Goal: Task Accomplishment & Management: Manage account settings

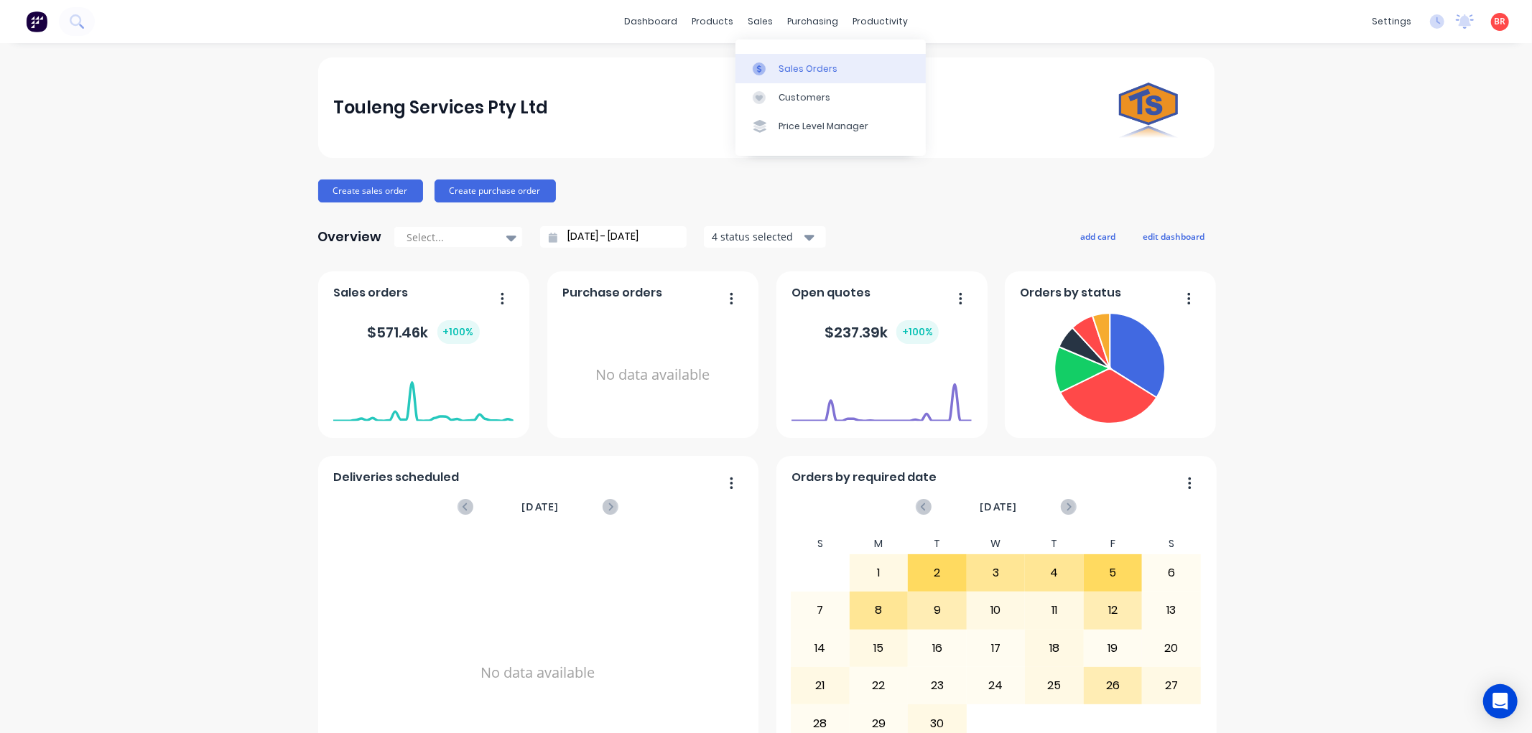
click at [801, 65] on div "Sales Orders" at bounding box center [807, 68] width 59 height 13
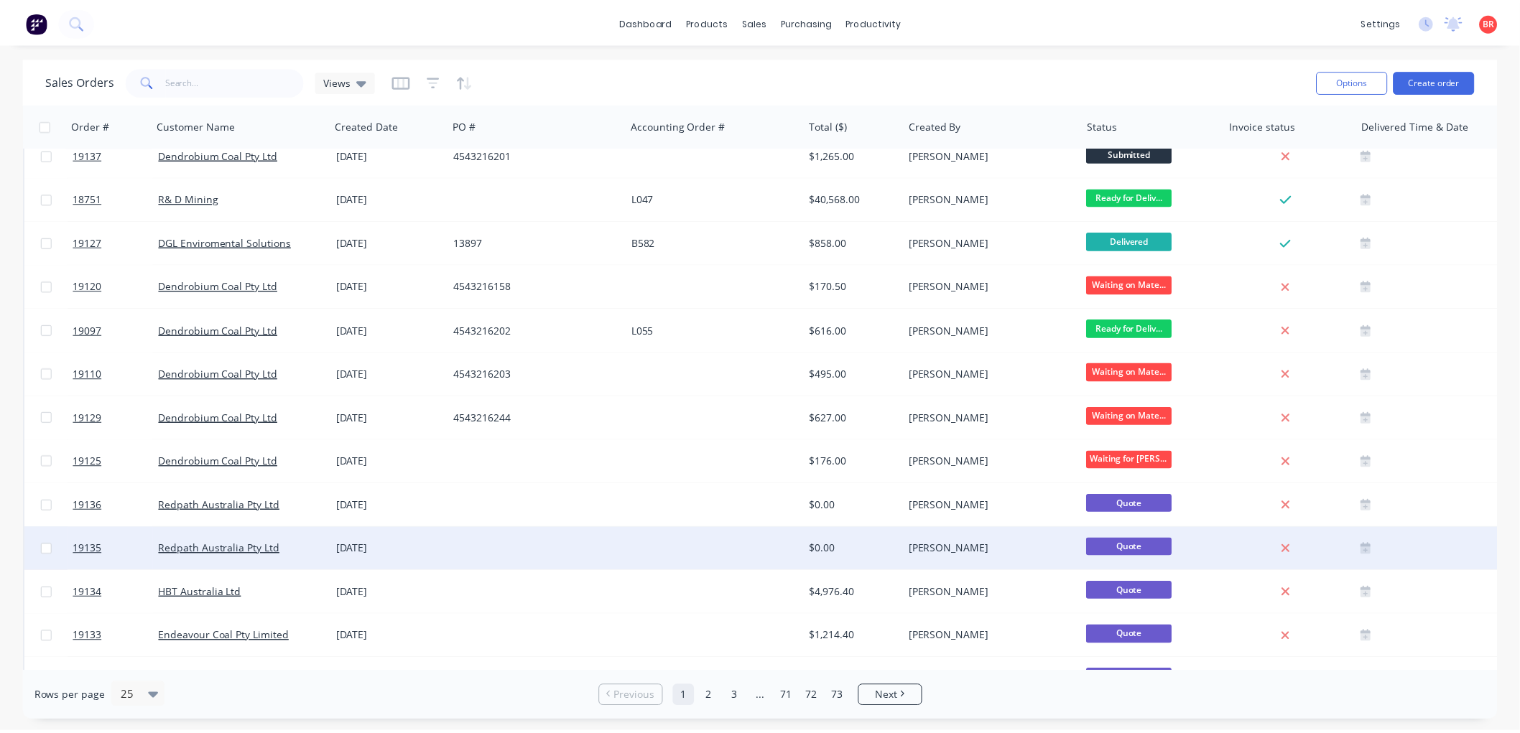
scroll to position [239, 0]
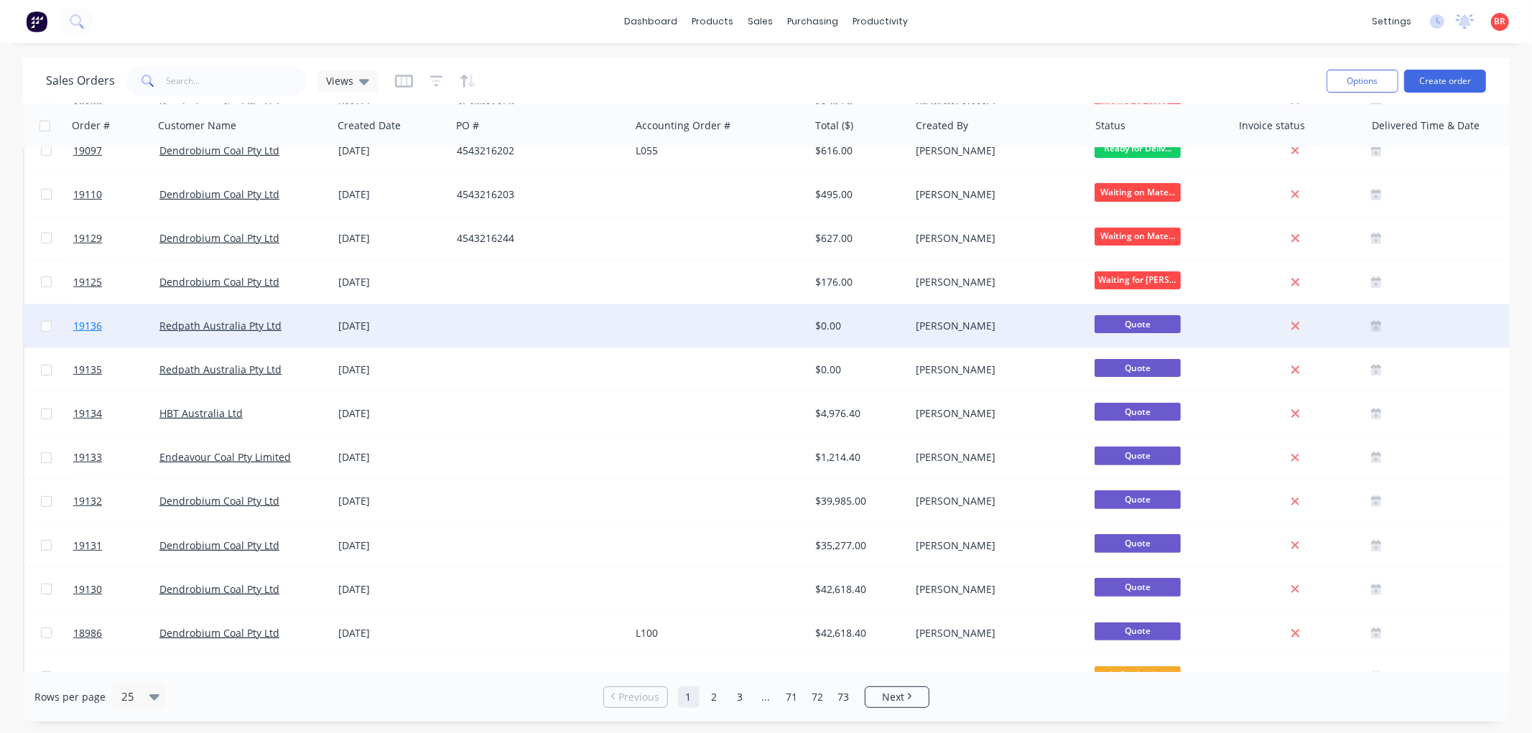
click at [86, 325] on span "19136" at bounding box center [87, 326] width 29 height 14
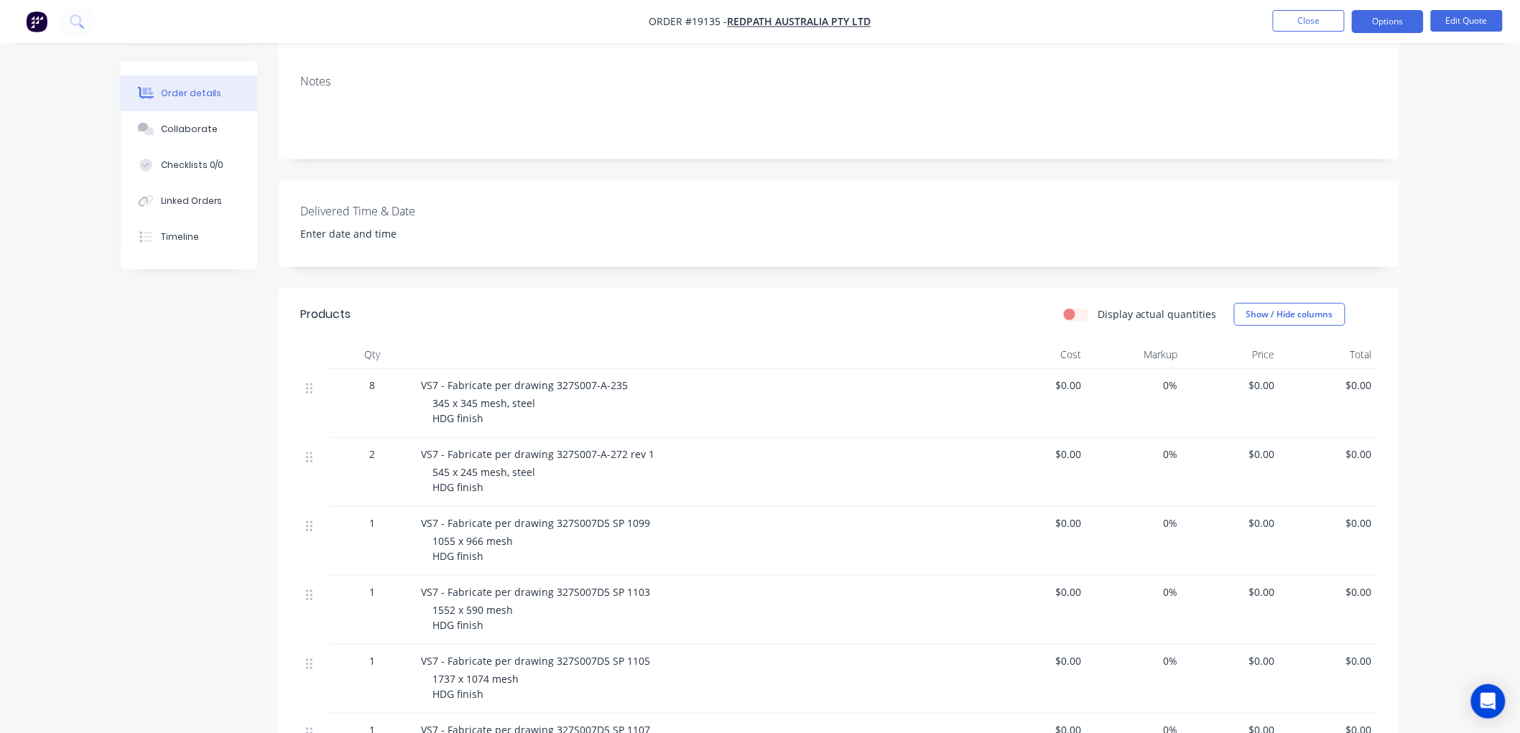
scroll to position [239, 0]
click at [1070, 389] on span "$0.00" at bounding box center [1037, 384] width 85 height 15
click at [1068, 389] on span "$0.00" at bounding box center [1037, 384] width 85 height 15
click at [1065, 389] on span "$0.00" at bounding box center [1037, 384] width 85 height 15
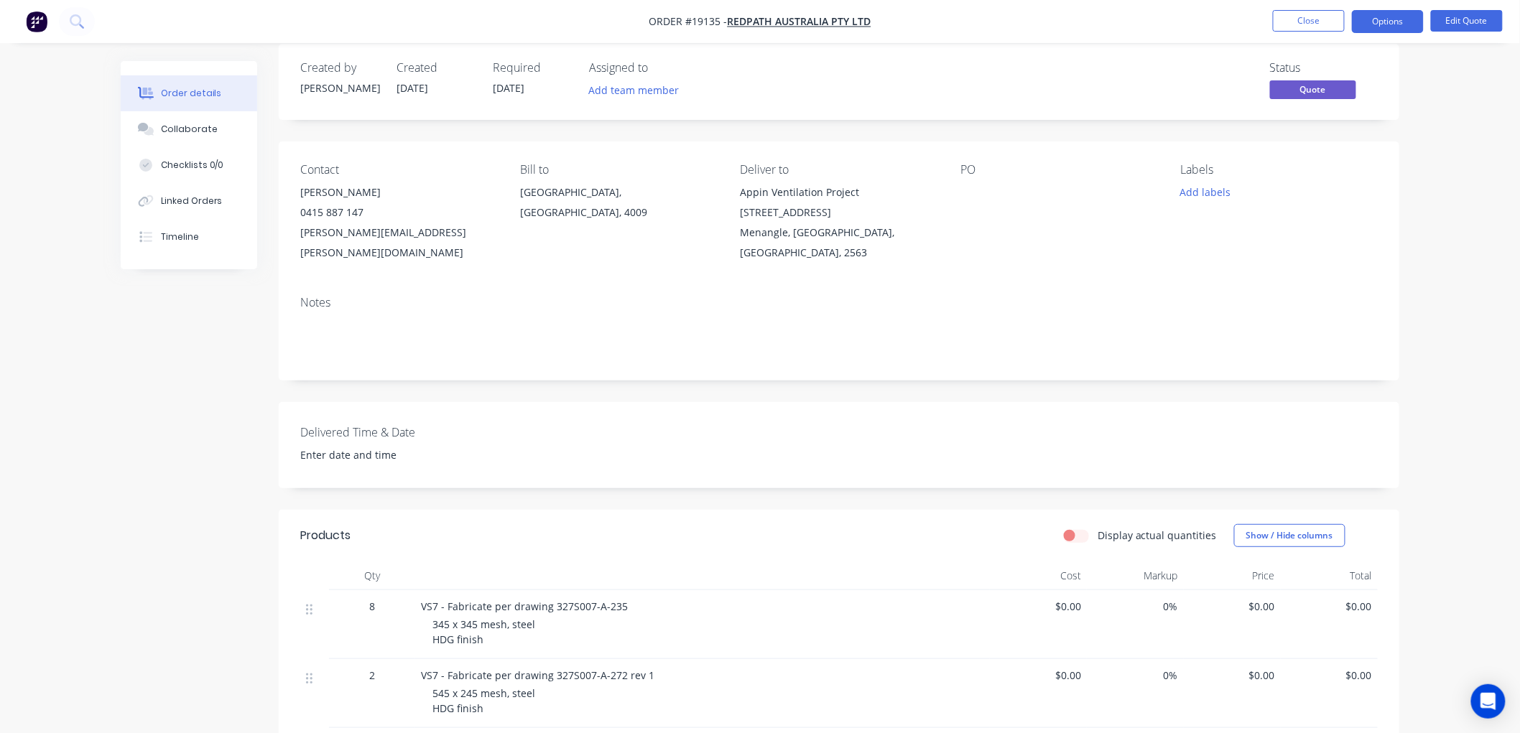
scroll to position [0, 0]
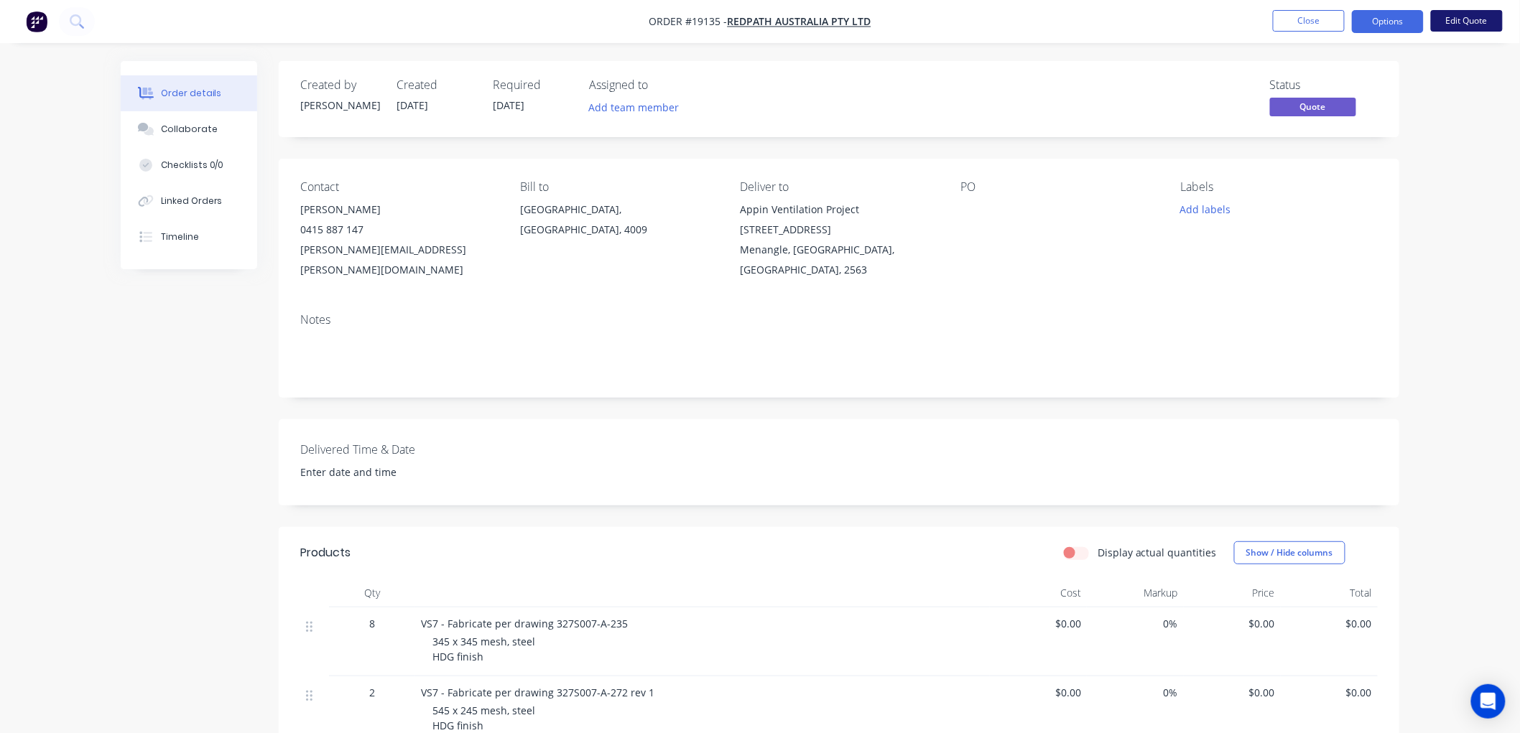
click at [1468, 23] on button "Edit Quote" at bounding box center [1467, 21] width 72 height 22
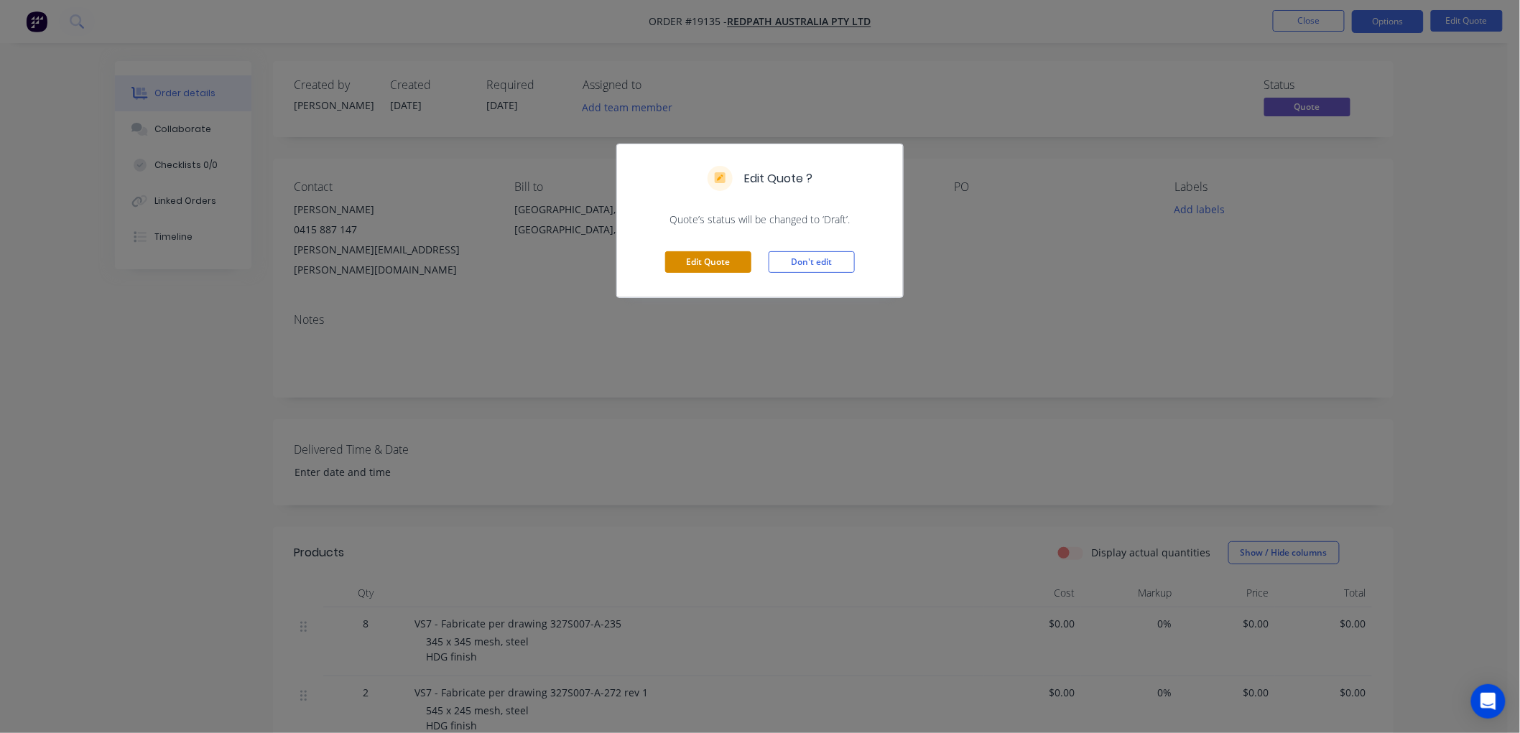
click at [715, 263] on button "Edit Quote" at bounding box center [708, 262] width 86 height 22
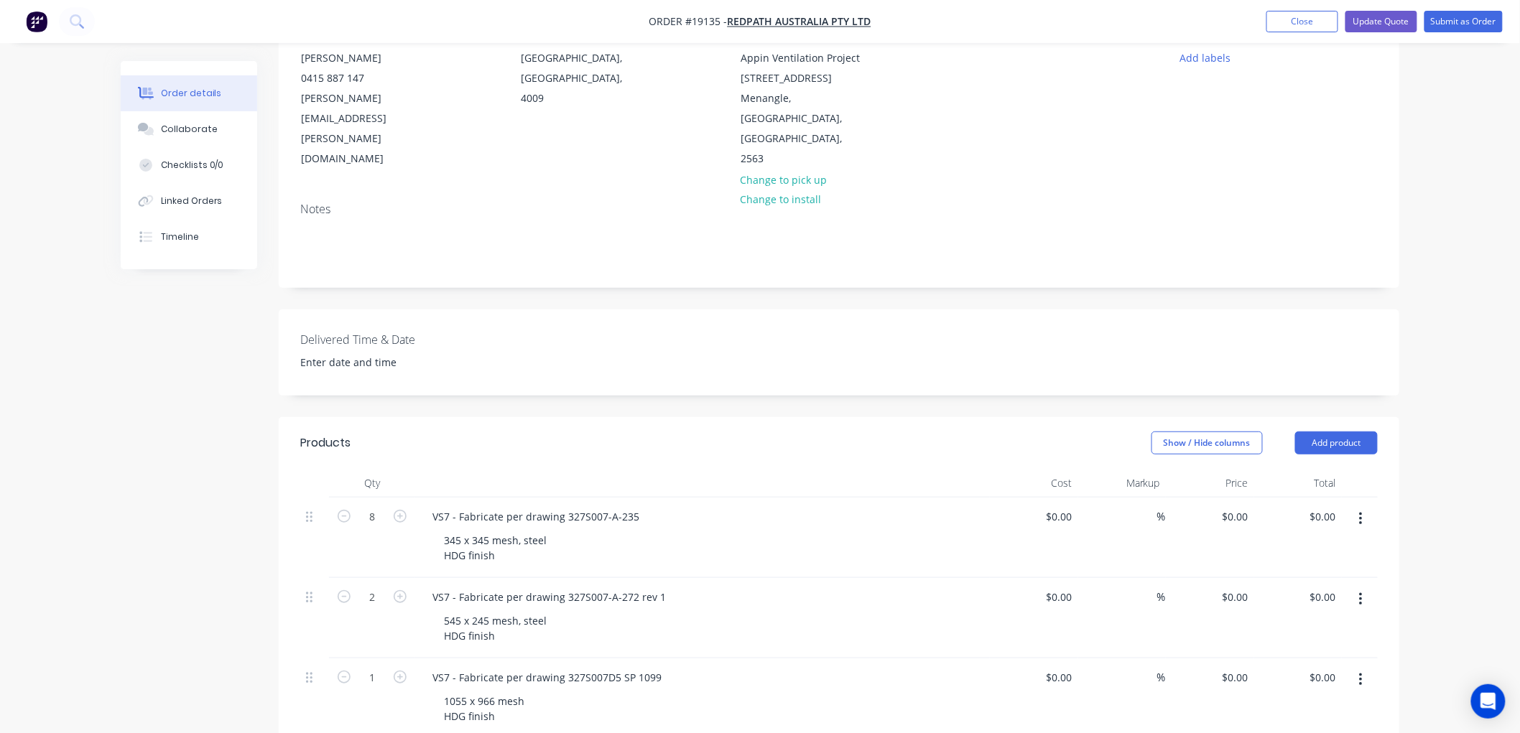
scroll to position [159, 0]
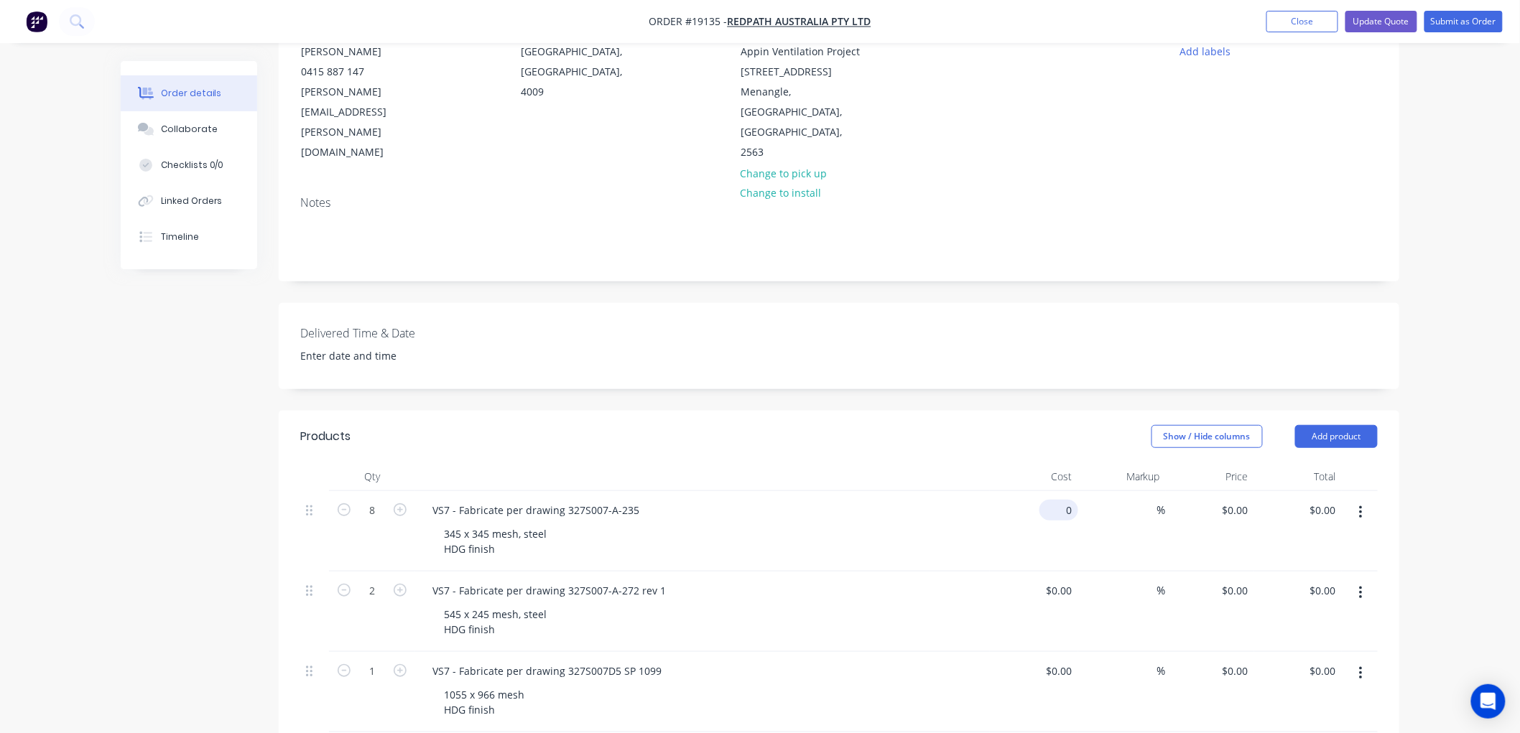
click at [1057, 500] on div "0 $0.00" at bounding box center [1058, 510] width 39 height 21
type input "$720.00"
type input "$5,760.00"
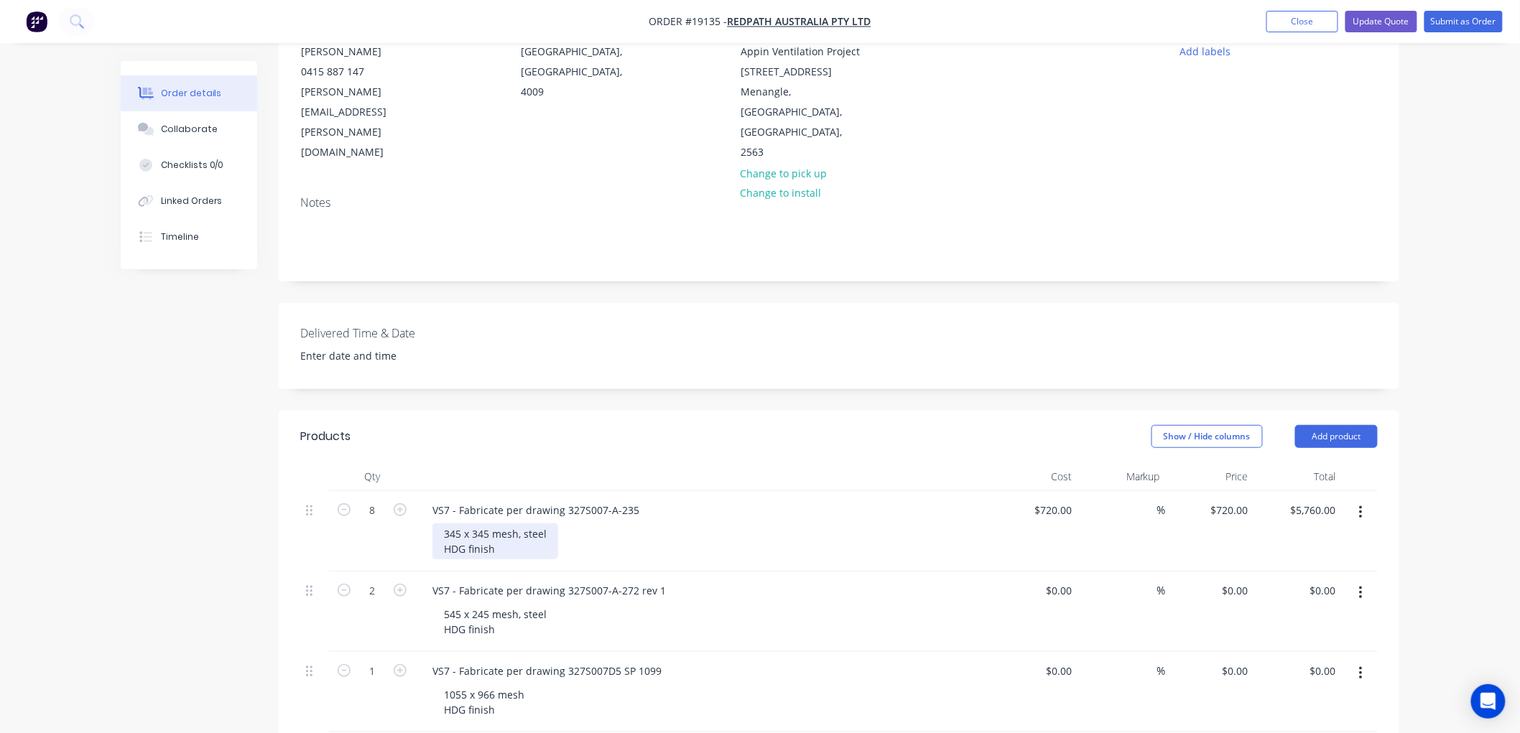
click at [491, 524] on div "345 x 345 mesh, steel HDG finish" at bounding box center [495, 542] width 126 height 36
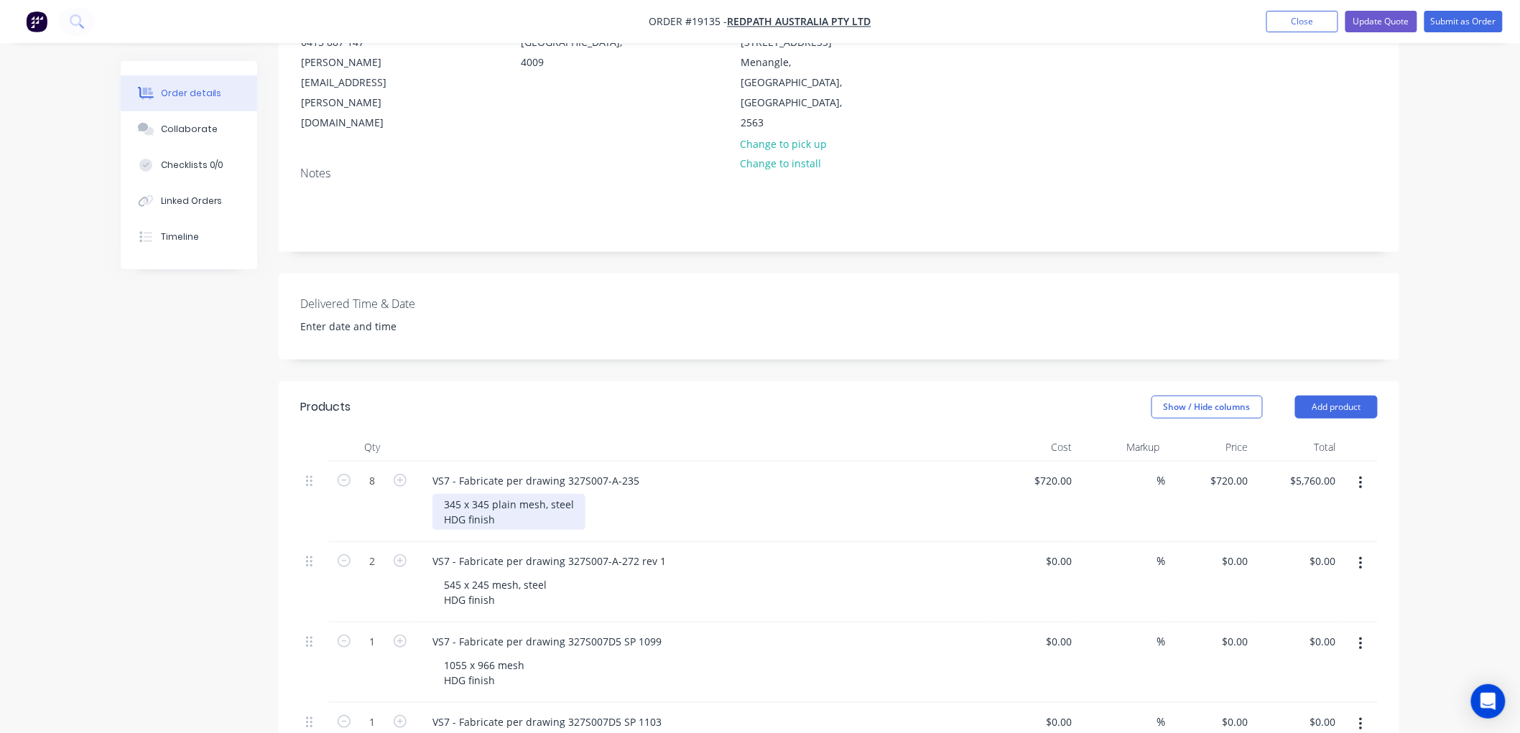
scroll to position [239, 0]
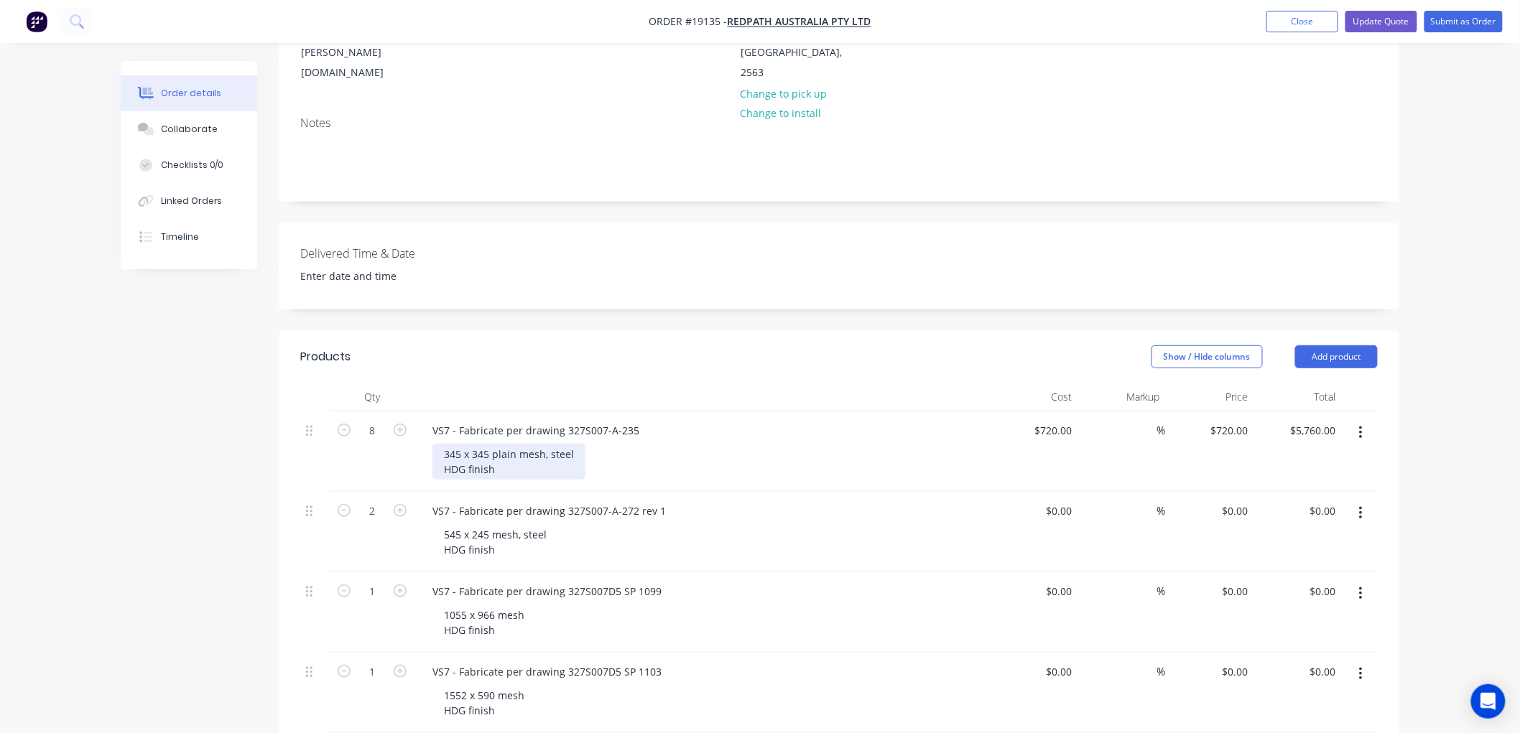
click at [575, 444] on div "345 x 345 plain mesh, steel HDG finish" at bounding box center [508, 462] width 153 height 36
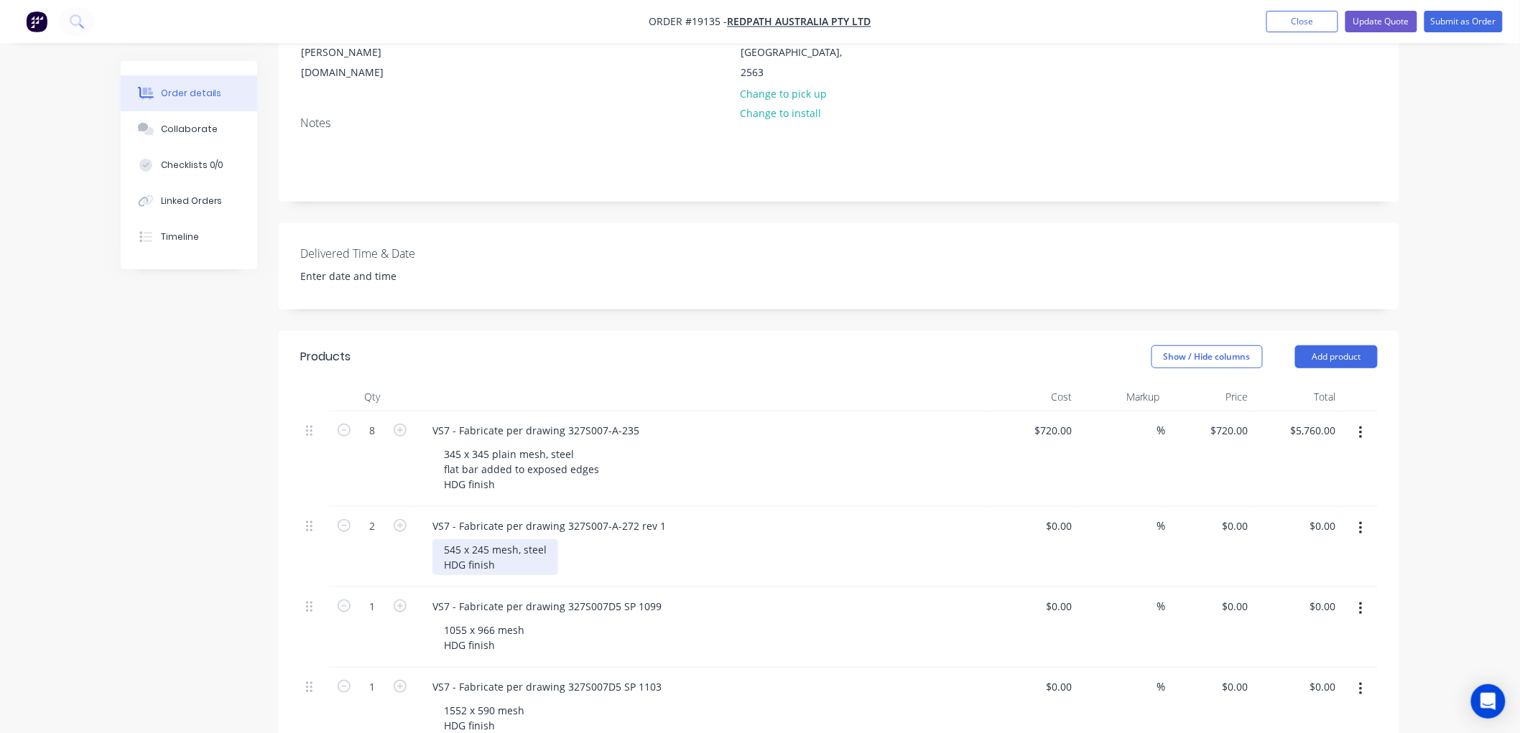
drag, startPoint x: 489, startPoint y: 511, endPoint x: 515, endPoint y: 508, distance: 26.1
click at [489, 539] on div "545 x 245 mesh, steel HDG finish" at bounding box center [495, 557] width 126 height 36
click at [570, 539] on div "545 x 245 plain mesh, steel HDG finish" at bounding box center [508, 557] width 153 height 36
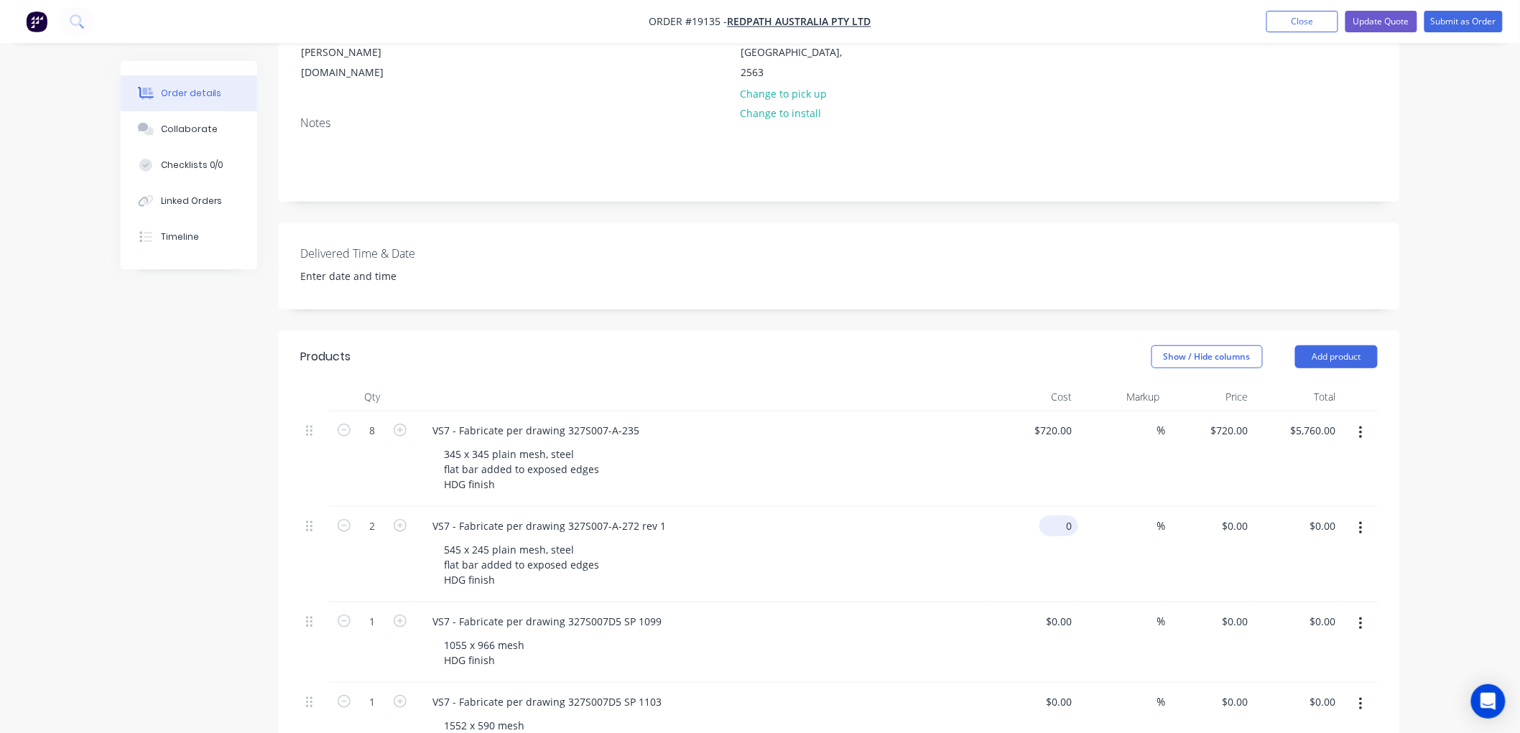
click at [1061, 516] on input "0" at bounding box center [1061, 526] width 33 height 21
type input "$670.00"
type input "$1,340.00"
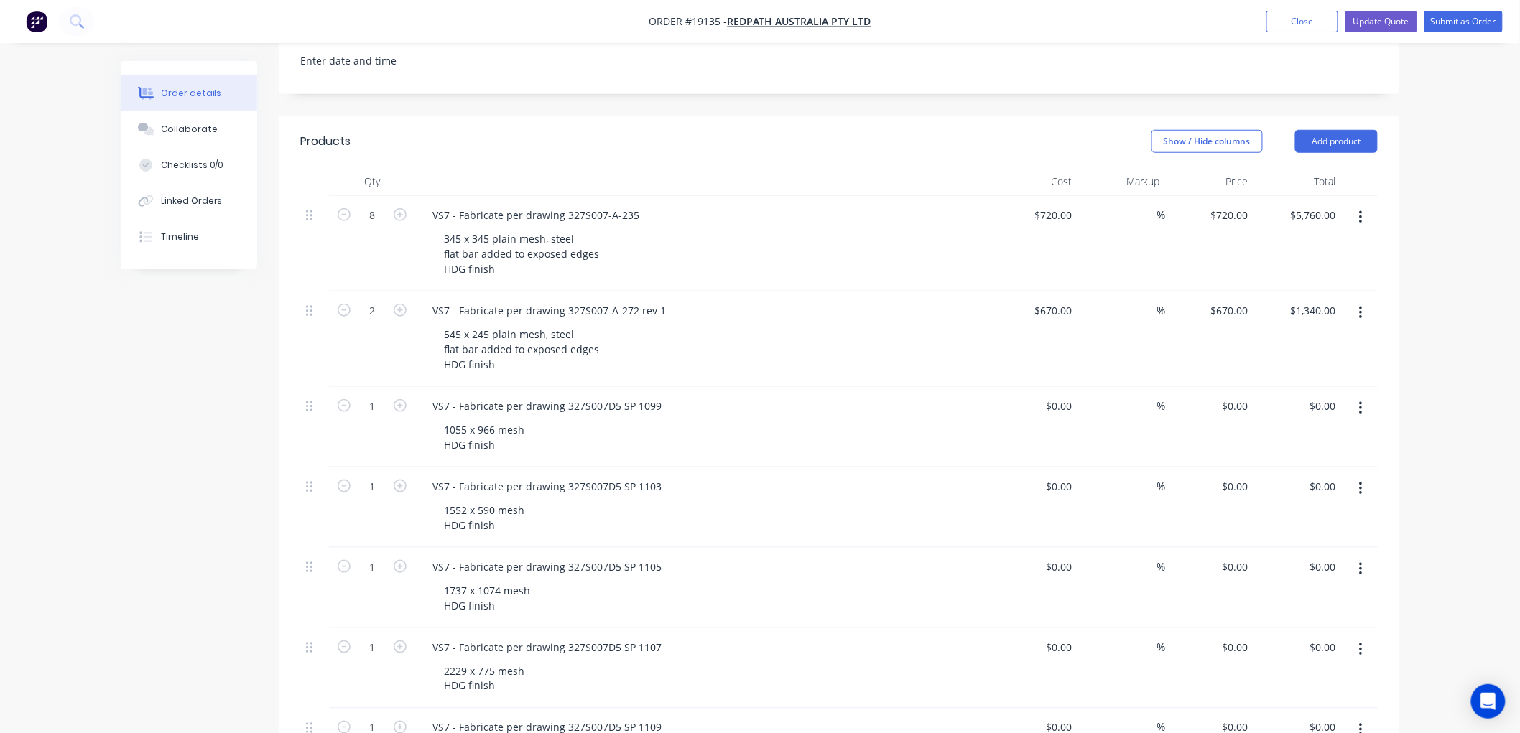
scroll to position [478, 0]
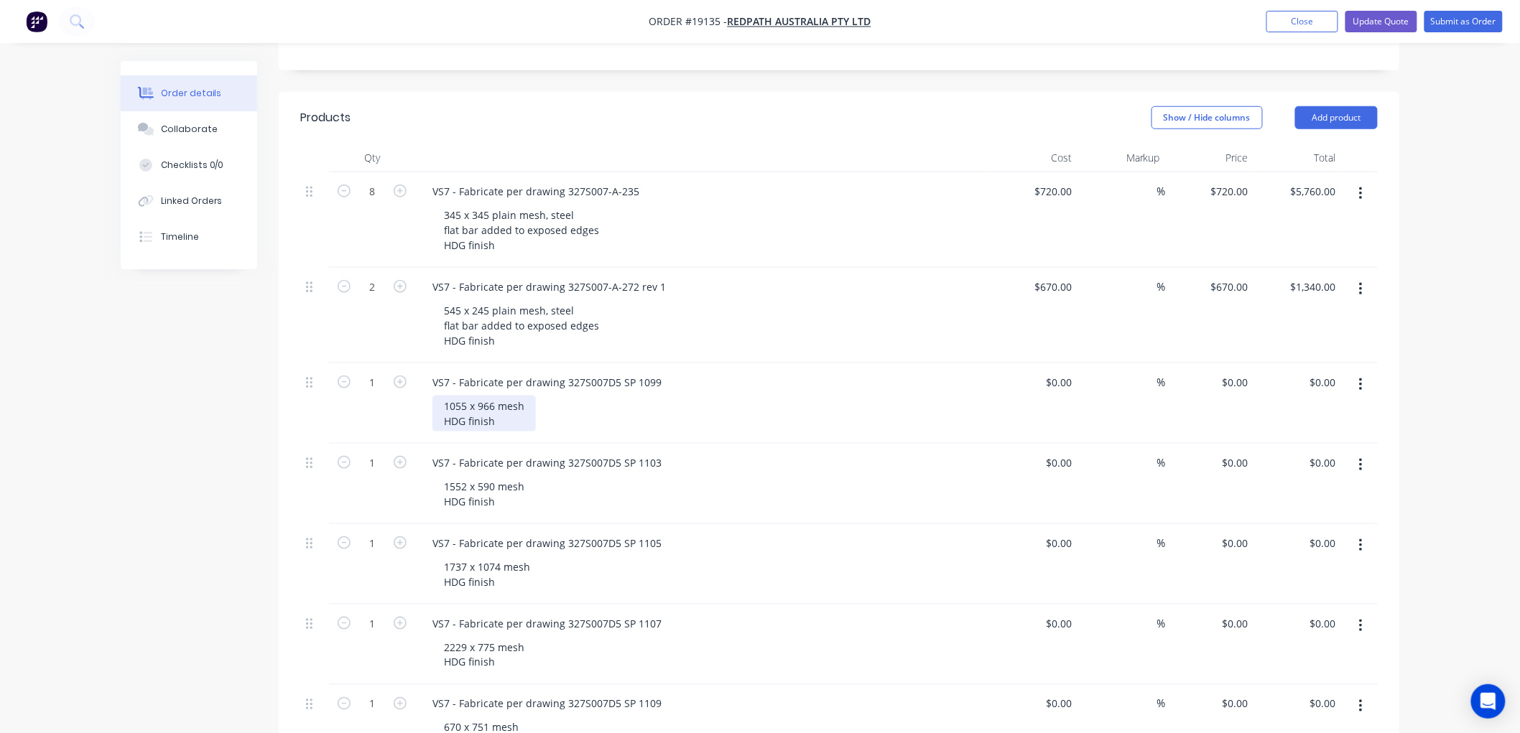
click at [498, 396] on div "1055 x 966 mesh HDG finish" at bounding box center [483, 414] width 103 height 36
click at [551, 396] on div "1055 x 966 plain mesh HDG finish" at bounding box center [497, 414] width 131 height 36
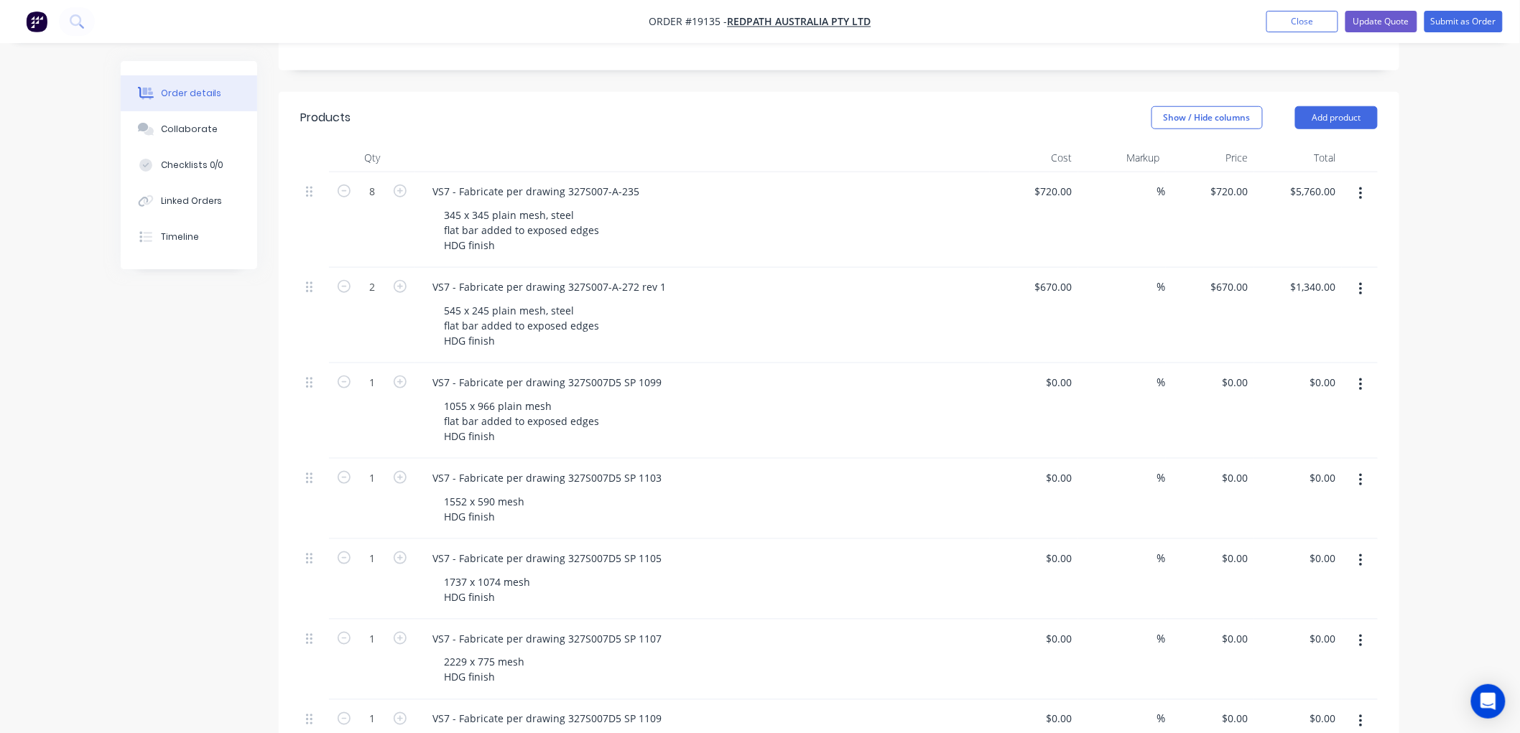
click at [1051, 363] on div "$0.00 $0.00" at bounding box center [1034, 411] width 88 height 96
type input "$620.00"
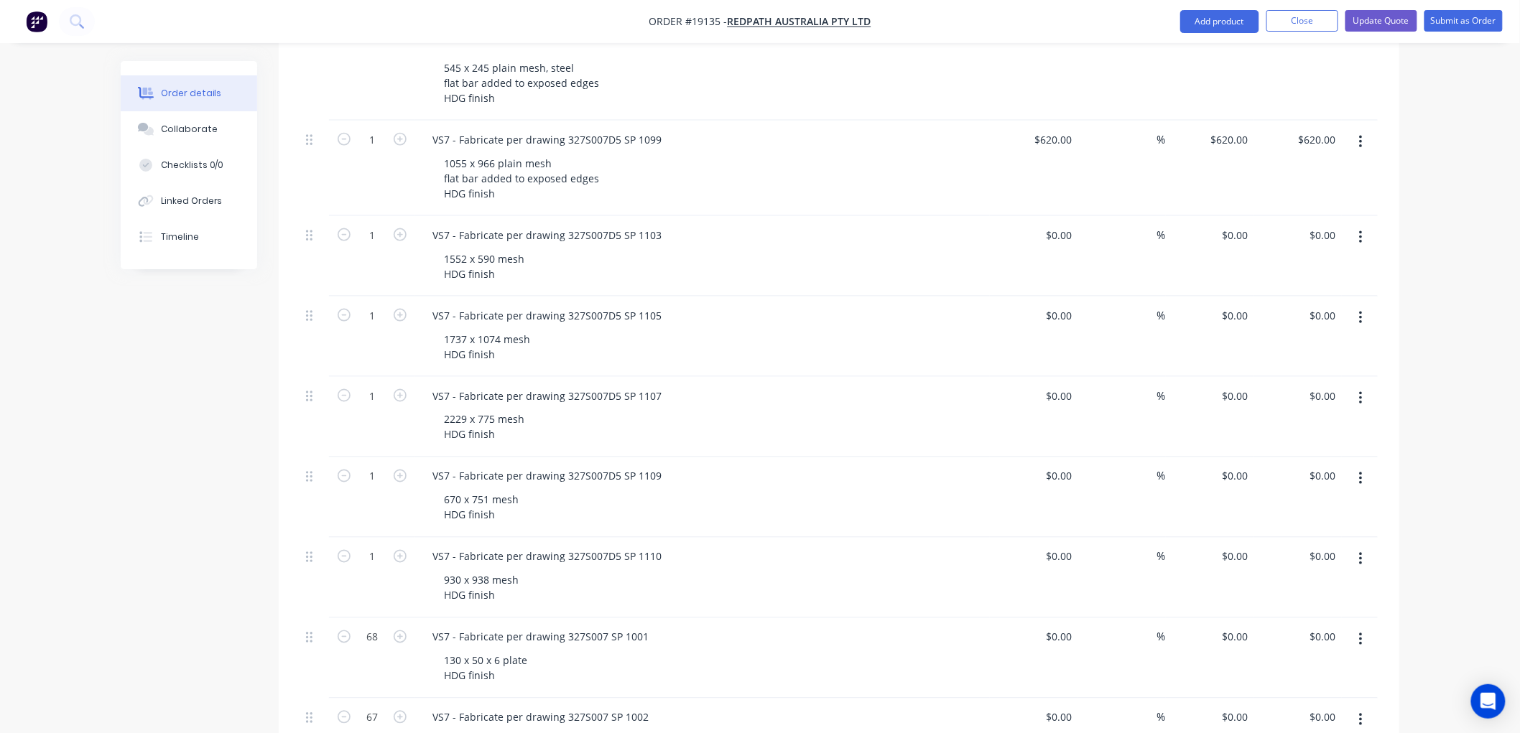
scroll to position [718, 0]
click at [493, 251] on div "1552 x 590 mesh HDG finish" at bounding box center [483, 269] width 103 height 36
click at [555, 251] on div "1552 x 590 plain mesh HDG finish" at bounding box center [497, 269] width 131 height 36
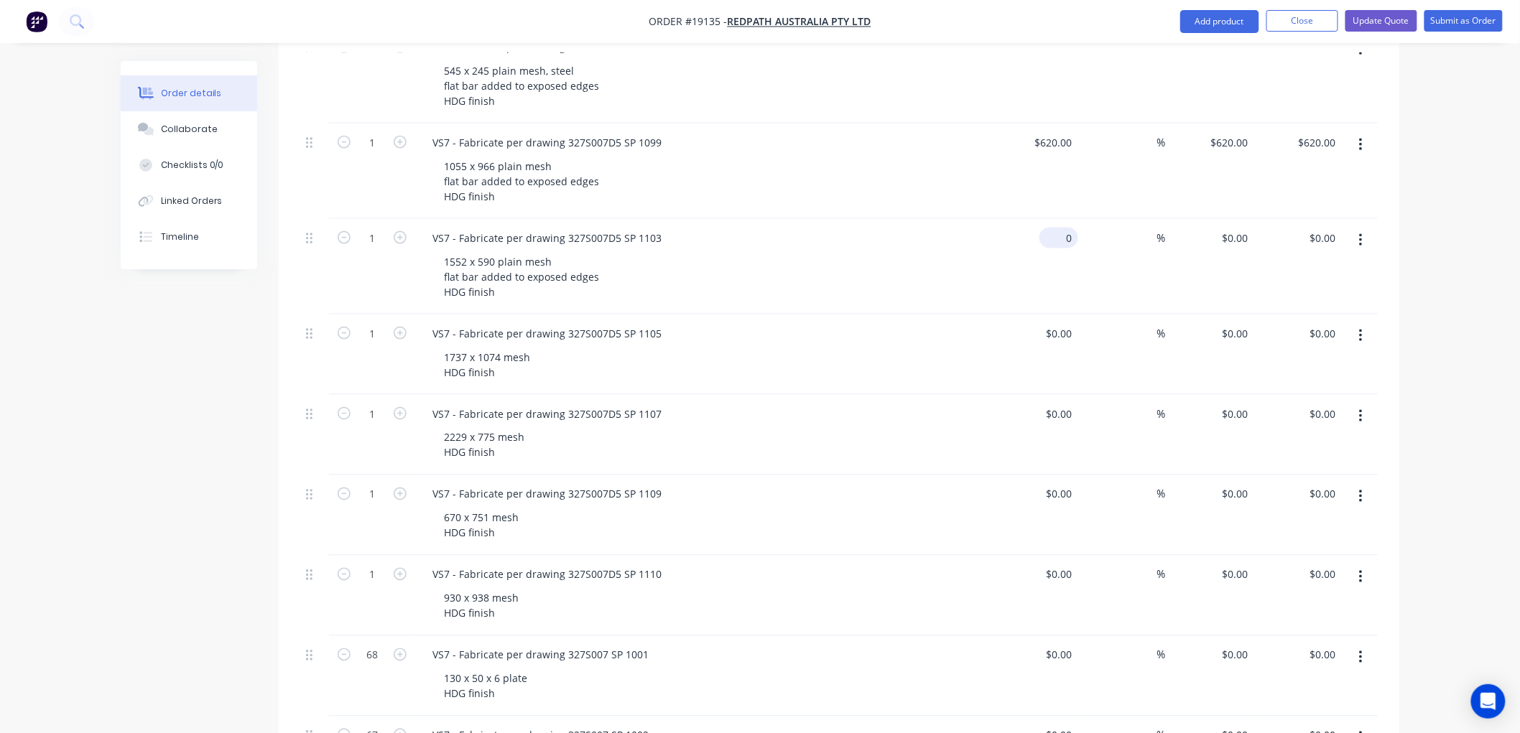
click at [1064, 228] on input "0" at bounding box center [1061, 238] width 33 height 21
click at [1466, 192] on div "Order details Collaborate Checklists 0/0 Linked Orders Timeline Order details C…" at bounding box center [760, 688] width 1520 height 2813
type input "$620.00"
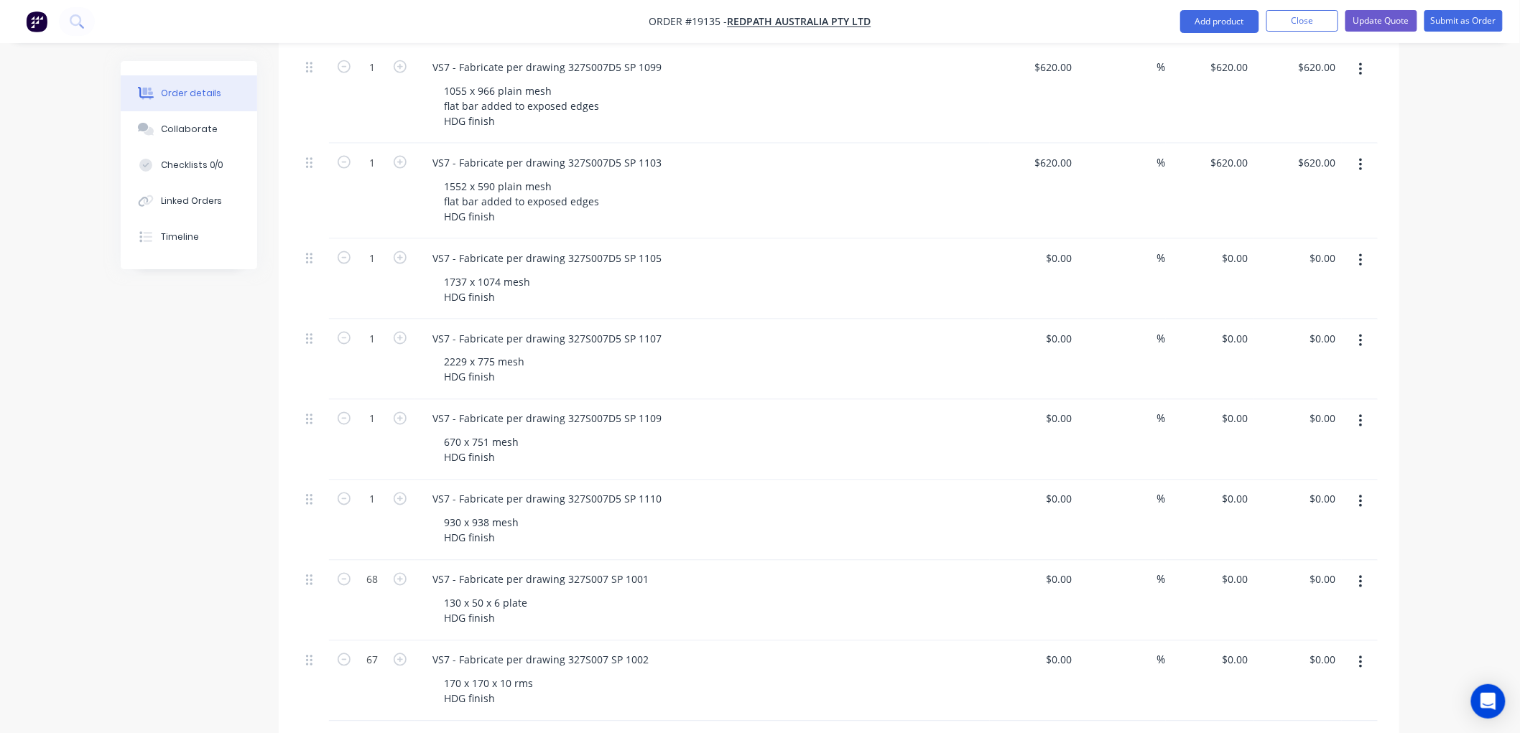
scroll to position [798, 0]
drag, startPoint x: 500, startPoint y: 235, endPoint x: 526, endPoint y: 238, distance: 26.0
click at [503, 267] on div "1737 x 1074 mesh HDG finish" at bounding box center [488, 285] width 112 height 36
click at [505, 267] on div "1737 x 1074 mesh HDG finish" at bounding box center [488, 285] width 112 height 36
click at [561, 267] on div "1737 x 1074 plain mesh HDG finish" at bounding box center [501, 285] width 139 height 36
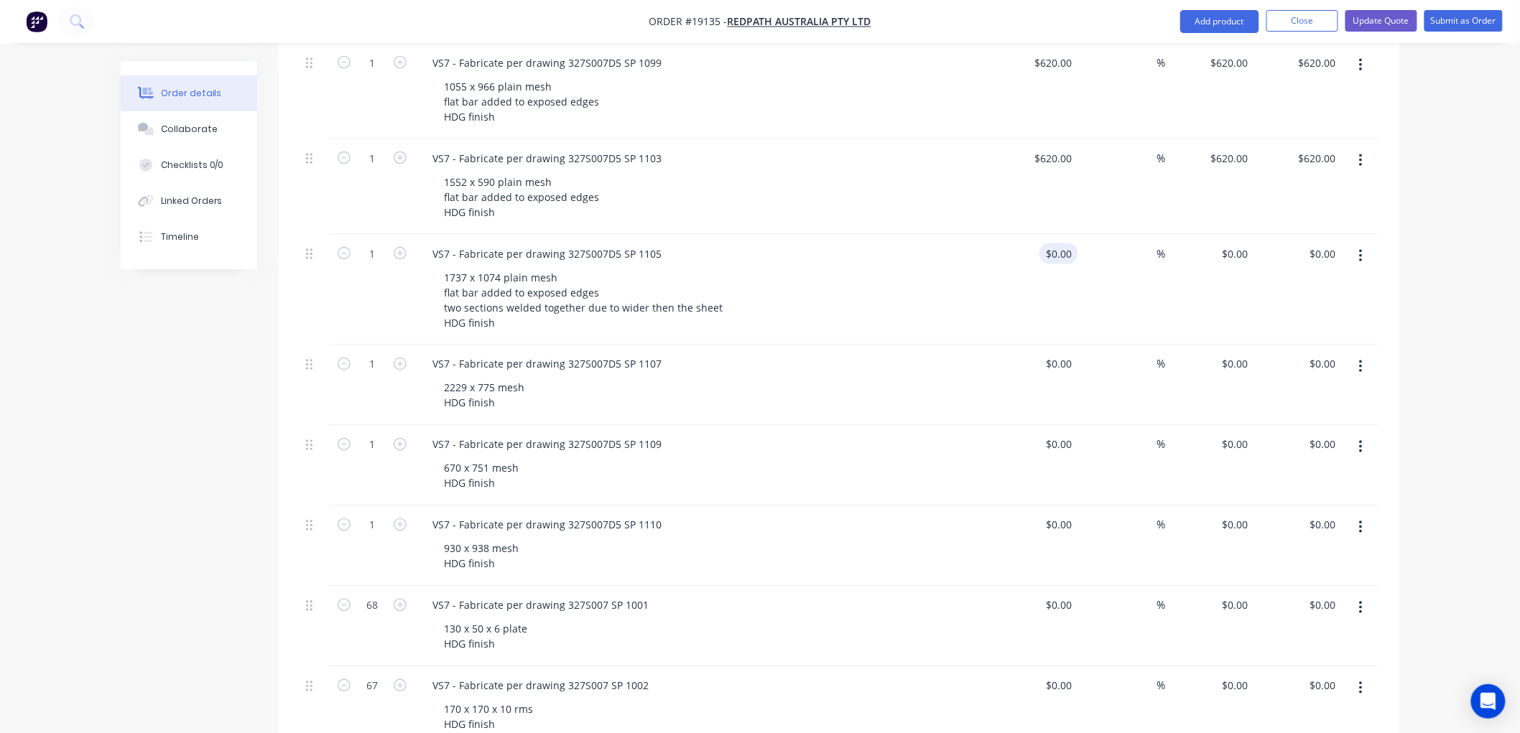
click at [1060, 243] on div "$0.00 $0.00" at bounding box center [1058, 253] width 39 height 21
click at [1442, 175] on div "Order details Collaborate Checklists 0/0 Linked Orders Timeline Order details C…" at bounding box center [760, 623] width 1520 height 2843
type input "$755.00"
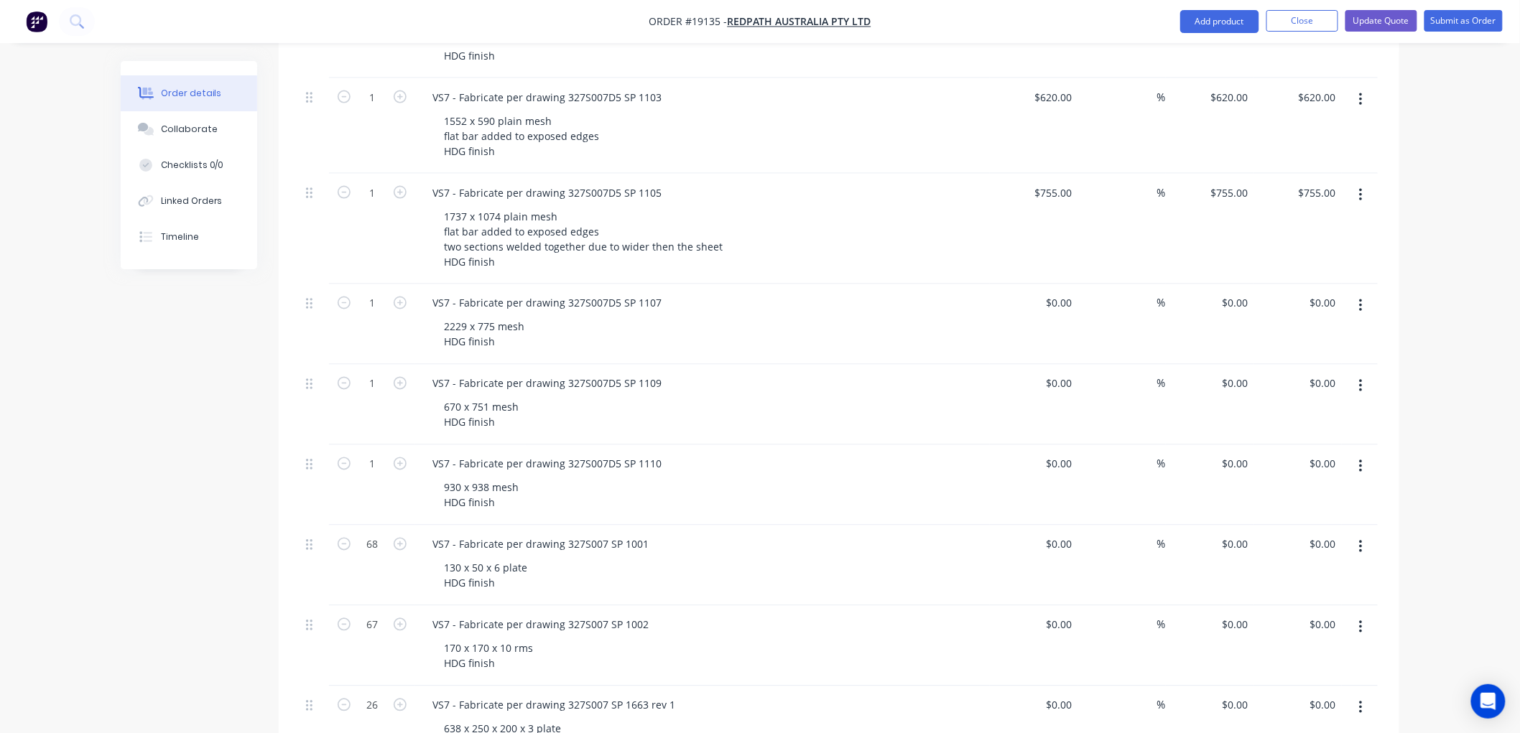
scroll to position [878, 0]
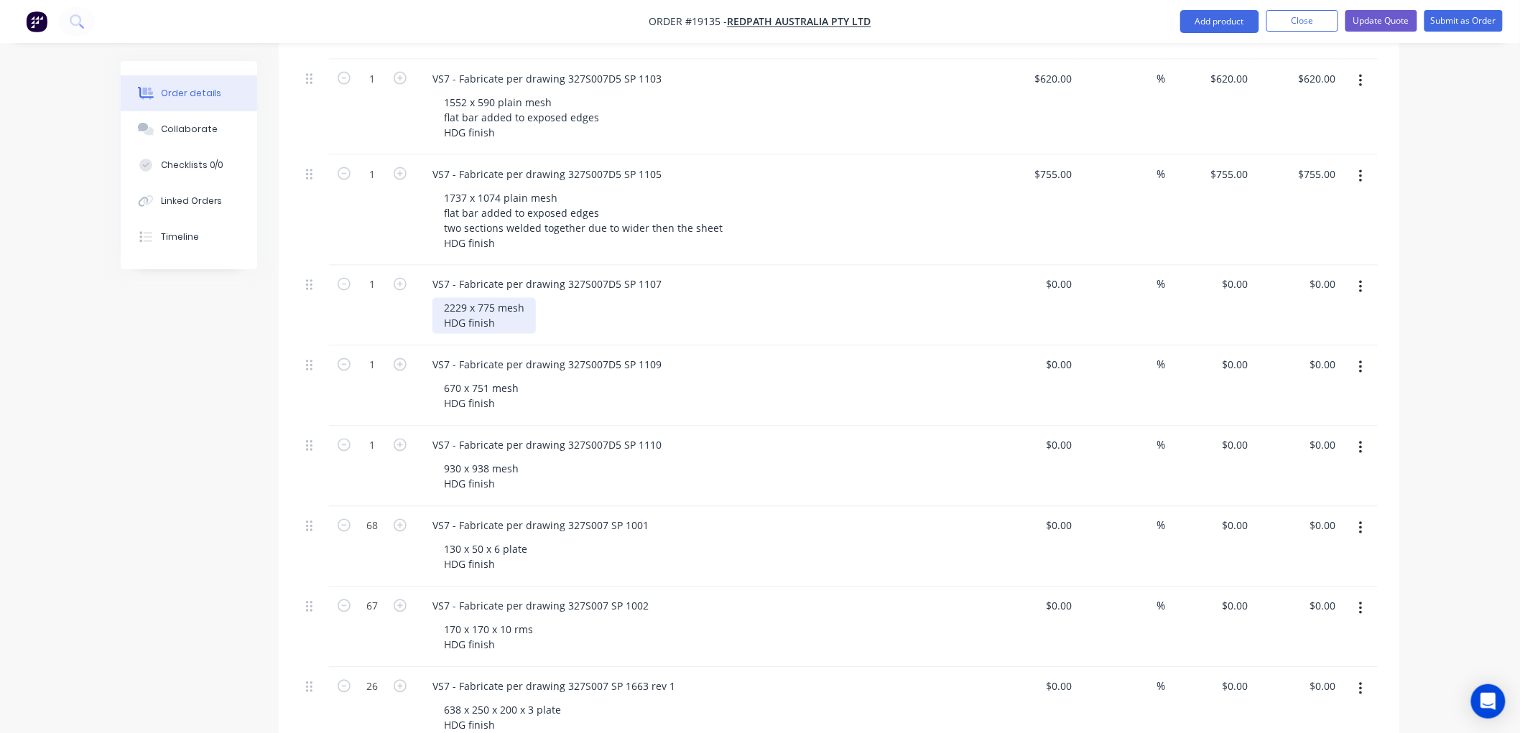
click at [499, 298] on div "2229 x 775 mesh HDG finish" at bounding box center [483, 316] width 103 height 36
click at [548, 298] on div "2229 x 775 plain mesh HDG finish" at bounding box center [497, 316] width 131 height 36
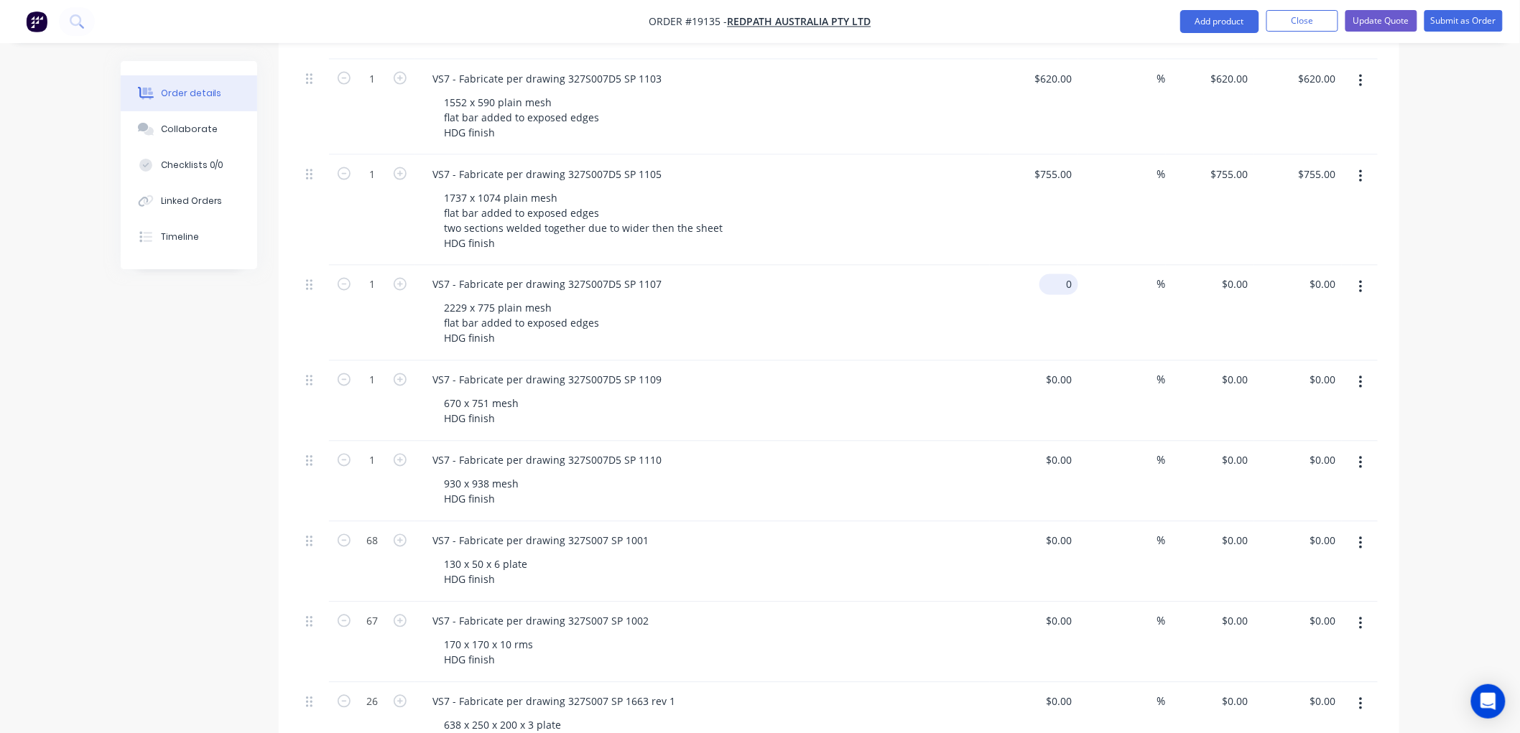
click at [1060, 274] on div "0 $0.00" at bounding box center [1058, 284] width 39 height 21
type input "$960.00"
click at [1441, 232] on div "Order details Collaborate Checklists 0/0 Linked Orders Timeline Order details C…" at bounding box center [760, 551] width 1520 height 2858
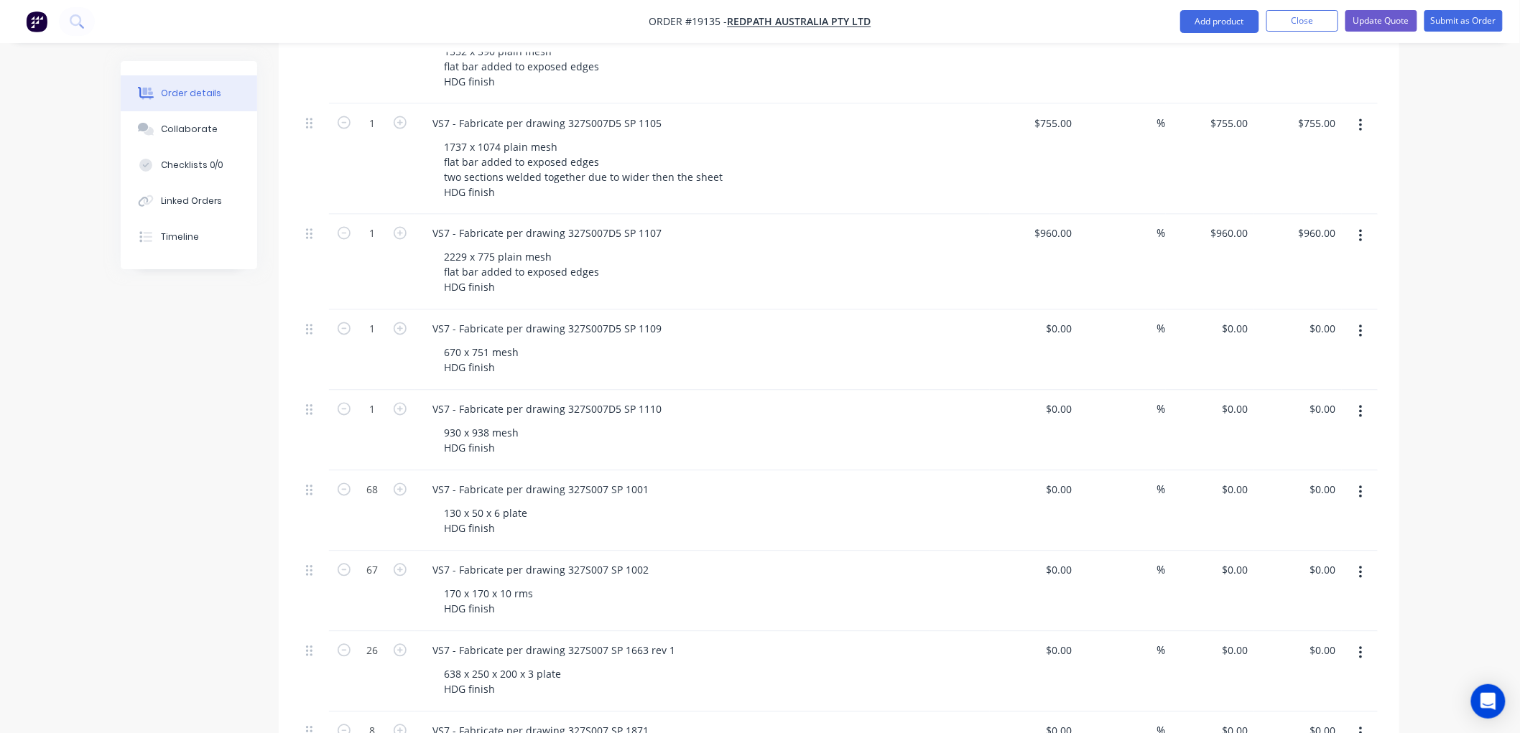
scroll to position [957, 0]
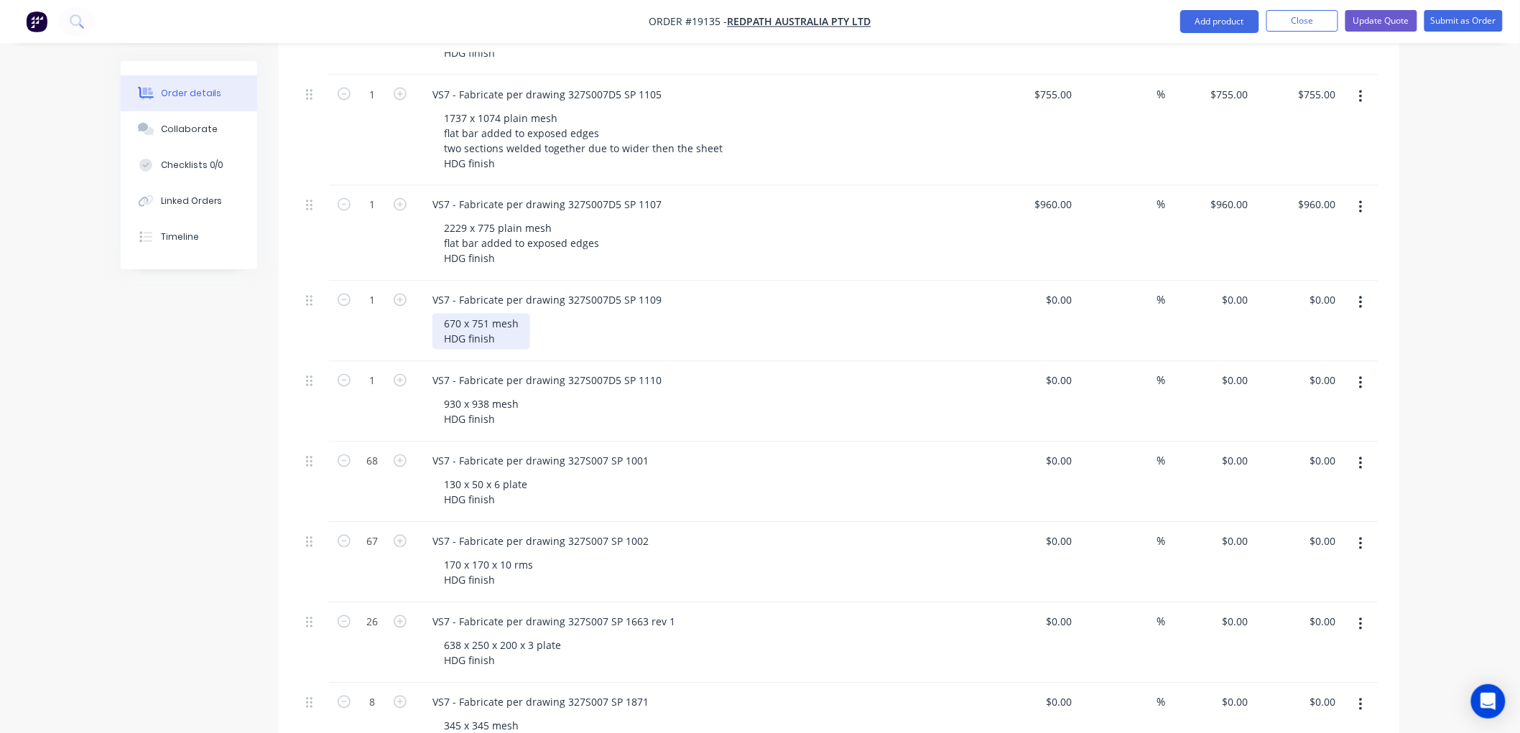
click at [518, 314] on div "670 x 751 mesh HDG finish" at bounding box center [481, 332] width 98 height 36
drag, startPoint x: 490, startPoint y: 282, endPoint x: 514, endPoint y: 282, distance: 23.7
click at [491, 314] on div "670 x 751 mesh HDG finish" at bounding box center [481, 332] width 98 height 36
click at [547, 314] on div "670 x 751 plain mesh HDG finish" at bounding box center [494, 332] width 125 height 36
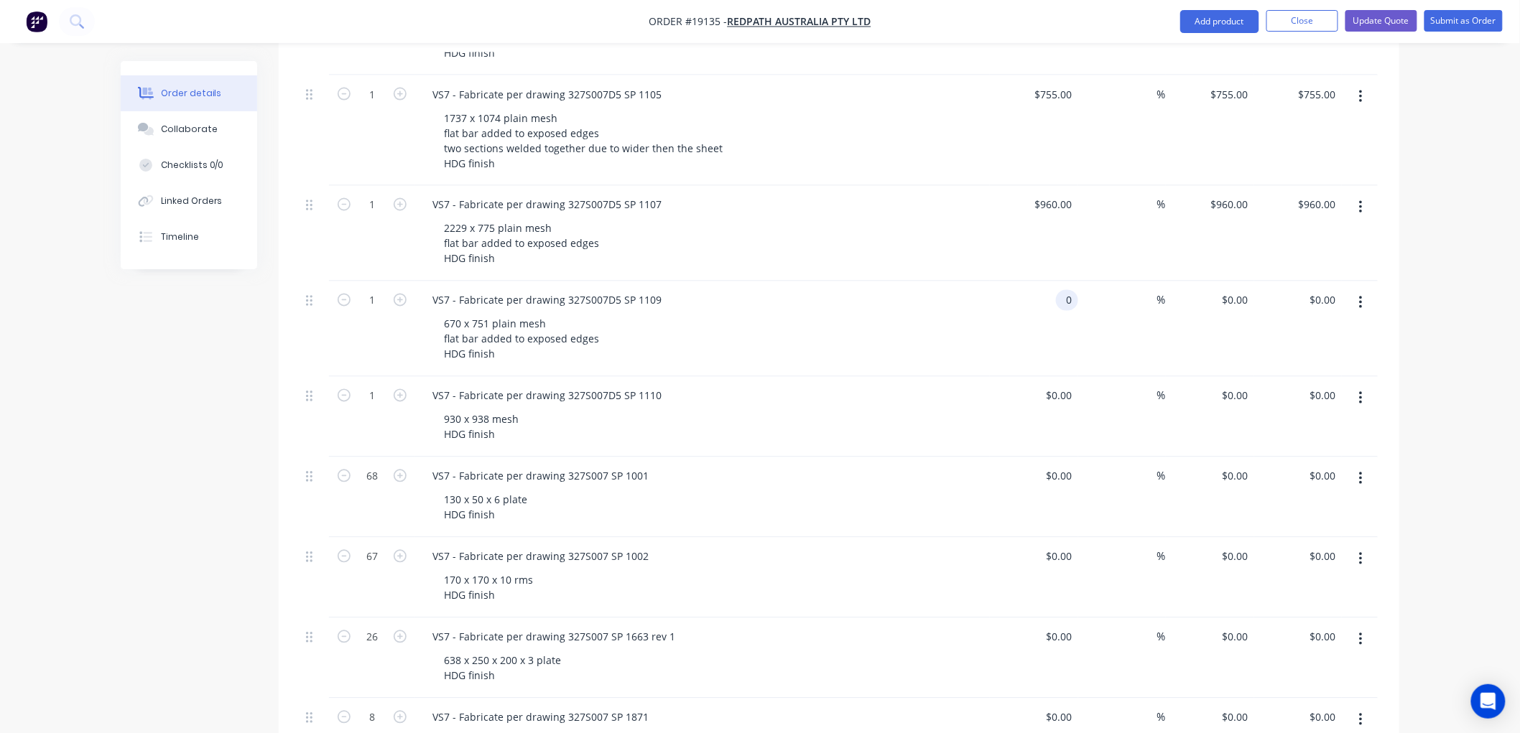
click at [1065, 290] on input "0" at bounding box center [1069, 300] width 17 height 21
type input "$620.00"
click at [1423, 259] on div "Order details Collaborate Checklists 0/0 Linked Orders Timeline Order details C…" at bounding box center [760, 479] width 1520 height 2873
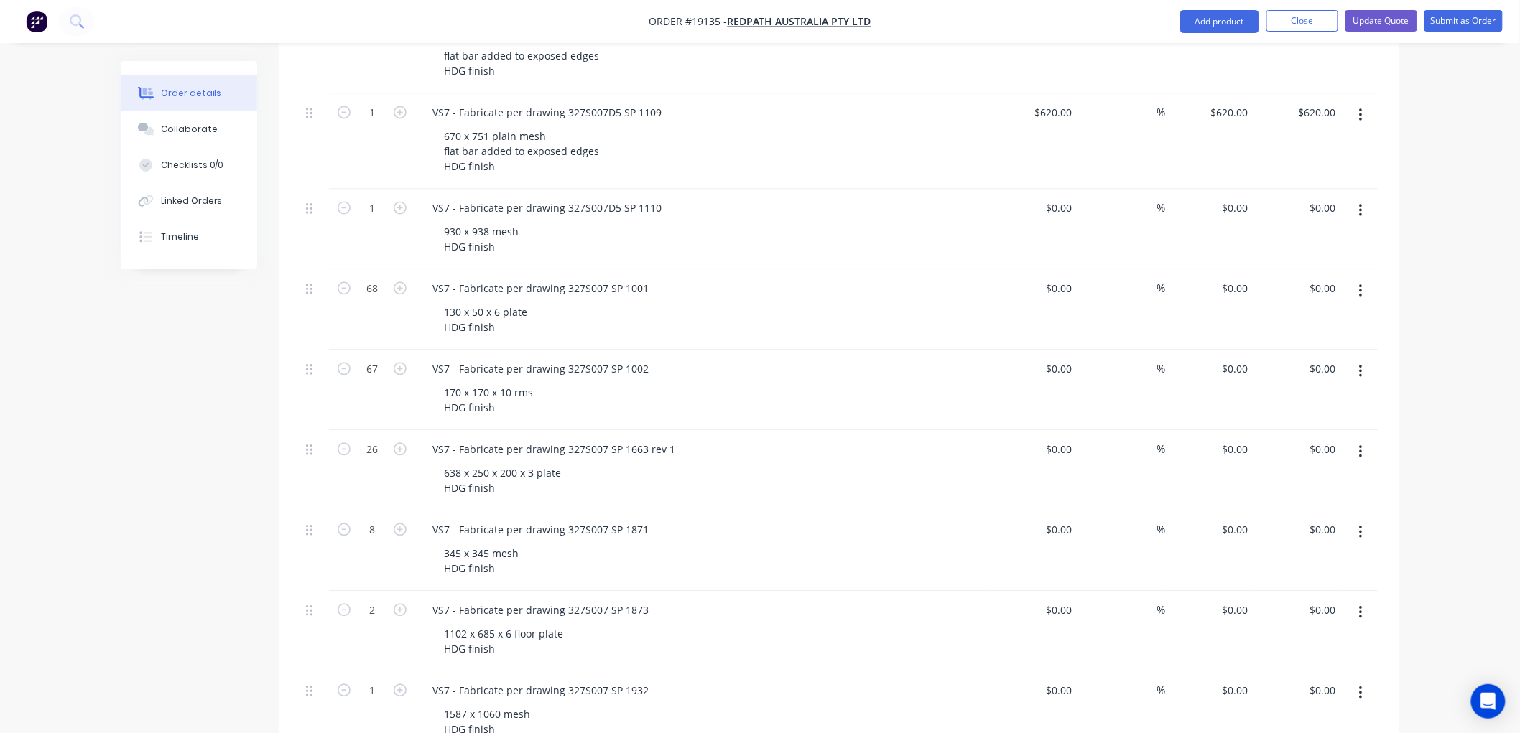
scroll to position [1117, 0]
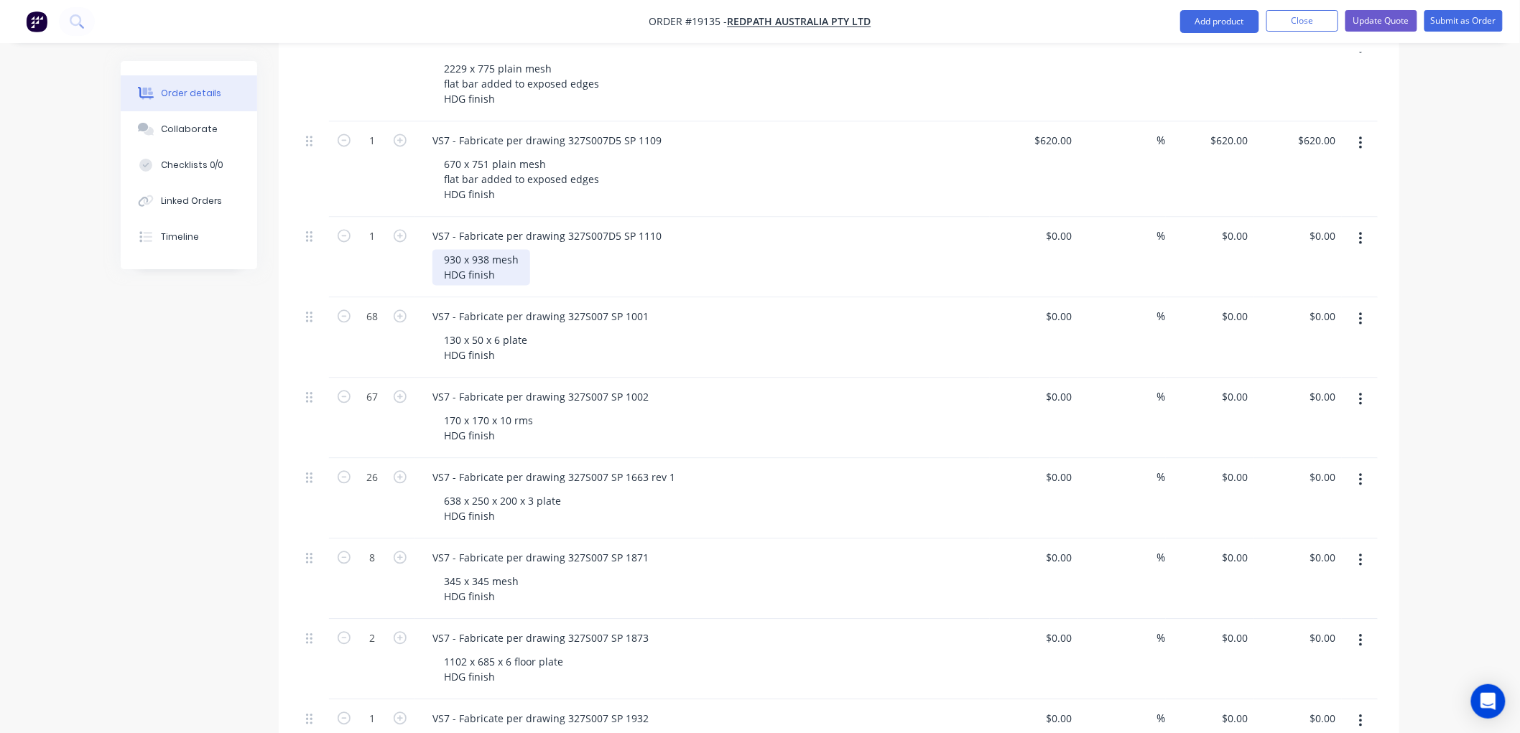
click at [496, 250] on div "930 x 938 mesh HDG finish" at bounding box center [481, 268] width 98 height 36
click at [544, 250] on div "930 x 938 plain mesh HDG finish" at bounding box center [494, 268] width 125 height 36
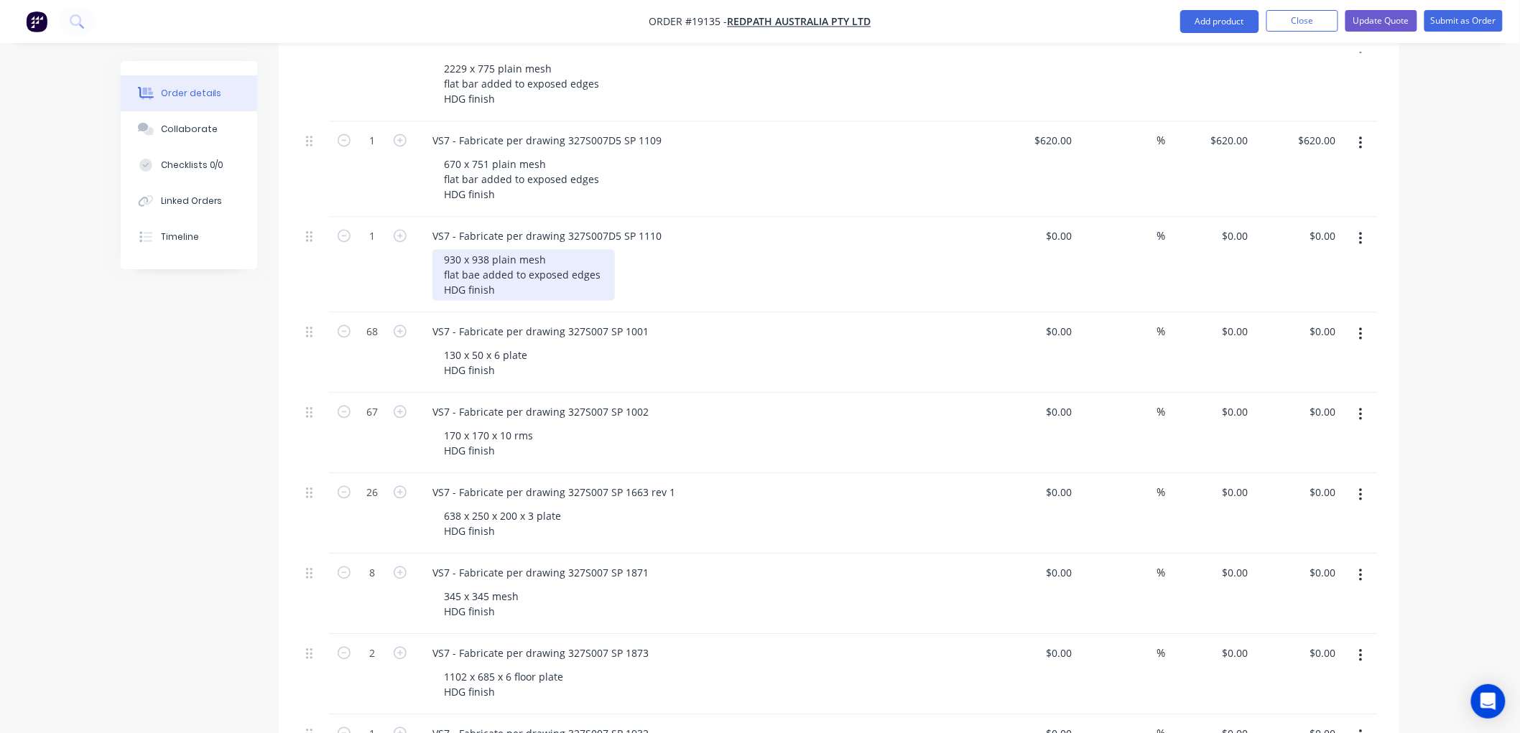
click at [478, 250] on div "930 x 938 plain mesh flat bae added to exposed edges HDG finish" at bounding box center [523, 275] width 182 height 51
drag, startPoint x: 1061, startPoint y: 195, endPoint x: 1069, endPoint y: 195, distance: 7.9
click at [1061, 226] on input "0" at bounding box center [1069, 236] width 17 height 21
type input "$620.00"
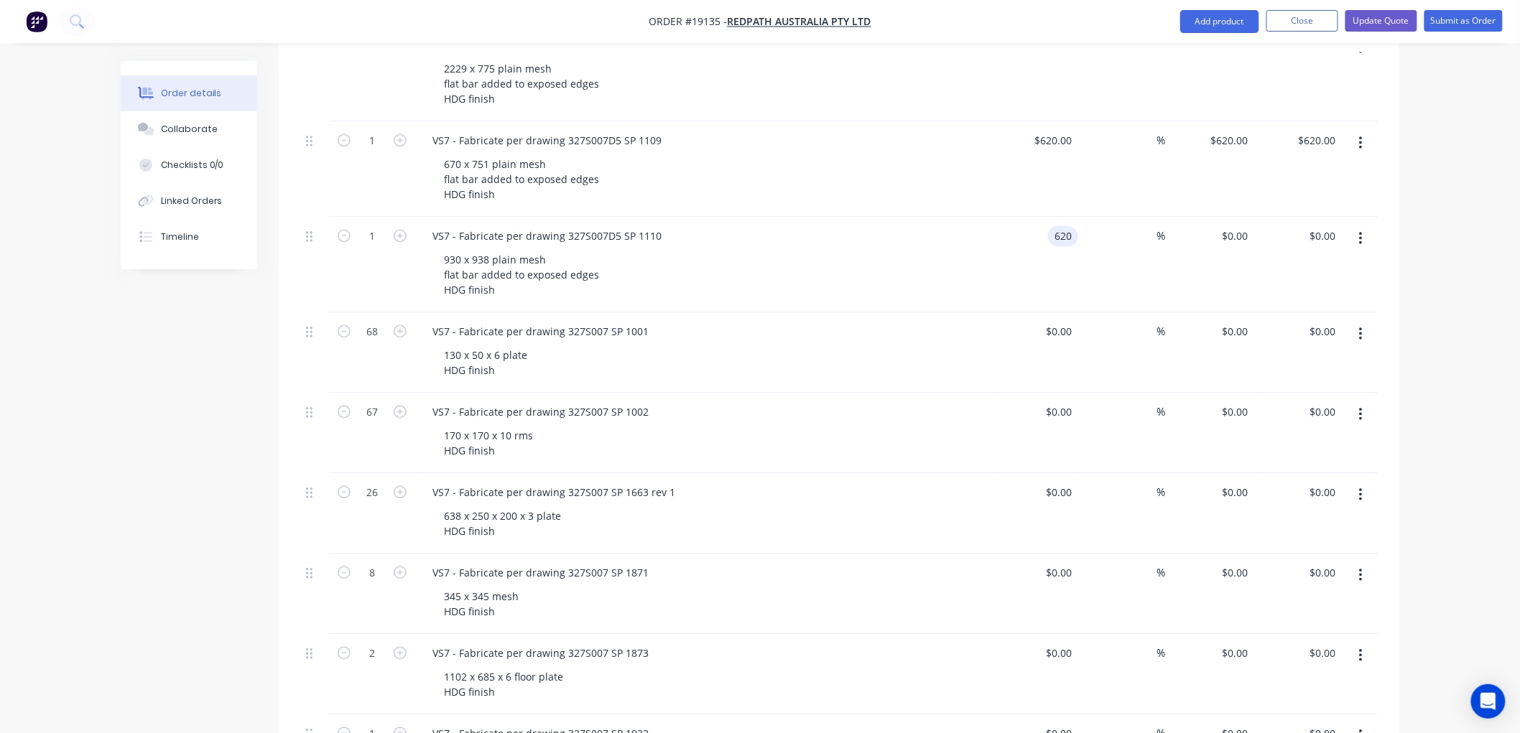
type input "$620.00"
click at [1427, 187] on div "Order details Collaborate Checklists 0/0 Linked Orders Timeline Order details C…" at bounding box center [760, 327] width 1520 height 2888
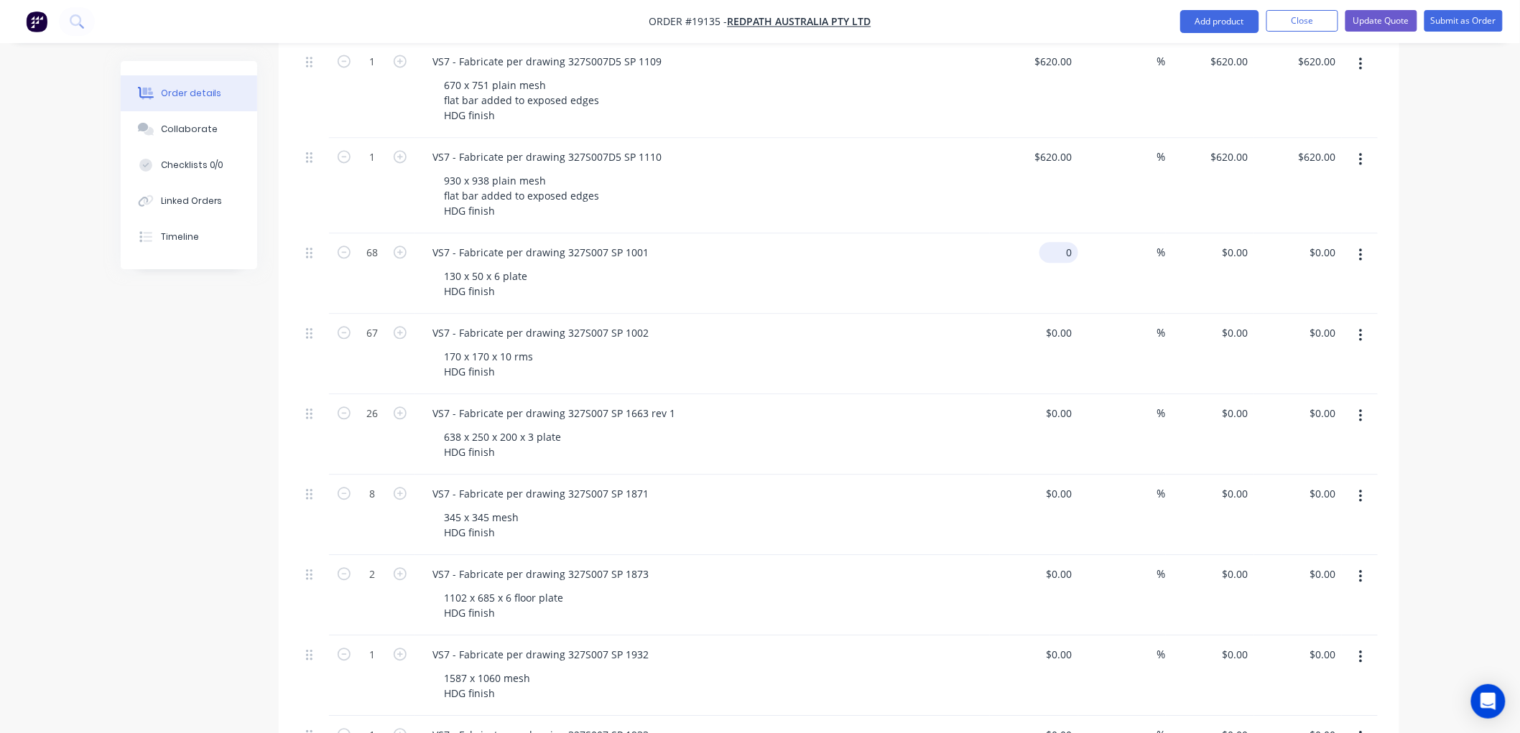
click at [1058, 242] on div "0 $0.00" at bounding box center [1058, 252] width 39 height 21
click at [1433, 169] on div "Order details Collaborate Checklists 0/0 Linked Orders Timeline Order details C…" at bounding box center [760, 248] width 1520 height 2888
type input "$14.00"
type input "$952.00"
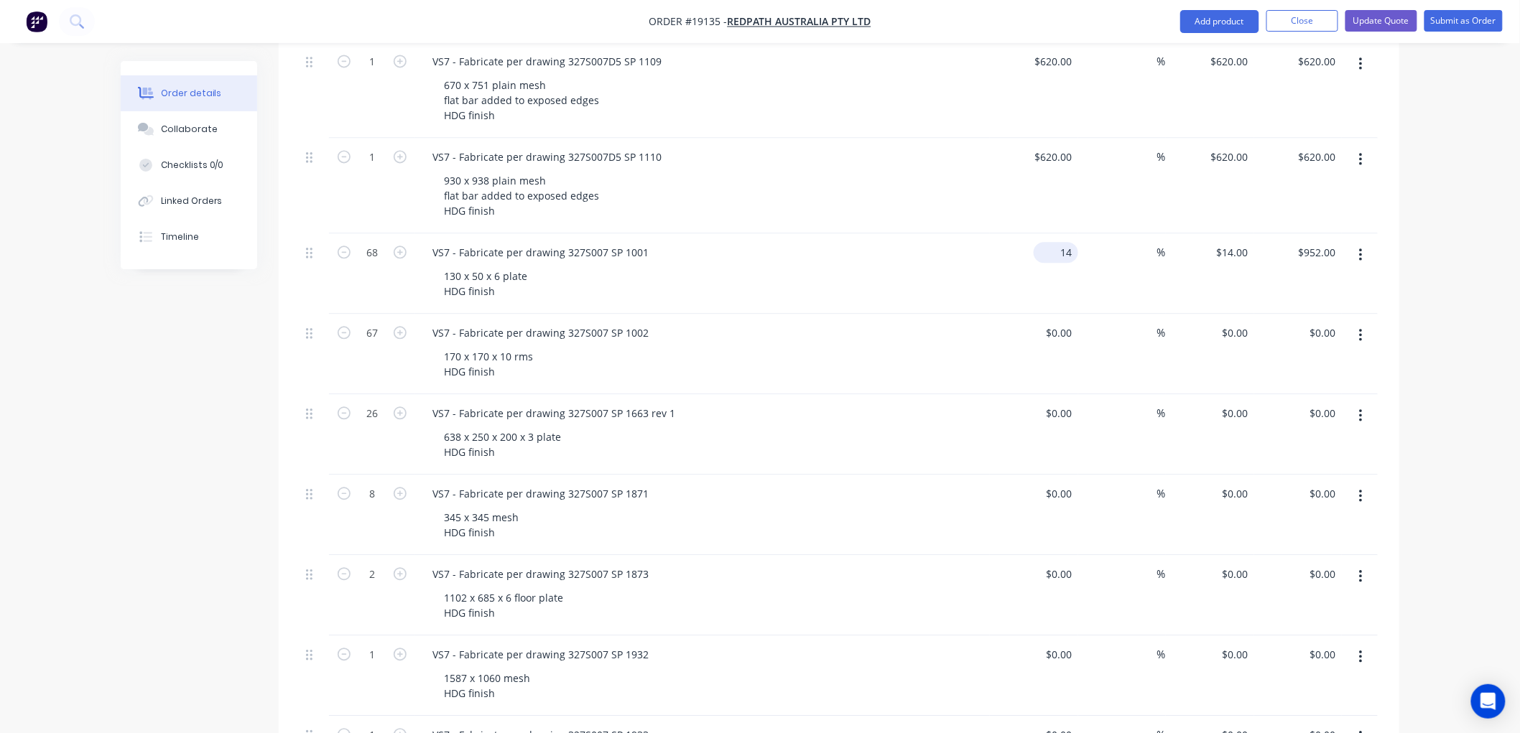
click at [1060, 242] on input "14" at bounding box center [1058, 252] width 39 height 21
type input "$18.00"
type input "$1,224.00"
click at [1489, 159] on div "Order details Collaborate Checklists 0/0 Linked Orders Timeline Order details C…" at bounding box center [760, 248] width 1520 height 2888
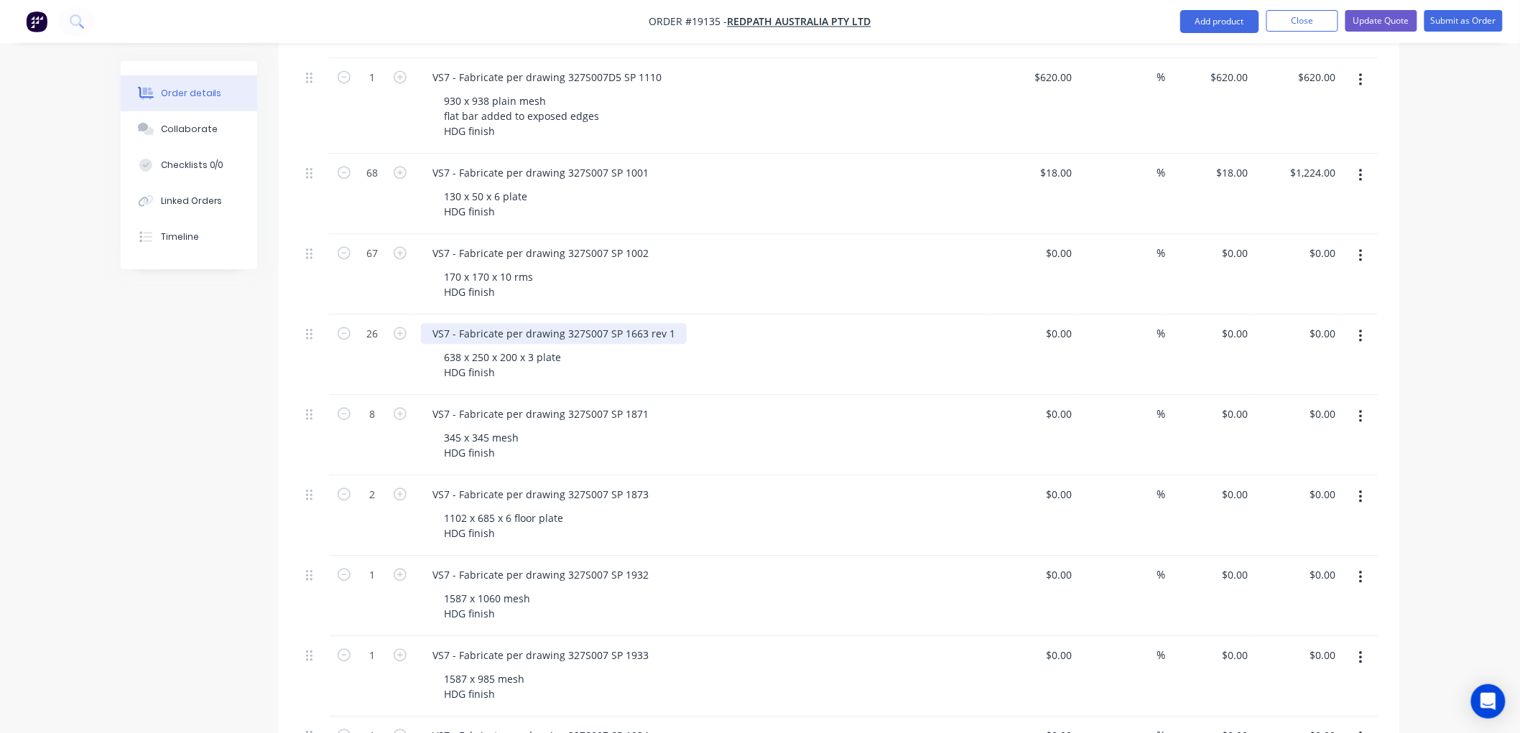
scroll to position [1356, 0]
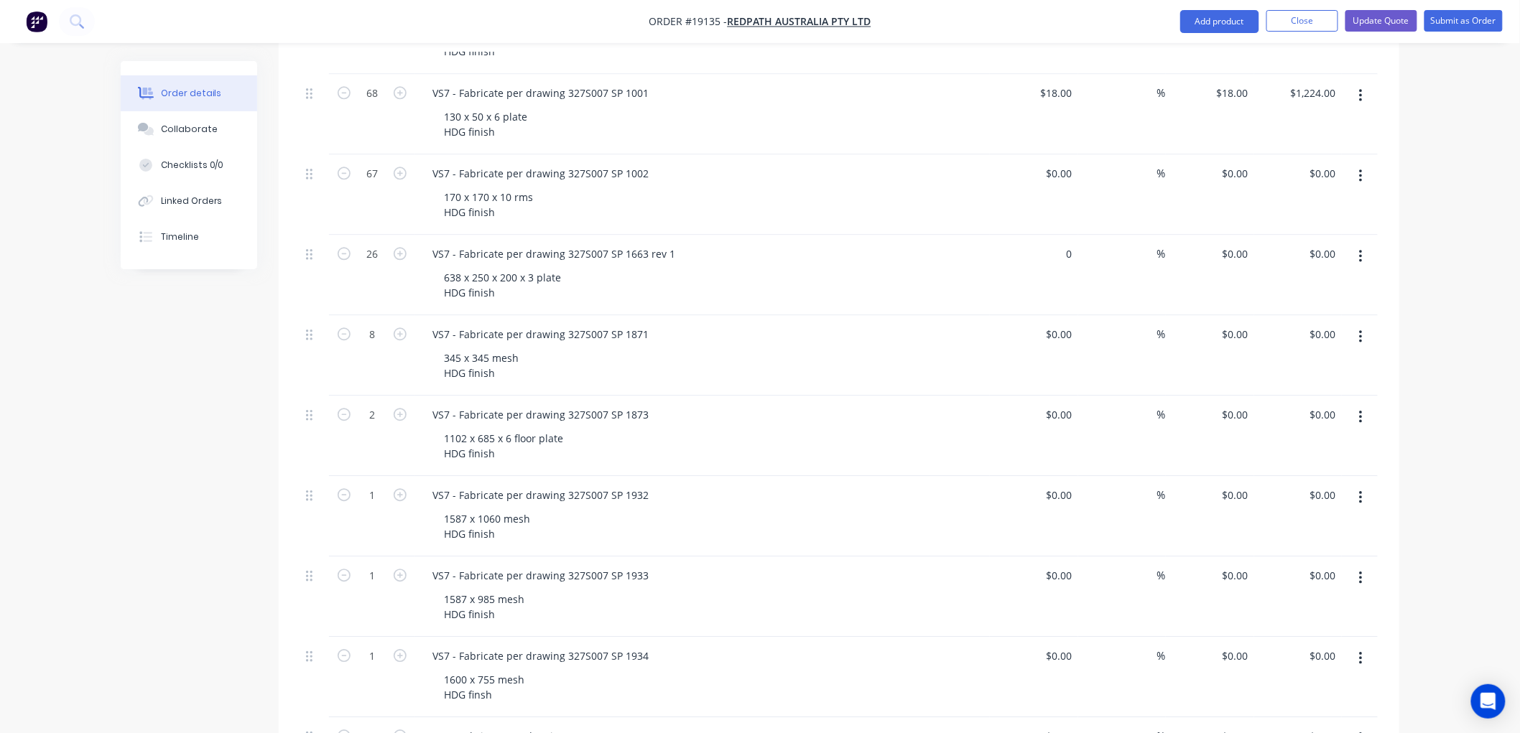
click at [1054, 235] on div "0 $0.00" at bounding box center [1034, 275] width 88 height 80
type input "$41.00"
type input "$1,066.00"
click at [1444, 225] on div "Order details Collaborate Checklists 0/0 Linked Orders Timeline Order details C…" at bounding box center [760, 88] width 1520 height 2888
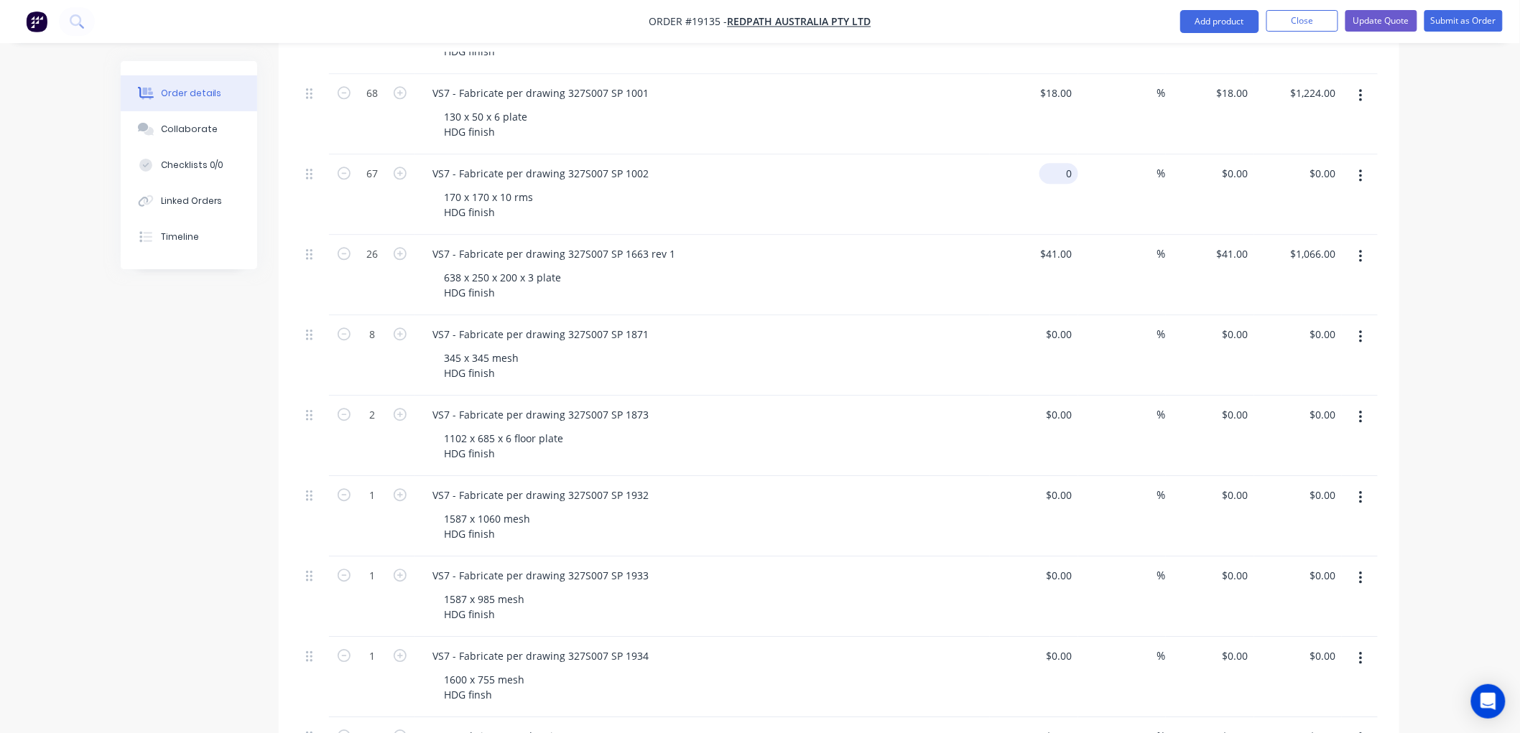
click at [1064, 163] on input "0" at bounding box center [1061, 173] width 33 height 21
type input "$41.00"
type input "$2,747.00"
click at [1057, 243] on div "41 41" at bounding box center [1066, 253] width 24 height 21
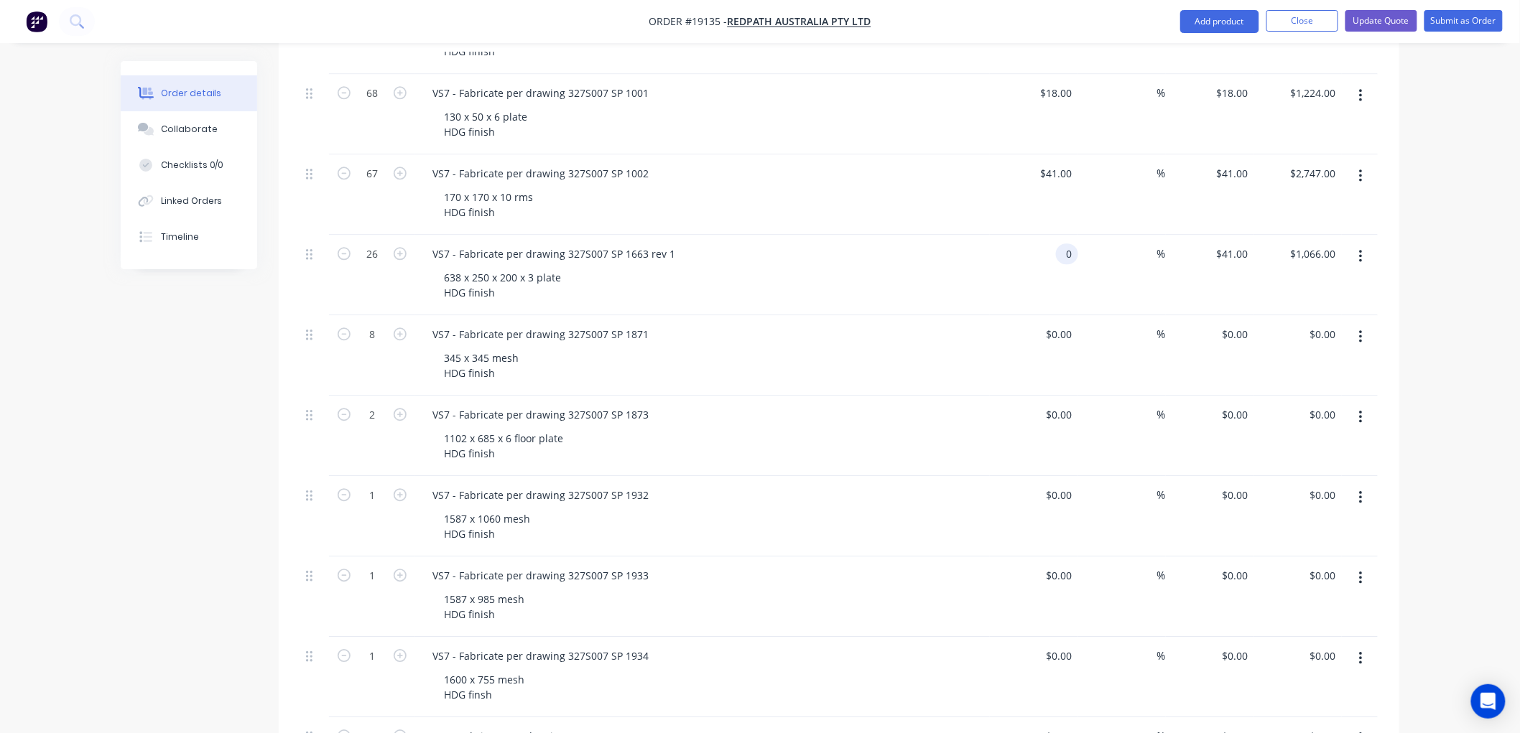
type input "$0.00"
click at [1442, 218] on div "Order details Collaborate Checklists 0/0 Linked Orders Timeline Order details C…" at bounding box center [760, 88] width 1520 height 2888
click at [1067, 243] on input "0" at bounding box center [1069, 253] width 17 height 21
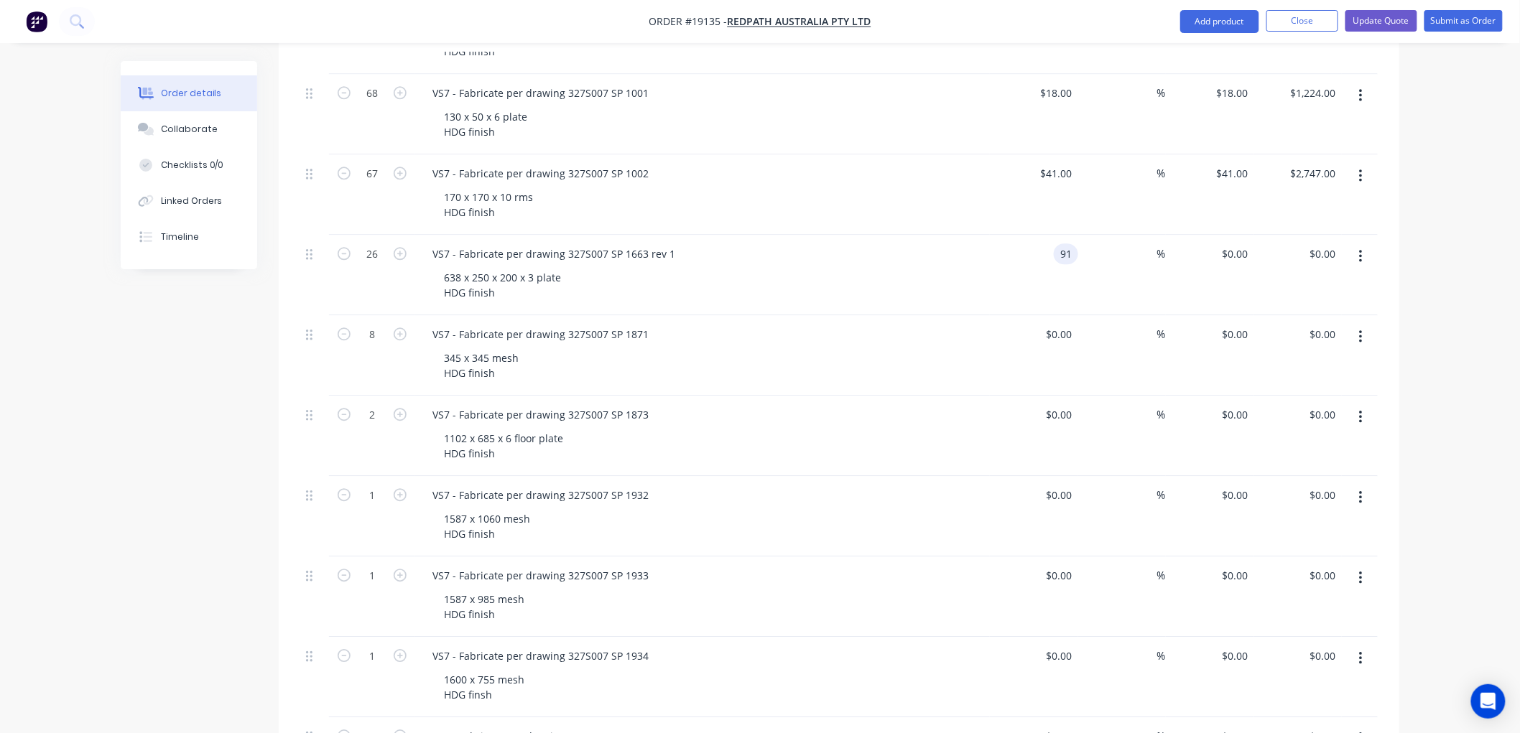
type input "$91.00"
type input "$2,366.00"
click at [1456, 185] on div "Order details Collaborate Checklists 0/0 Linked Orders Timeline Order details C…" at bounding box center [760, 88] width 1520 height 2888
click at [1047, 235] on div "91 $91.00" at bounding box center [1034, 275] width 88 height 80
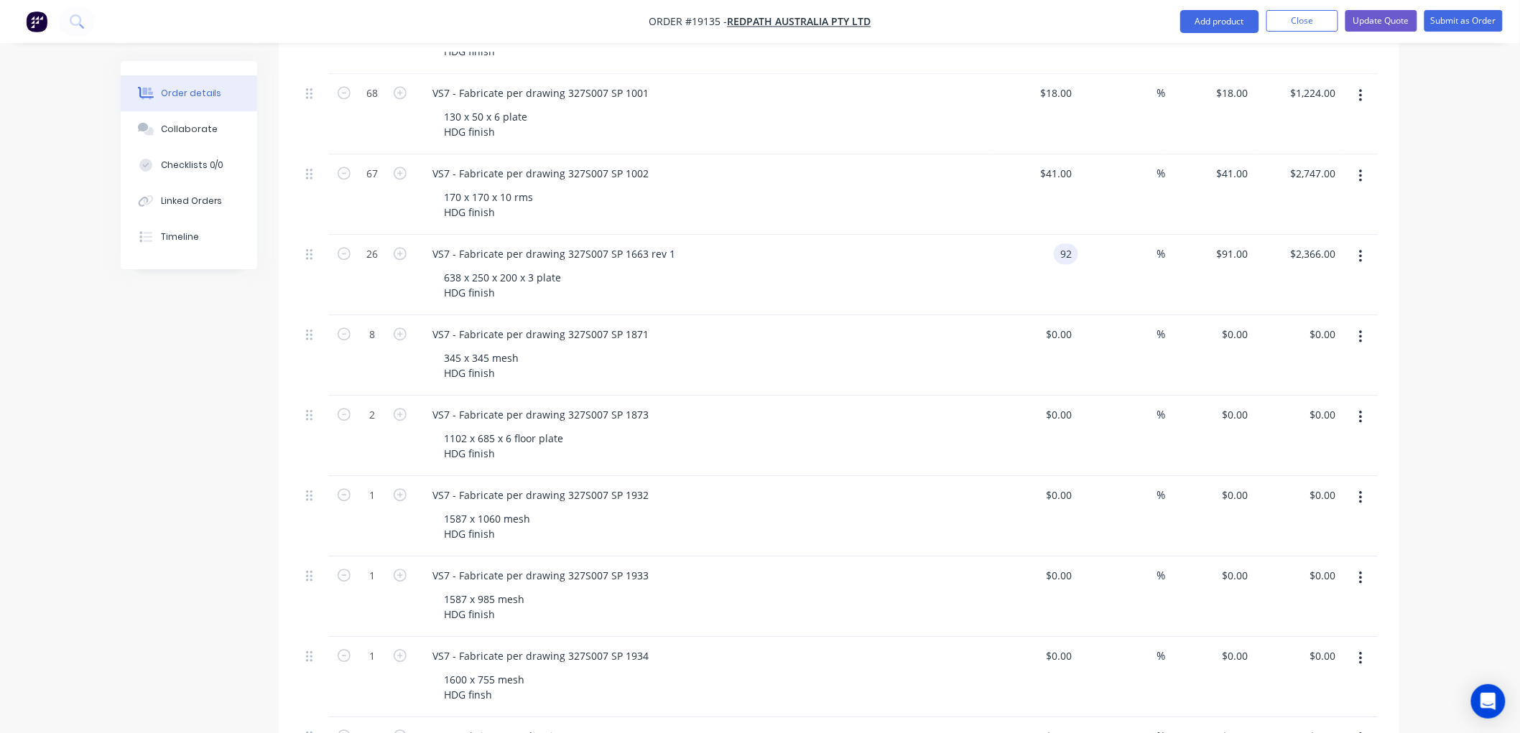
type input "$92.00"
type input "$2,392.00"
click at [1454, 169] on div "Order details Collaborate Checklists 0/0 Linked Orders Timeline Order details C…" at bounding box center [760, 88] width 1520 height 2888
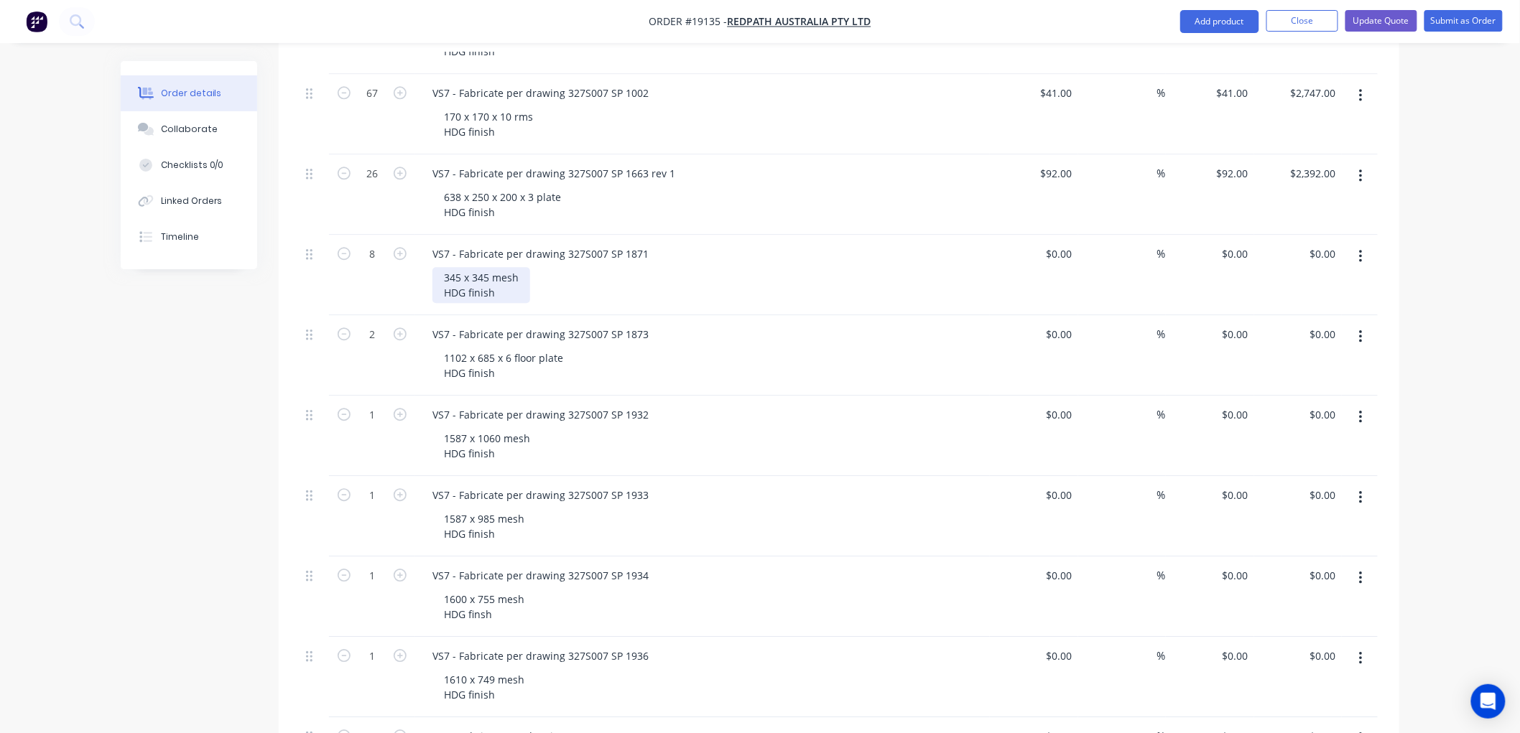
click at [490, 267] on div "345 x 345 mesh HDG finish" at bounding box center [481, 285] width 98 height 36
drag, startPoint x: 542, startPoint y: 162, endPoint x: 555, endPoint y: 160, distance: 13.0
click at [542, 187] on div "345 x 345 plain mesh HDG finish" at bounding box center [494, 205] width 125 height 36
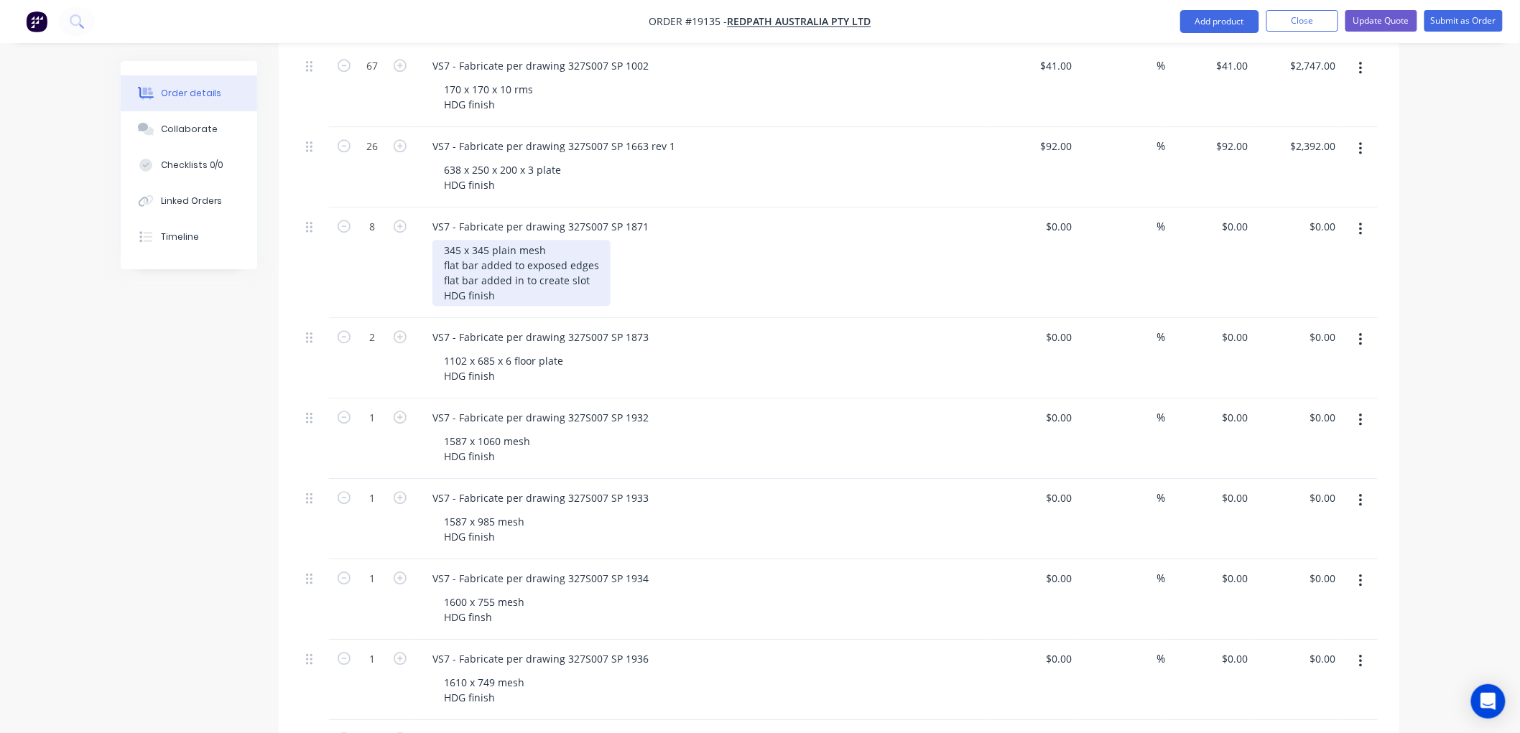
scroll to position [1436, 0]
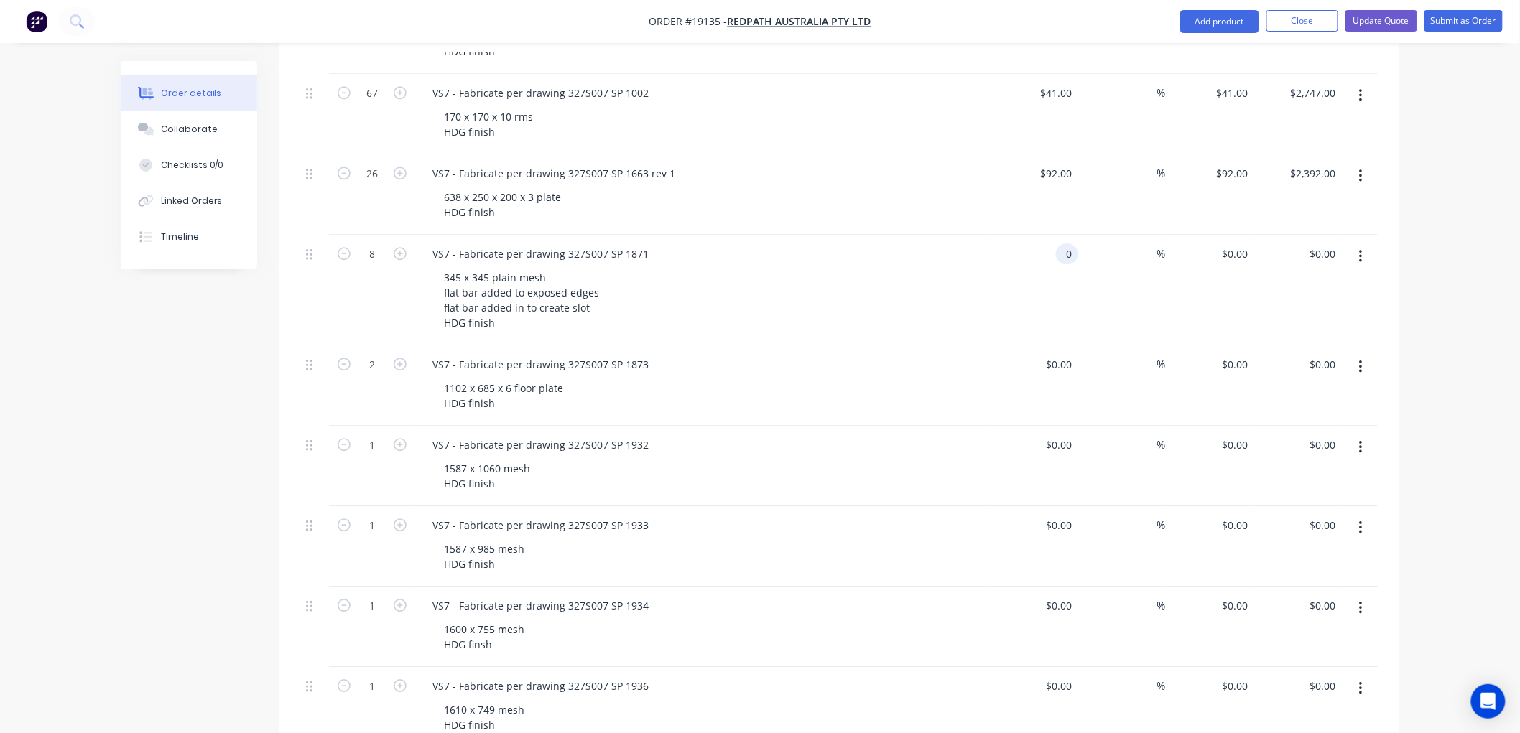
click at [1056, 243] on div "0 0" at bounding box center [1067, 253] width 22 height 21
type input "$490.00"
type input "$3,920.00"
click at [1461, 210] on div "Order details Collaborate Checklists 0/0 Linked Orders Timeline Order details C…" at bounding box center [760, 23] width 1520 height 2919
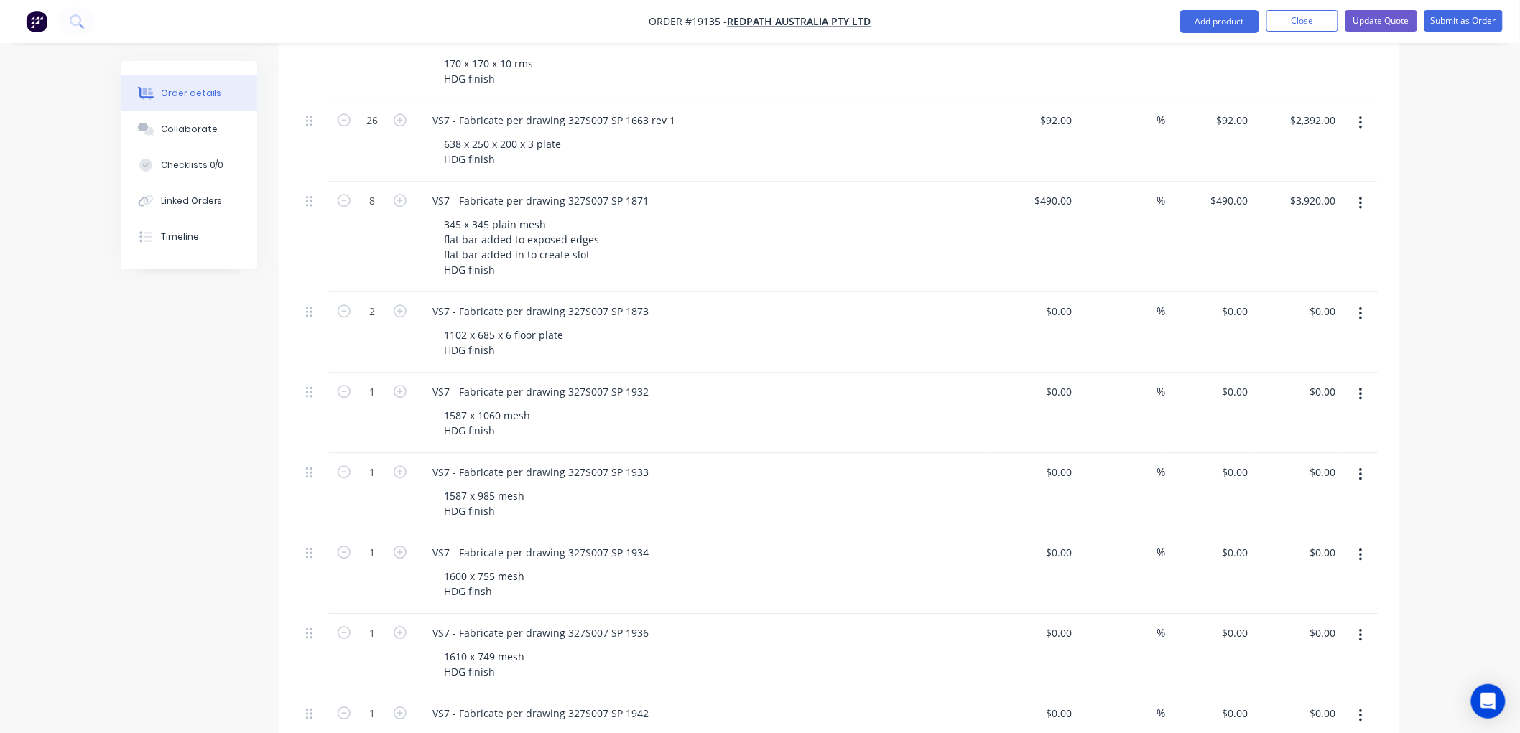
scroll to position [1516, 0]
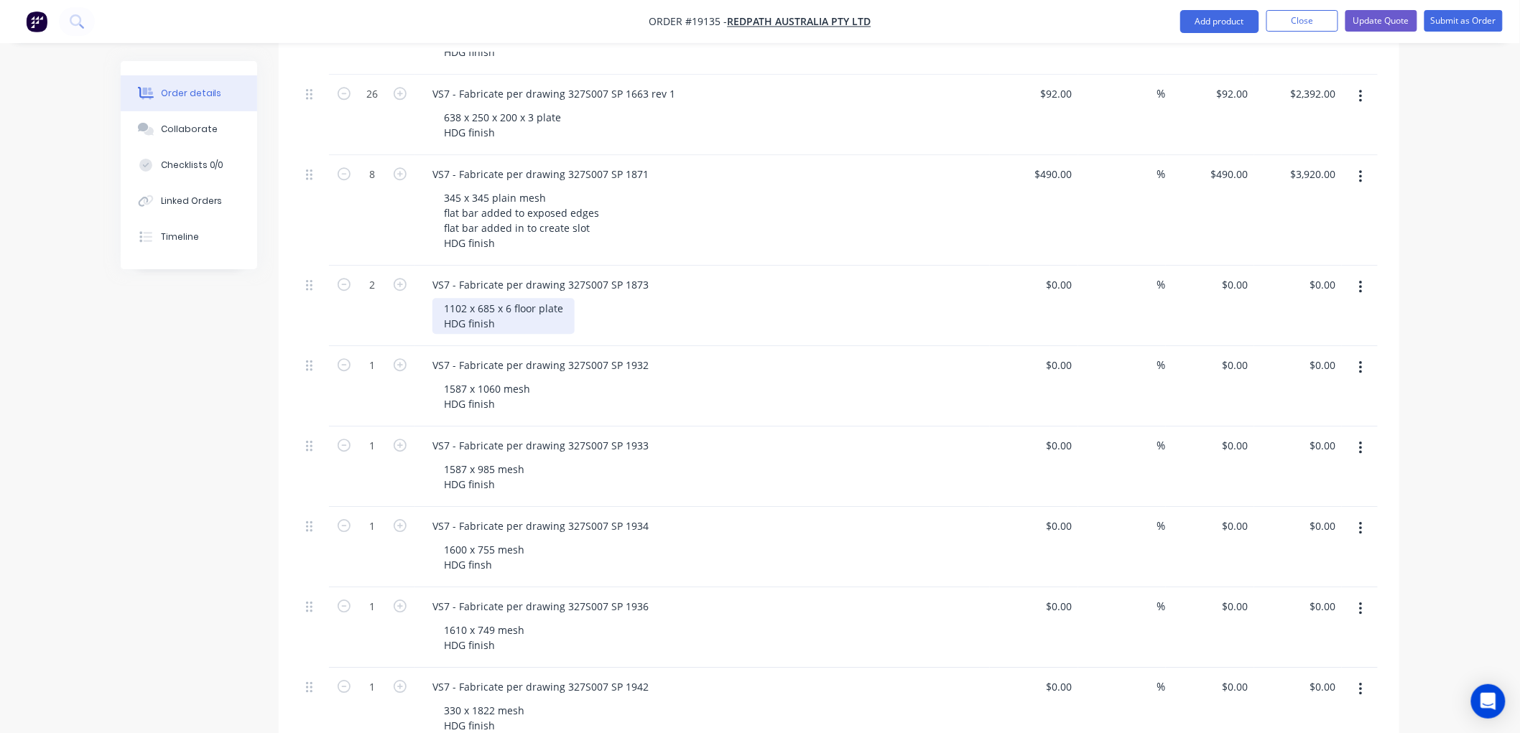
click at [559, 298] on div "1102 x 685 x 6 floor plate HDG finish" at bounding box center [503, 316] width 142 height 36
click at [1061, 274] on input "0" at bounding box center [1069, 284] width 17 height 21
type input "$408.00"
type input "$816.00"
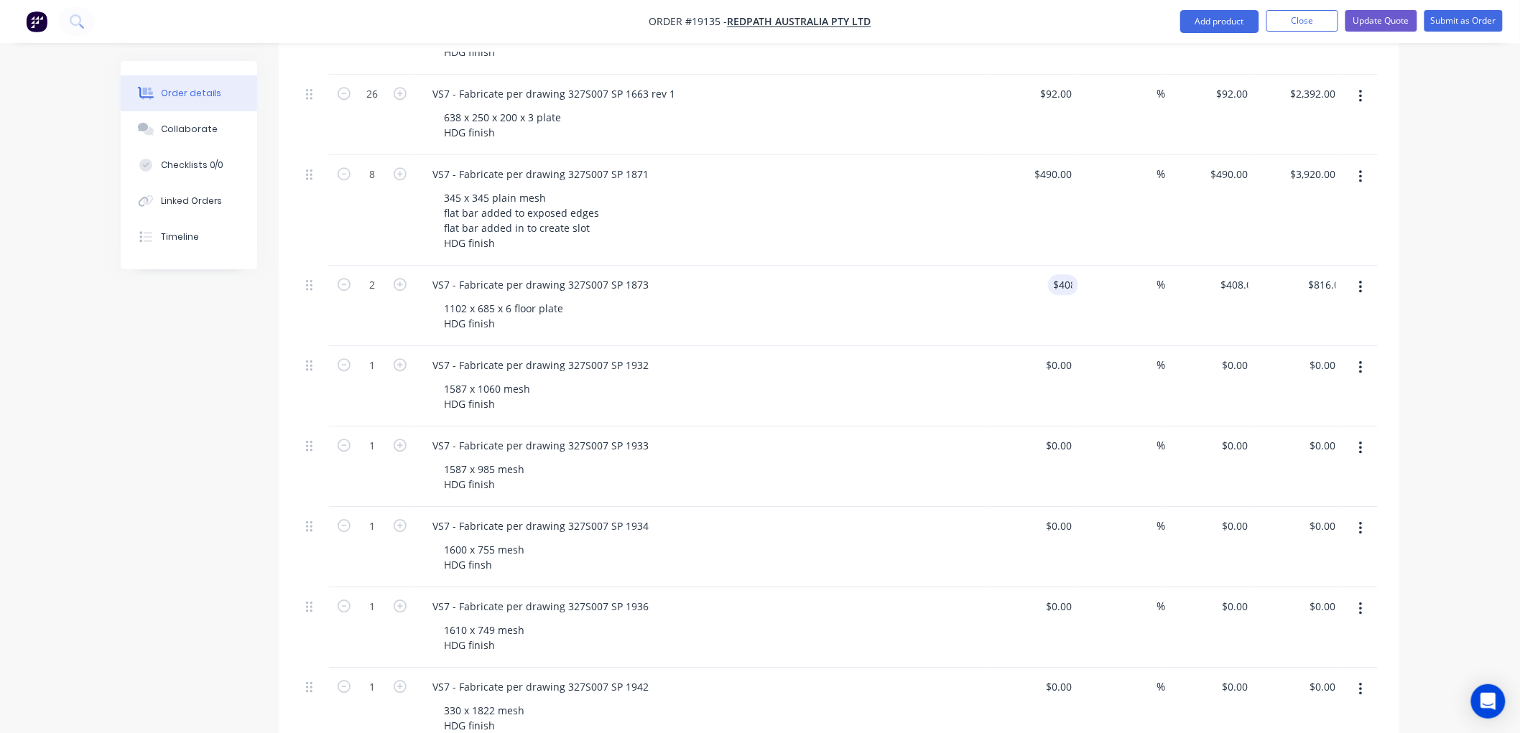
click at [1049, 274] on div "408 $408.00" at bounding box center [1053, 284] width 50 height 21
type input "$453.00"
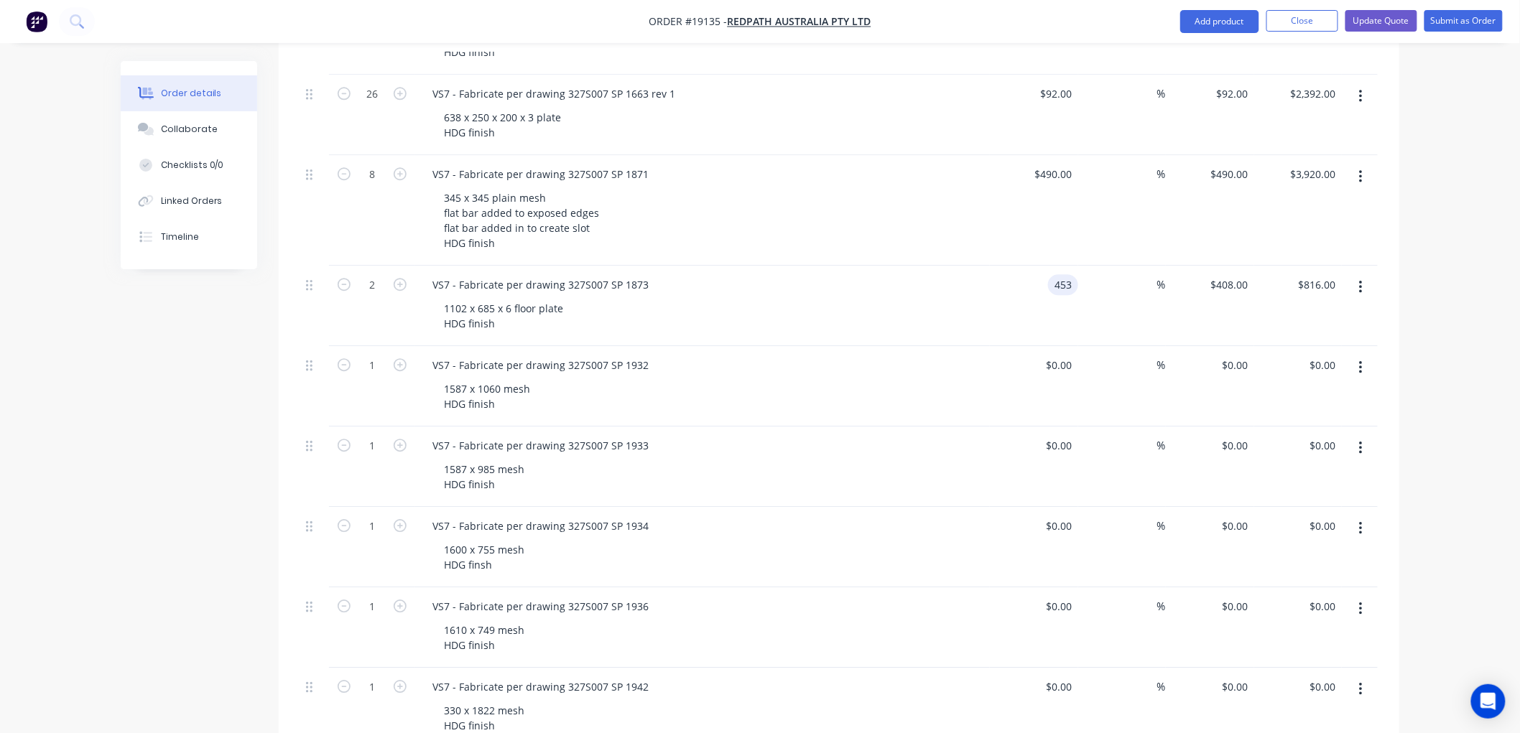
type input "$906.00"
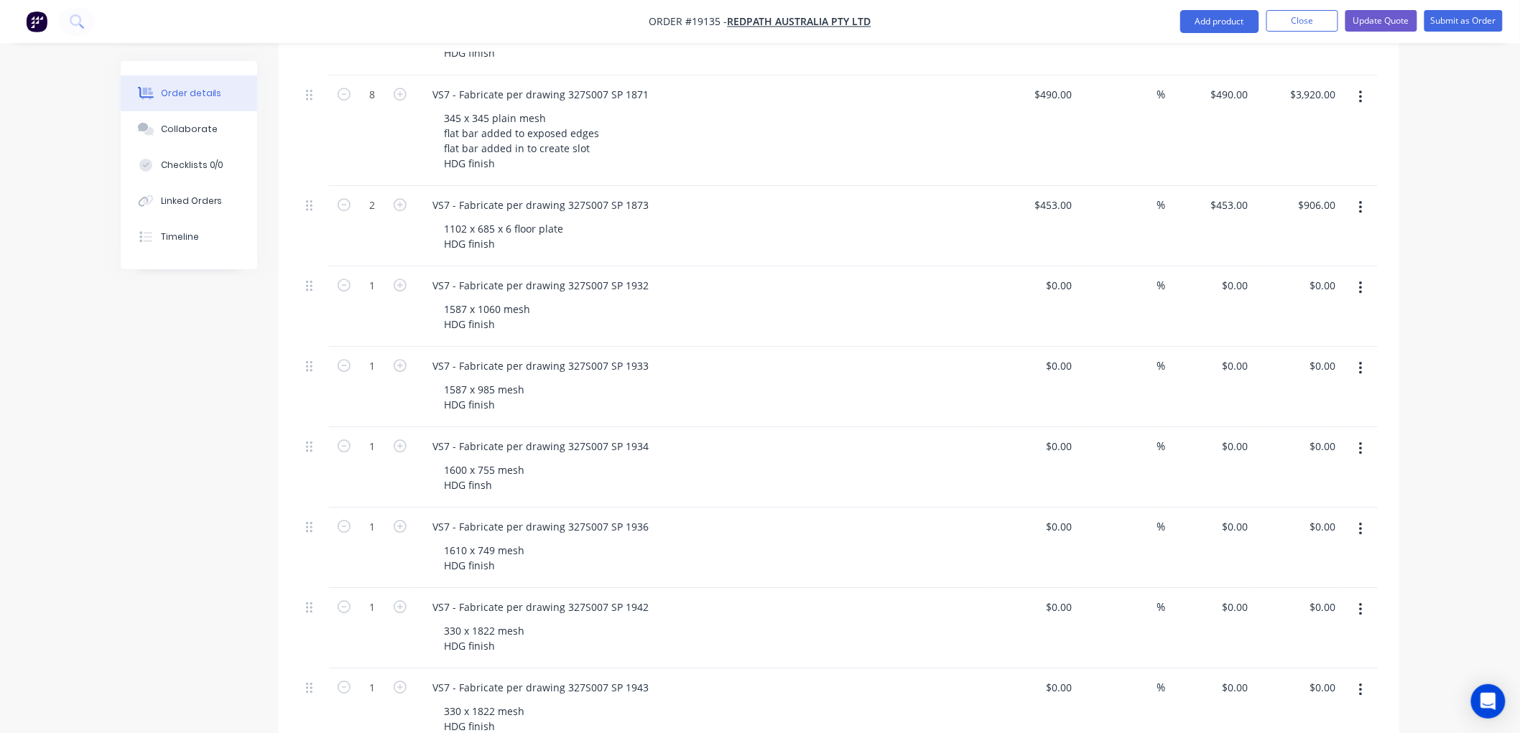
scroll to position [1675, 0]
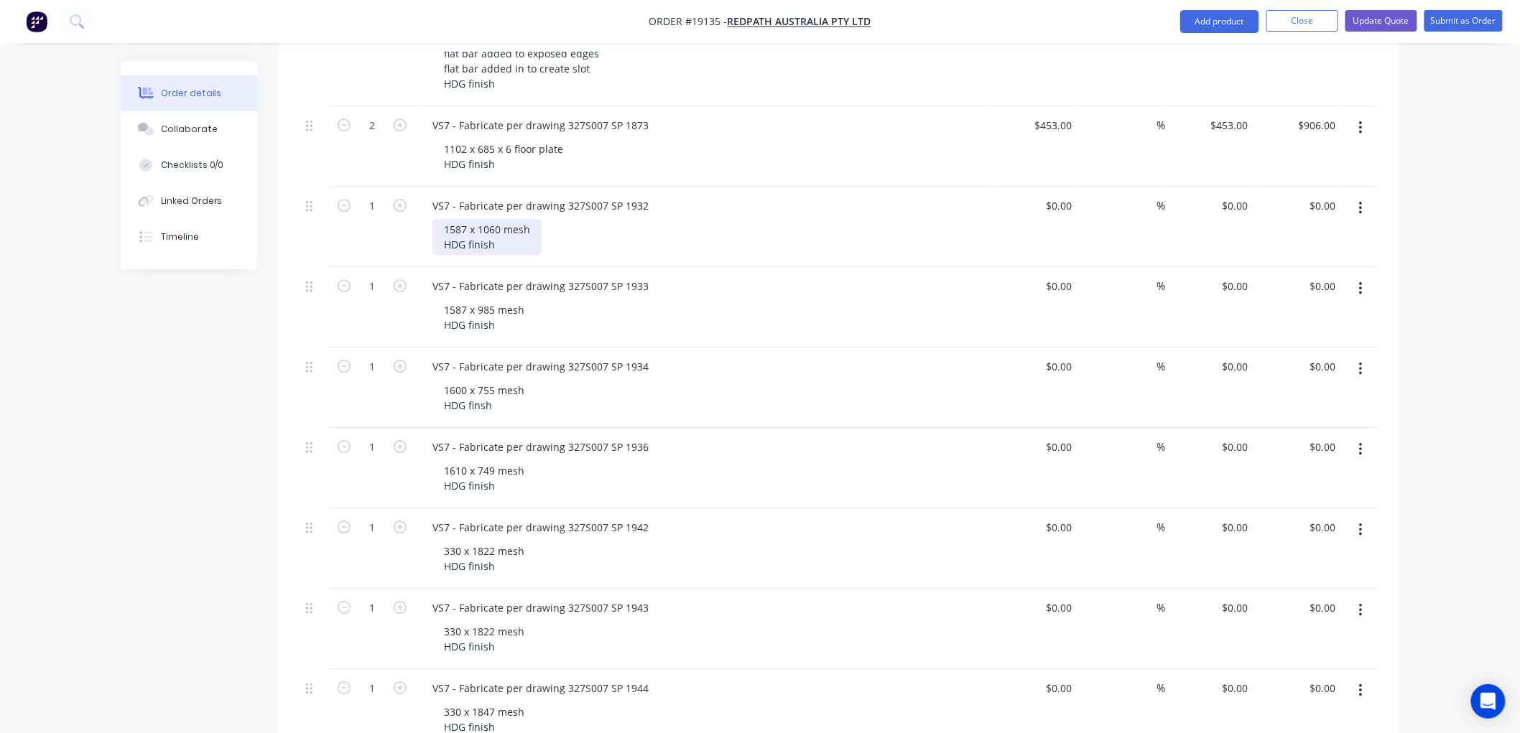
drag, startPoint x: 503, startPoint y: 192, endPoint x: 514, endPoint y: 191, distance: 10.8
click at [503, 219] on div "1587 x 1060 mesh HDG finish" at bounding box center [486, 237] width 109 height 36
drag, startPoint x: 555, startPoint y: 190, endPoint x: 613, endPoint y: 204, distance: 59.2
click at [554, 219] on div "1587 x 1060 plain mesh HDG finish" at bounding box center [500, 237] width 136 height 36
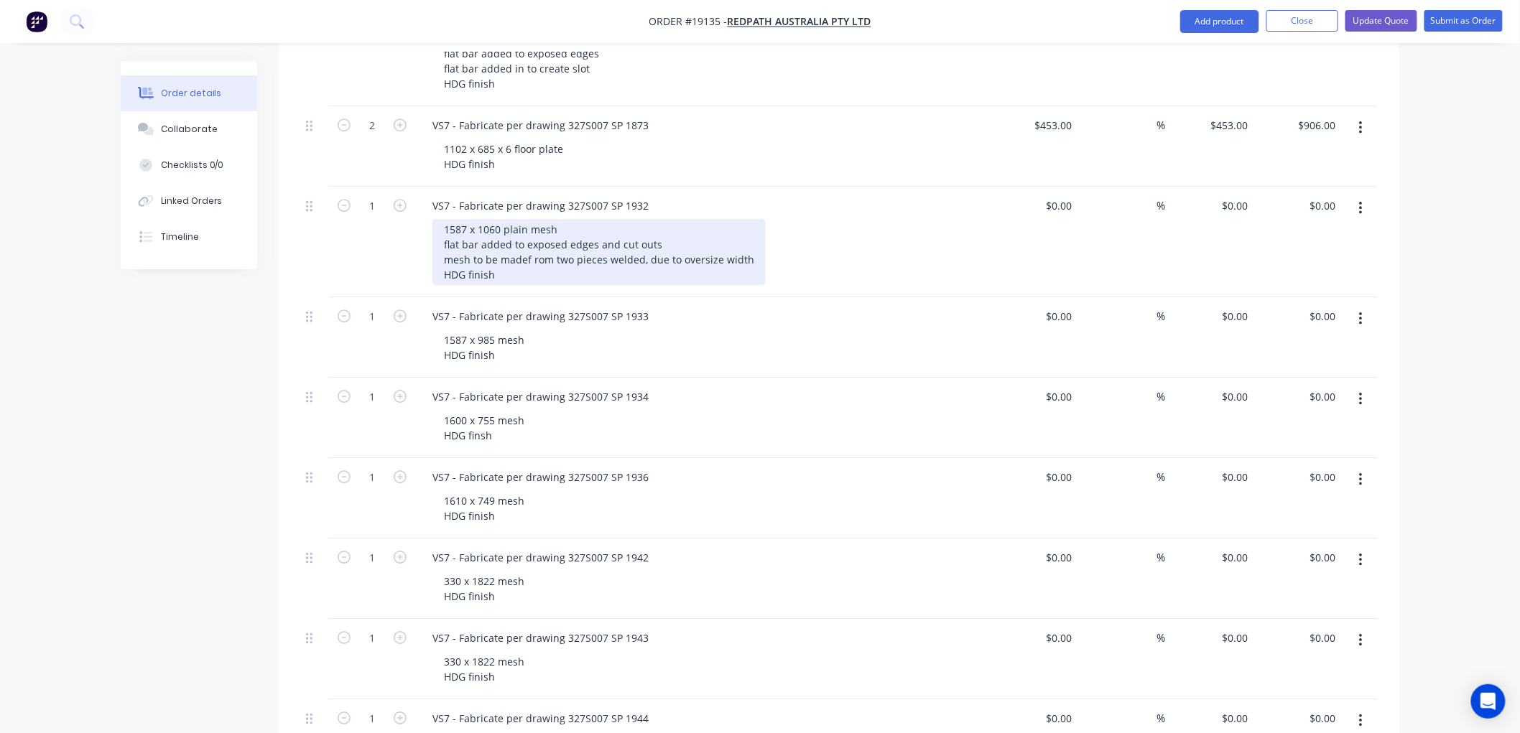
click at [532, 220] on div "1587 x 1060 plain mesh flat bar added to exposed edges and cut outs mesh to be …" at bounding box center [598, 252] width 333 height 66
click at [744, 219] on div "1587 x 1060 plain mesh flat bar added to exposed edges and cut outs mesh to be …" at bounding box center [598, 252] width 333 height 66
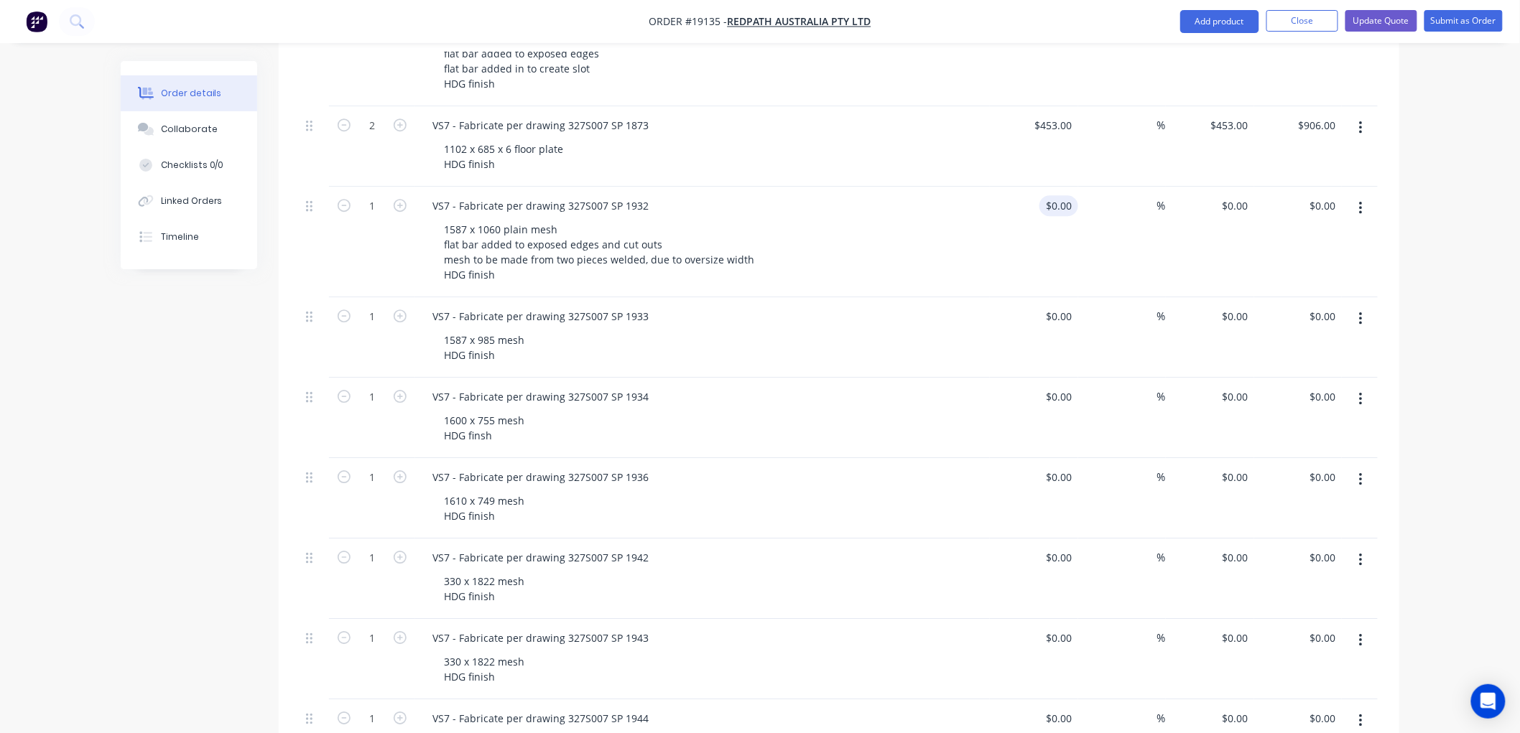
click at [1066, 195] on input "$0.00" at bounding box center [1061, 205] width 33 height 21
type input "$952.00"
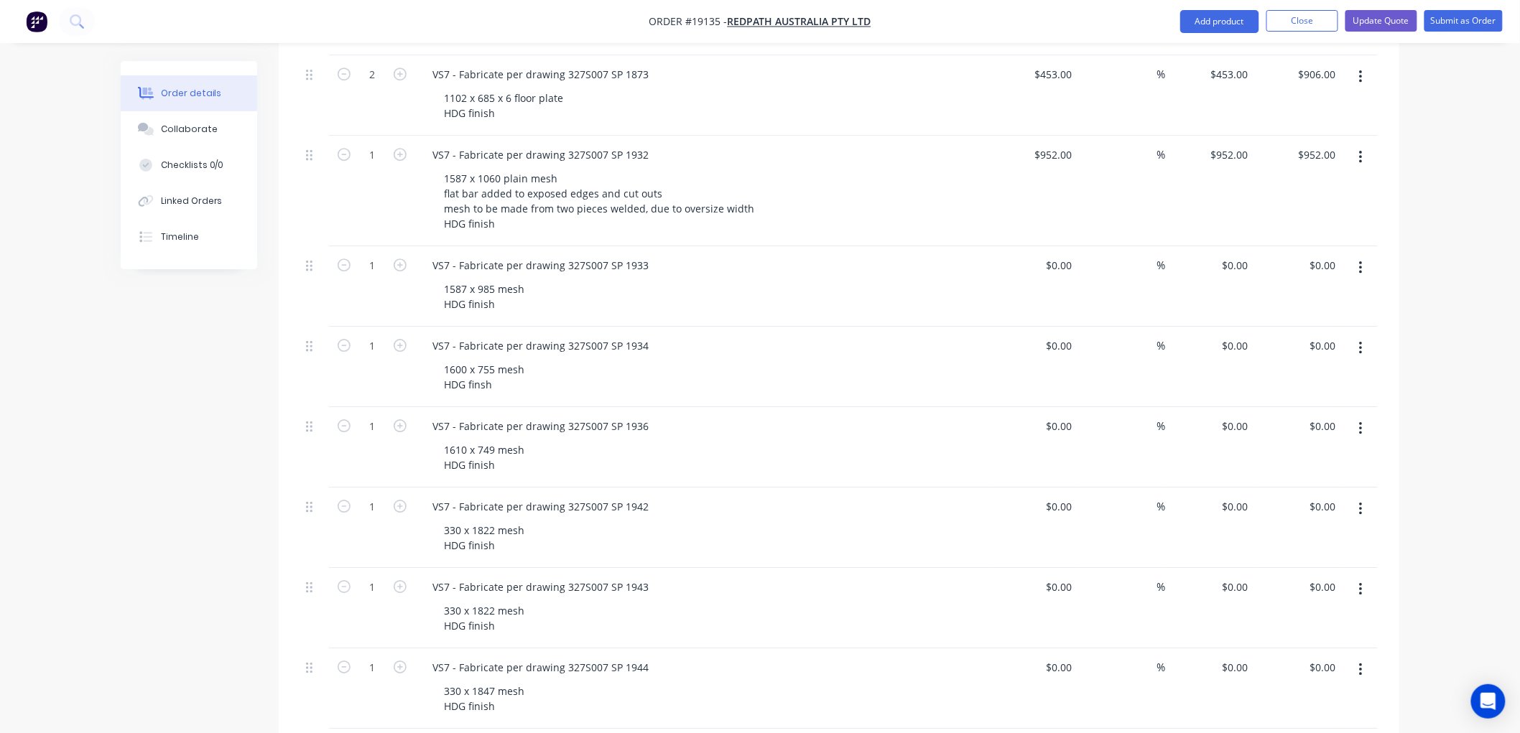
scroll to position [1755, 0]
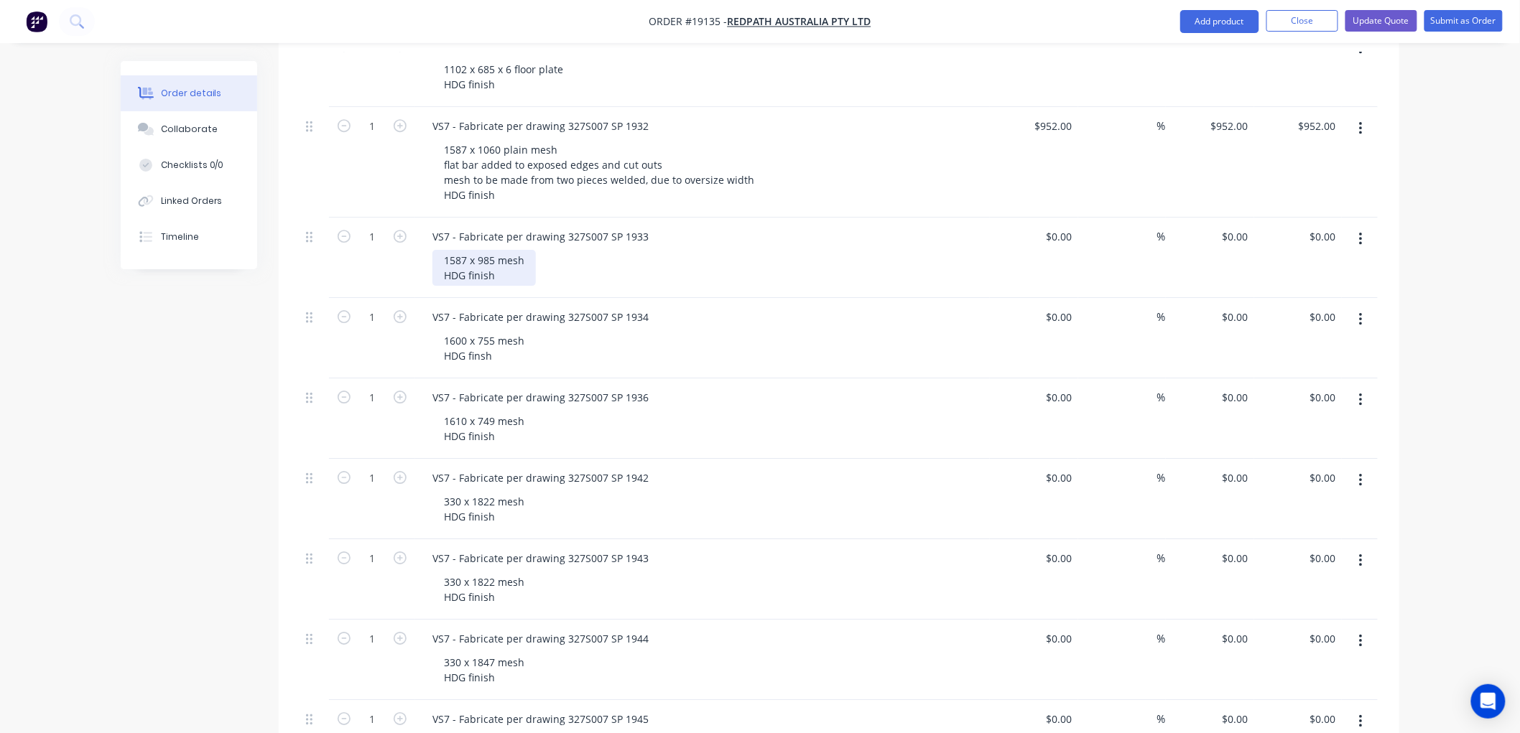
click at [496, 250] on div "1587 x 985 mesh HDG finish" at bounding box center [483, 268] width 103 height 36
click at [550, 250] on div "1587 x 985 plain mesh HDG finish" at bounding box center [497, 268] width 131 height 36
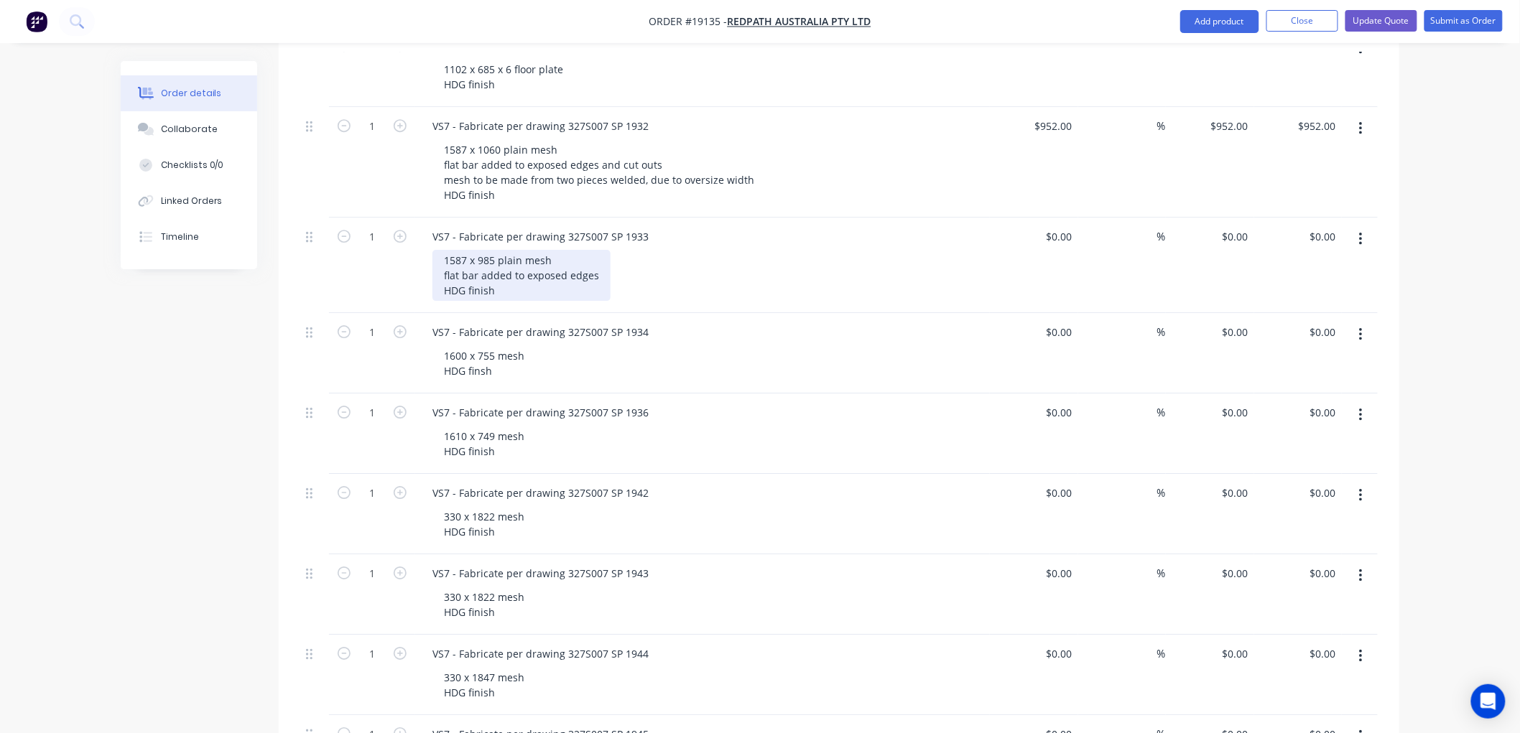
drag, startPoint x: 593, startPoint y: 235, endPoint x: 620, endPoint y: 231, distance: 27.5
click at [596, 250] on div "1587 x 985 plain mesh flat bar added to exposed edges HDG finish" at bounding box center [521, 275] width 178 height 51
click at [1060, 226] on div "0 $0.00" at bounding box center [1058, 236] width 39 height 21
type input "$855.00"
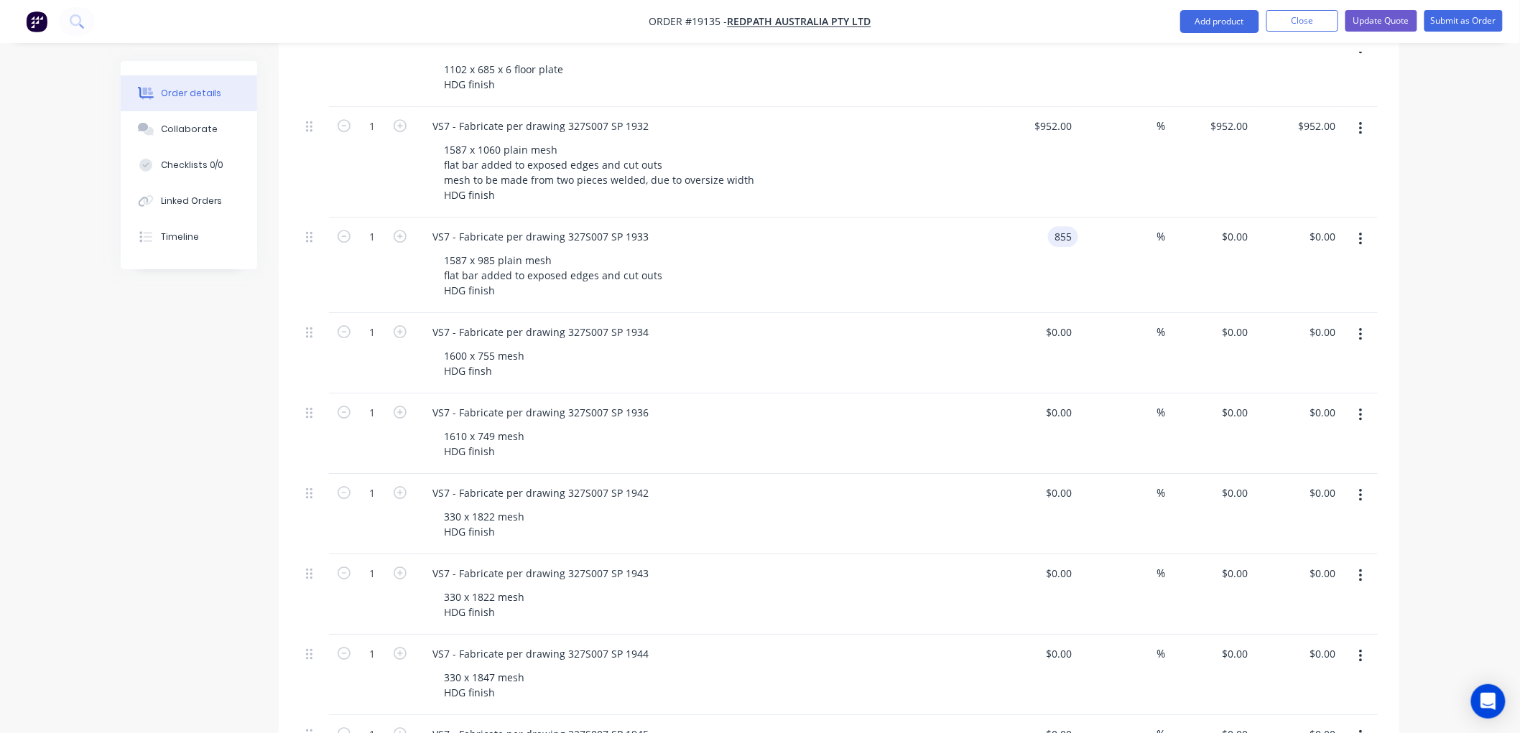
type input "$855.00"
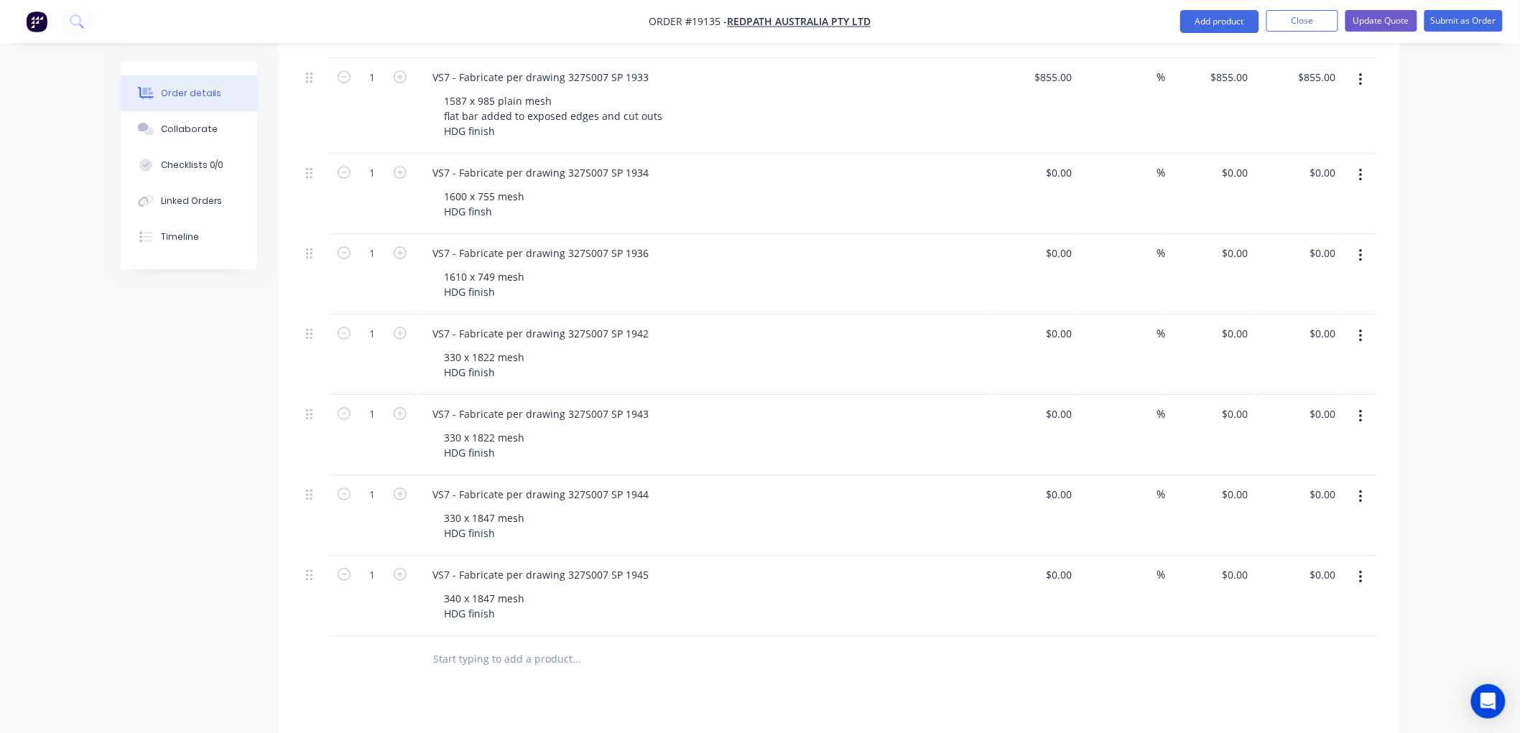
scroll to position [1835, 0]
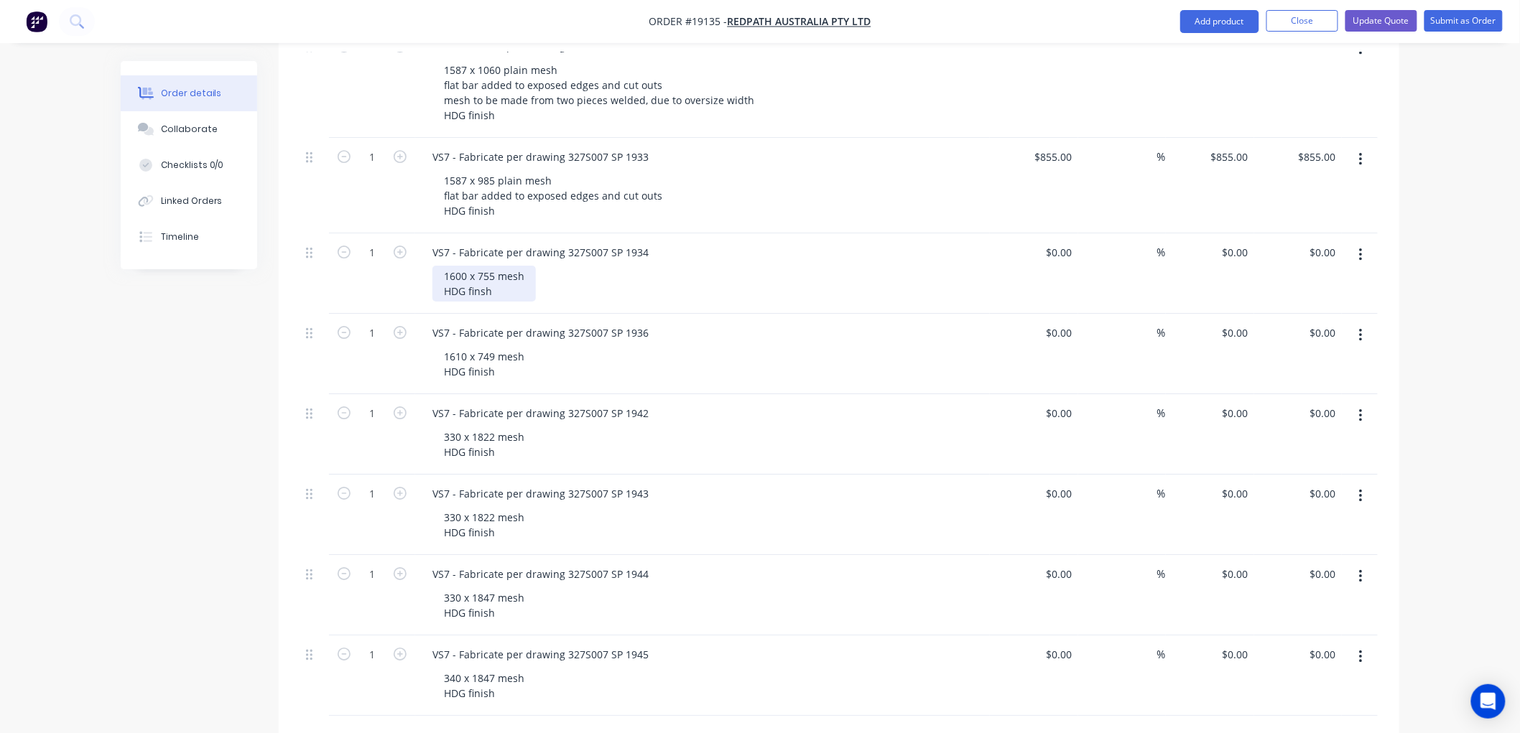
click at [499, 266] on div "1600 x 755 mesh HDG finsh" at bounding box center [483, 284] width 103 height 36
click at [553, 266] on div "1600 x 755 plain mesh HDG finsh" at bounding box center [497, 284] width 131 height 36
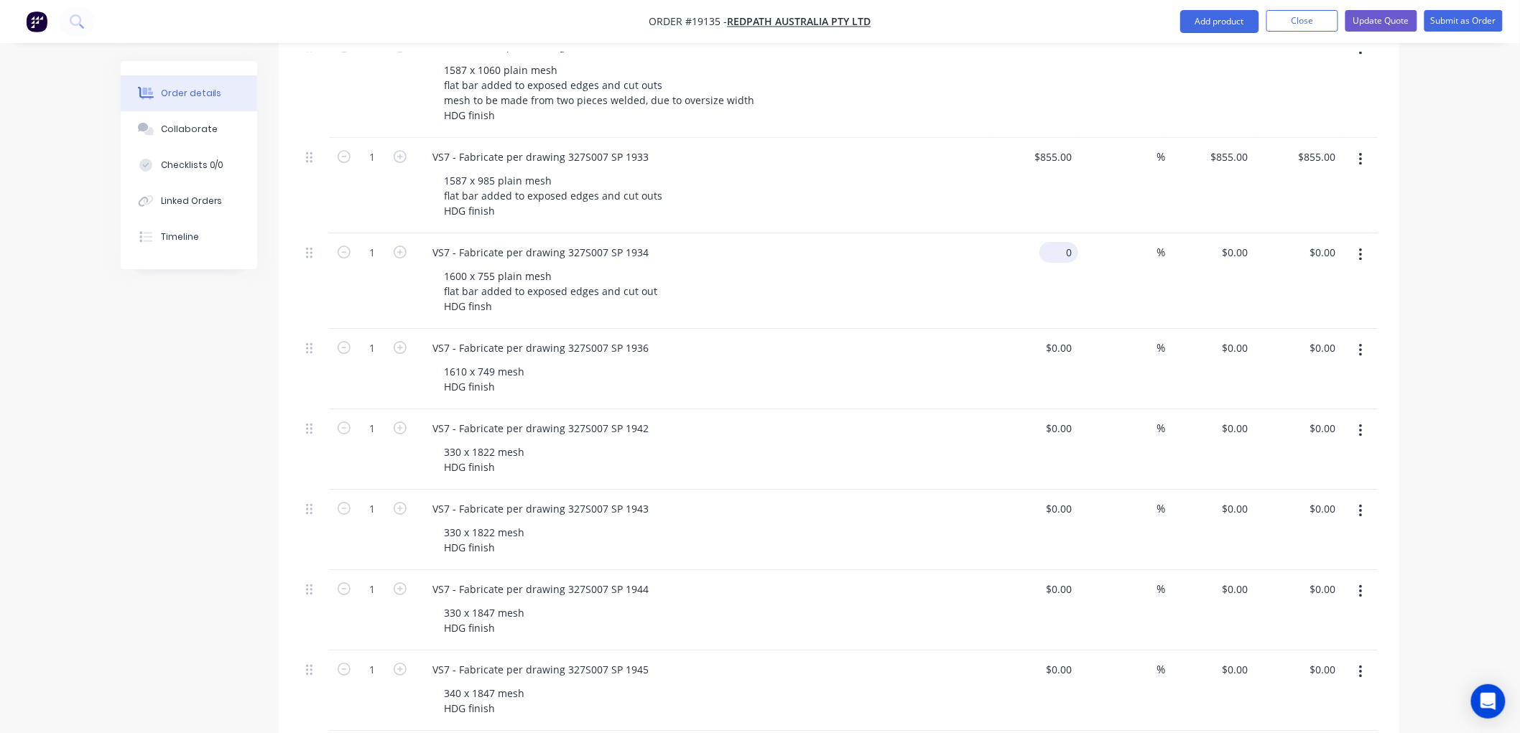
click at [1060, 242] on div "0 $0.00" at bounding box center [1058, 252] width 39 height 21
type input "$855.00"
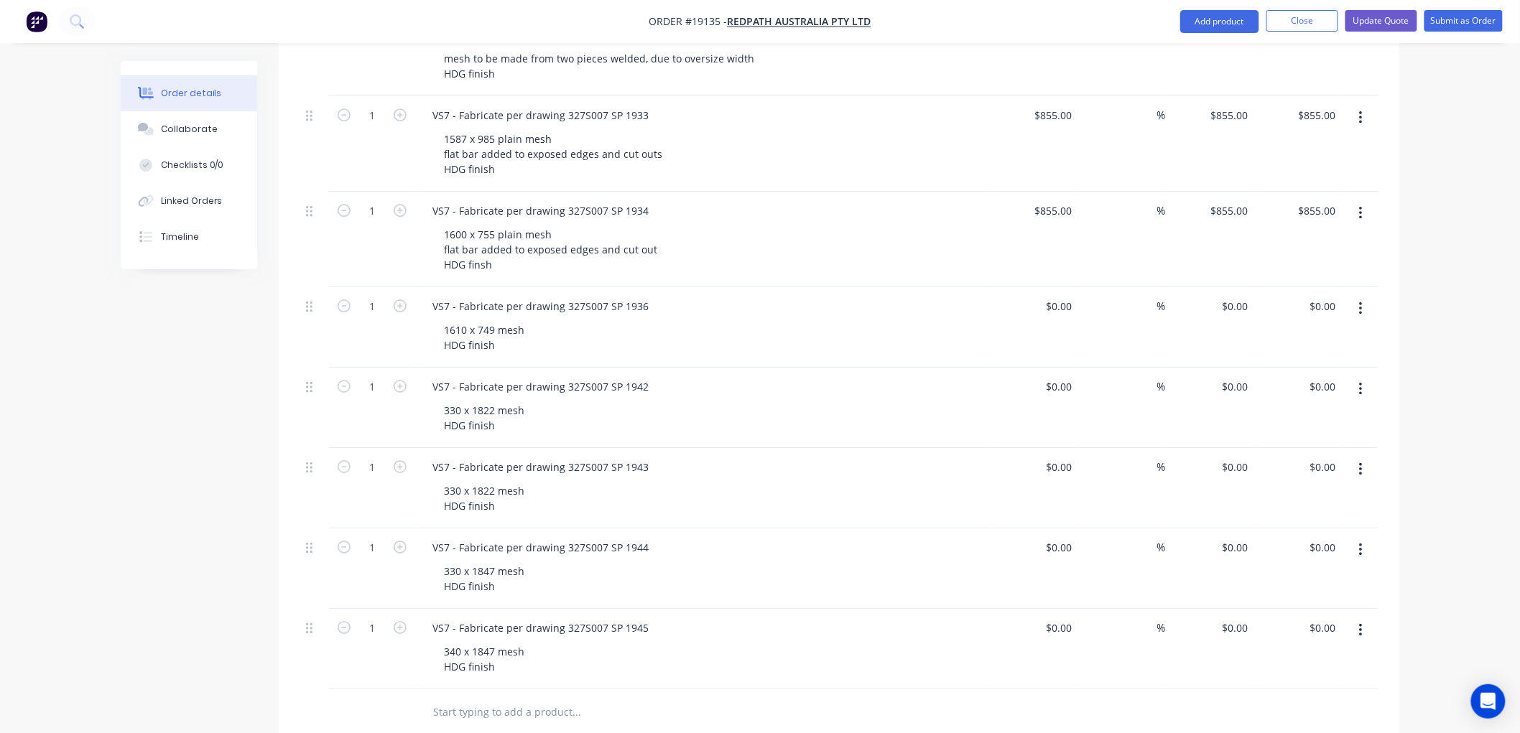
scroll to position [1915, 0]
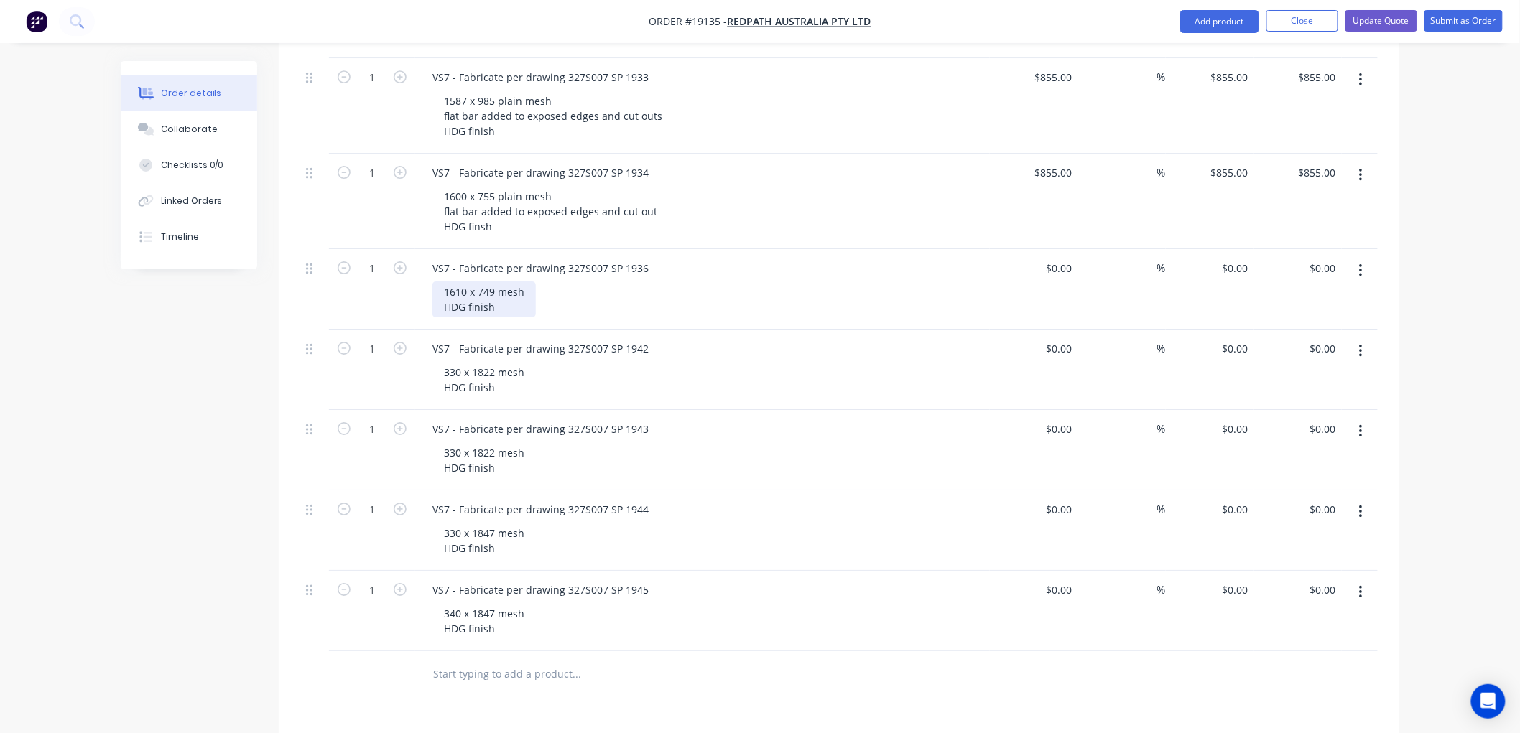
click at [498, 282] on div "1610 x 749 mesh HDG finish" at bounding box center [483, 300] width 103 height 36
click at [556, 282] on div "1610 x 749 plain mesh HDG finish" at bounding box center [497, 300] width 131 height 36
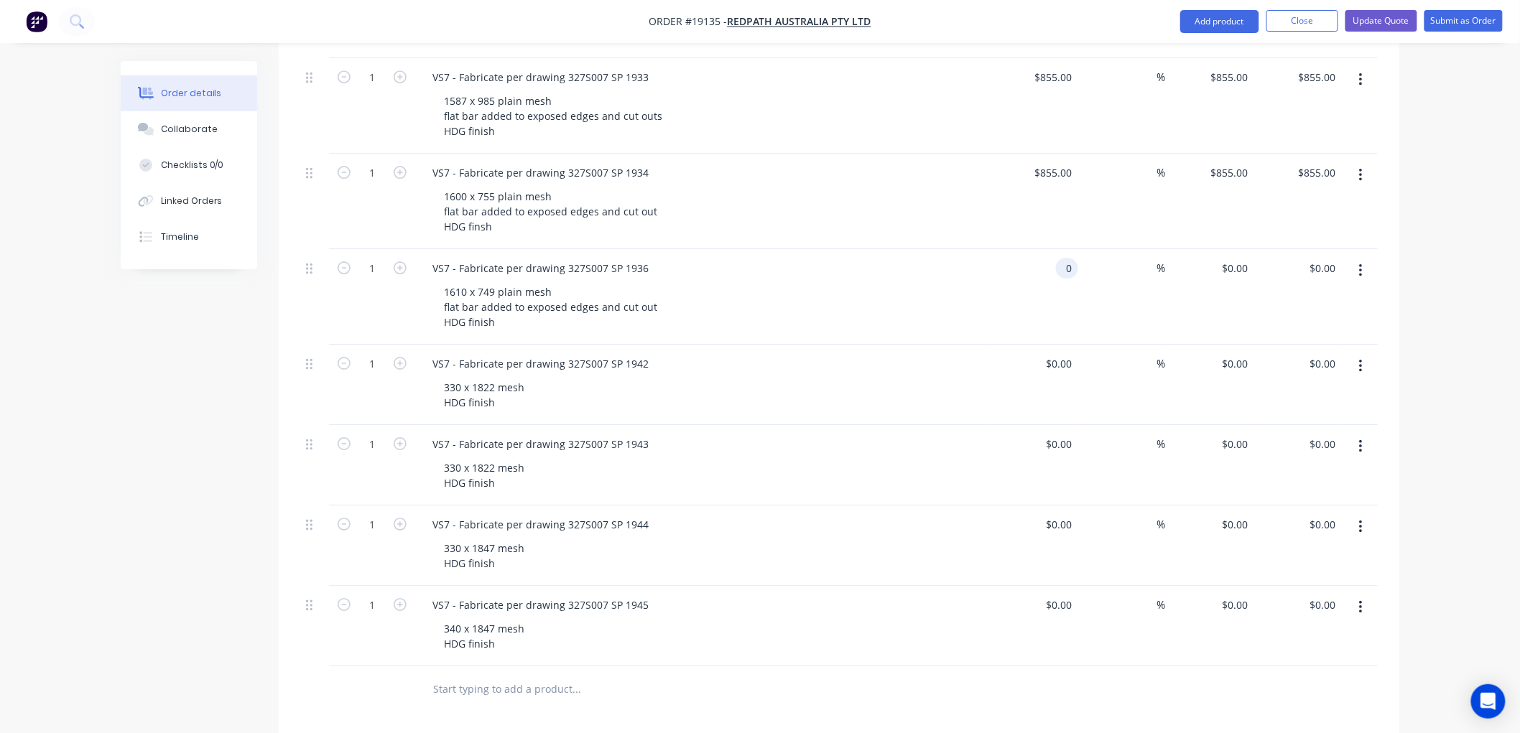
click at [1049, 249] on div "0 0" at bounding box center [1034, 297] width 88 height 96
type input "$855.00"
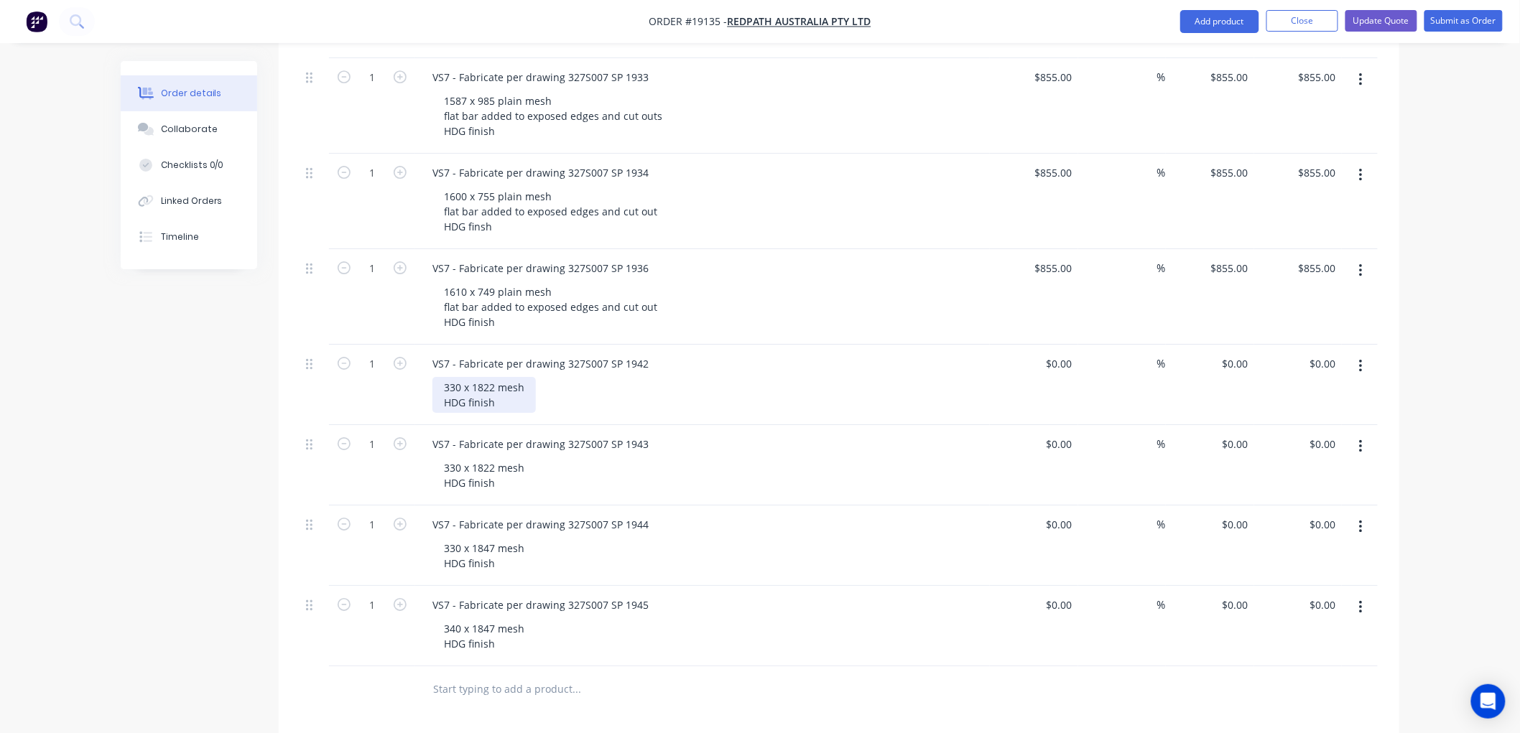
click at [498, 377] on div "330 x 1822 mesh HDG finish" at bounding box center [483, 395] width 103 height 36
drag, startPoint x: 546, startPoint y: 345, endPoint x: 562, endPoint y: 348, distance: 16.1
click at [554, 377] on div "330 x 1822 plain mesh HDG finish" at bounding box center [497, 395] width 131 height 36
click at [553, 377] on div "330 x 1822 plain mesh HDG finish" at bounding box center [497, 395] width 131 height 36
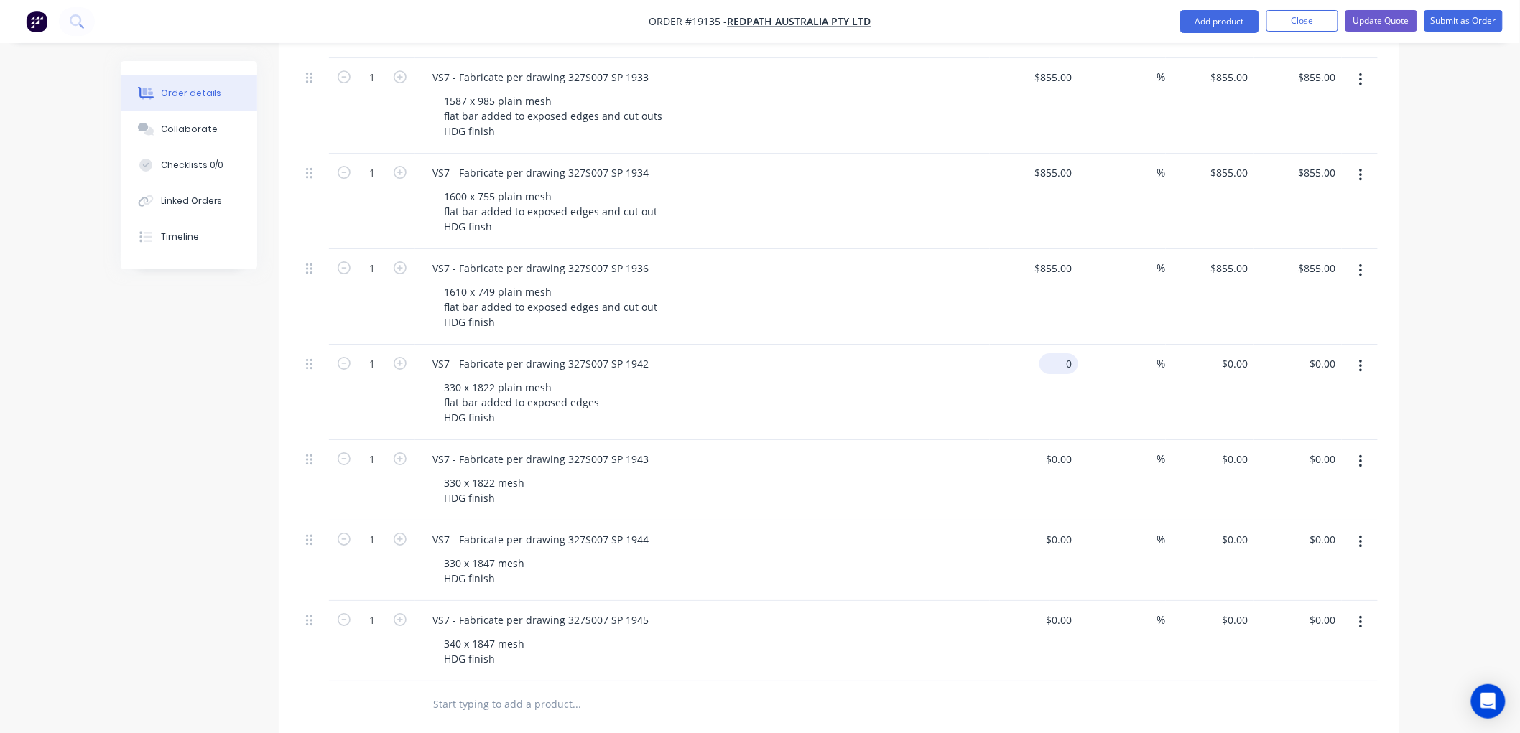
click at [1065, 353] on input "0" at bounding box center [1061, 363] width 33 height 21
type input "$620.00"
drag, startPoint x: 1428, startPoint y: 283, endPoint x: 1419, endPoint y: 288, distance: 10.0
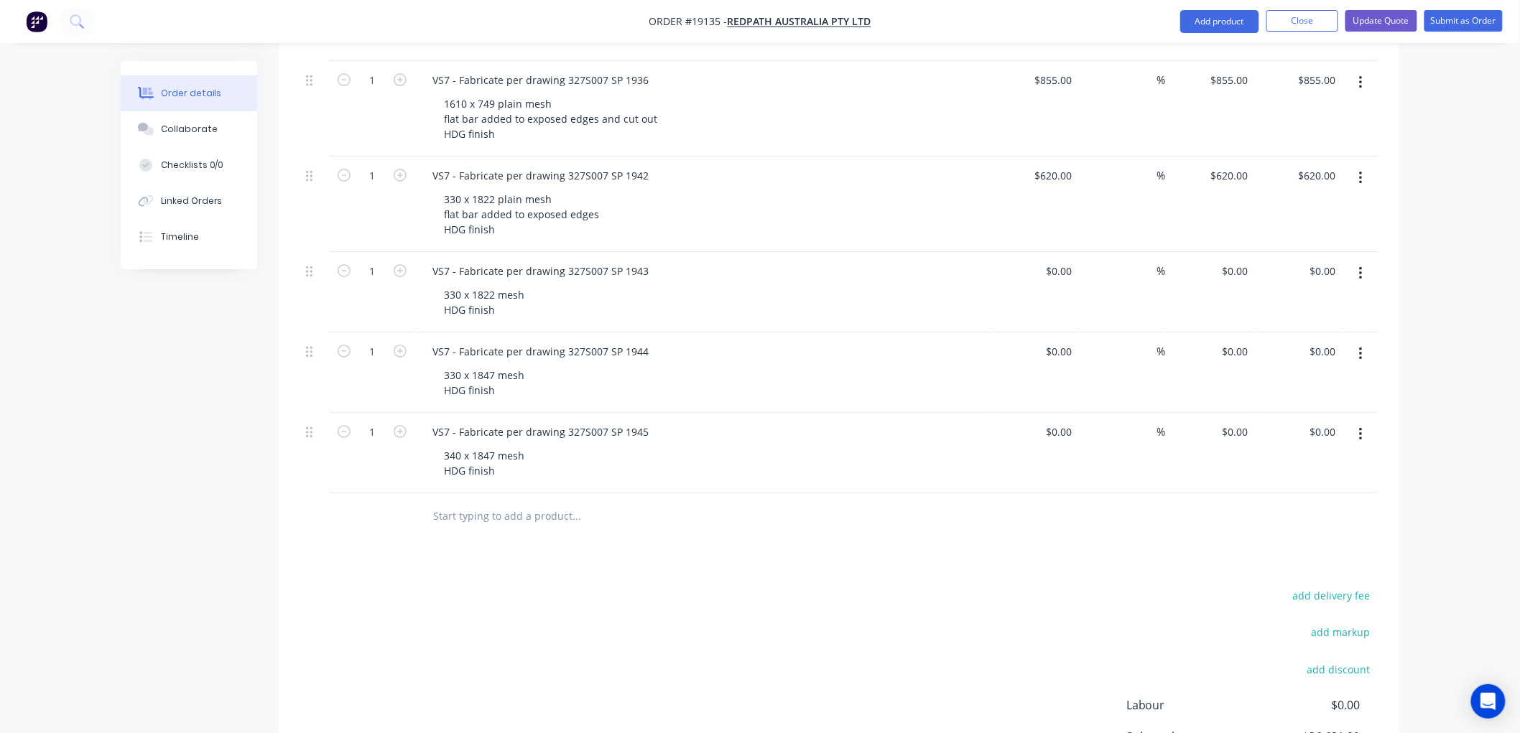
scroll to position [2074, 0]
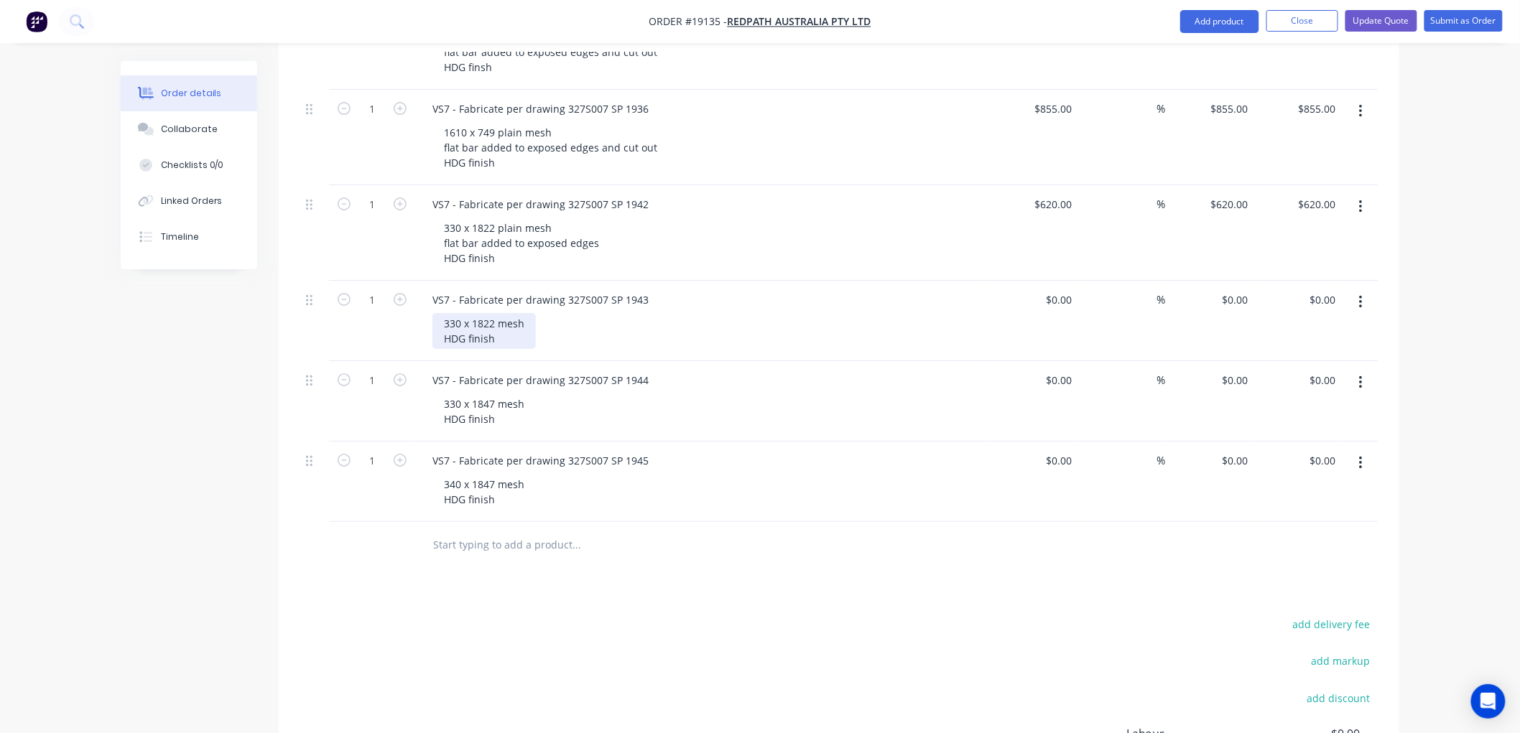
click at [498, 313] on div "330 x 1822 mesh HDG finish" at bounding box center [483, 331] width 103 height 36
click at [553, 313] on div "330 x 1822 plain mesh HDG finish" at bounding box center [497, 331] width 131 height 36
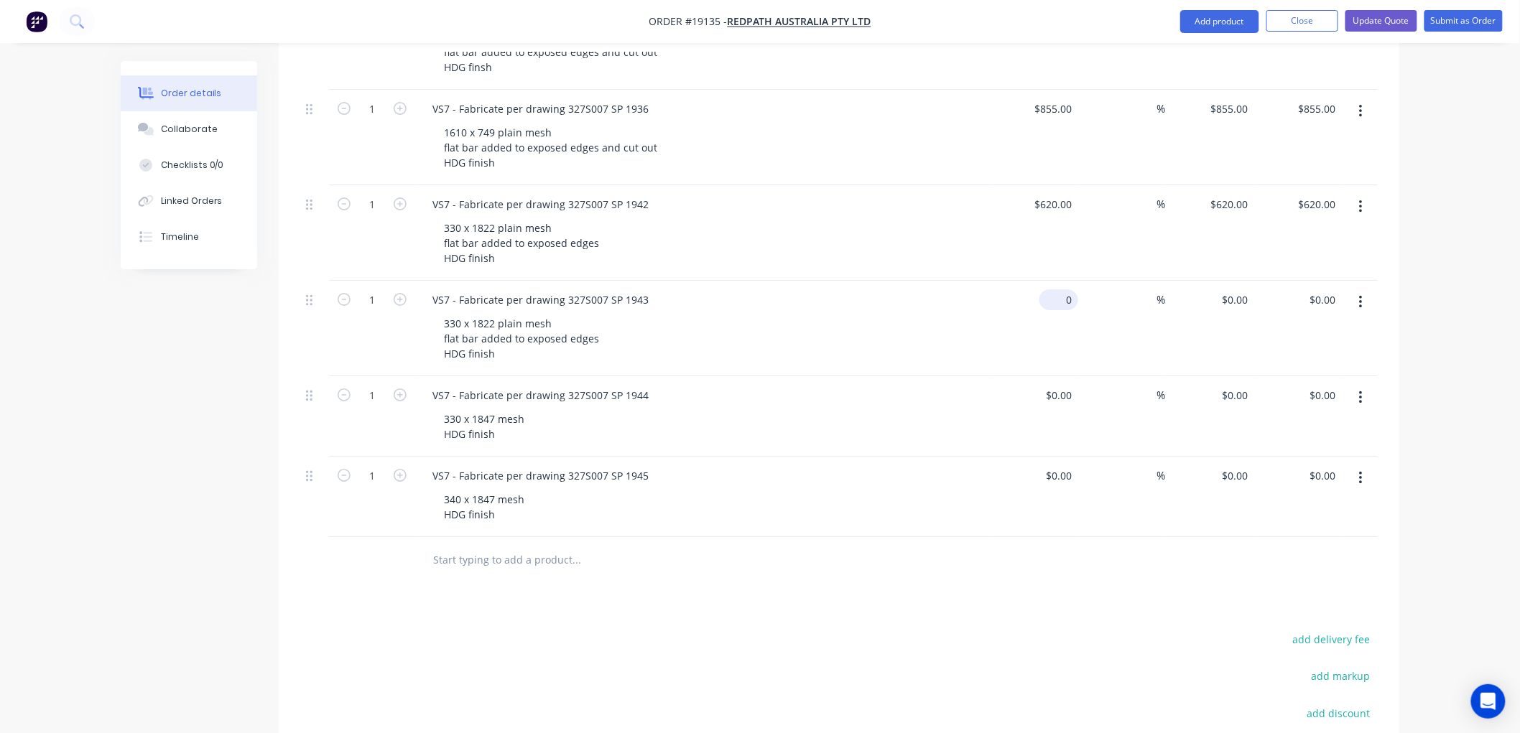
click at [1064, 289] on input "0" at bounding box center [1061, 299] width 33 height 21
type input "$620.00"
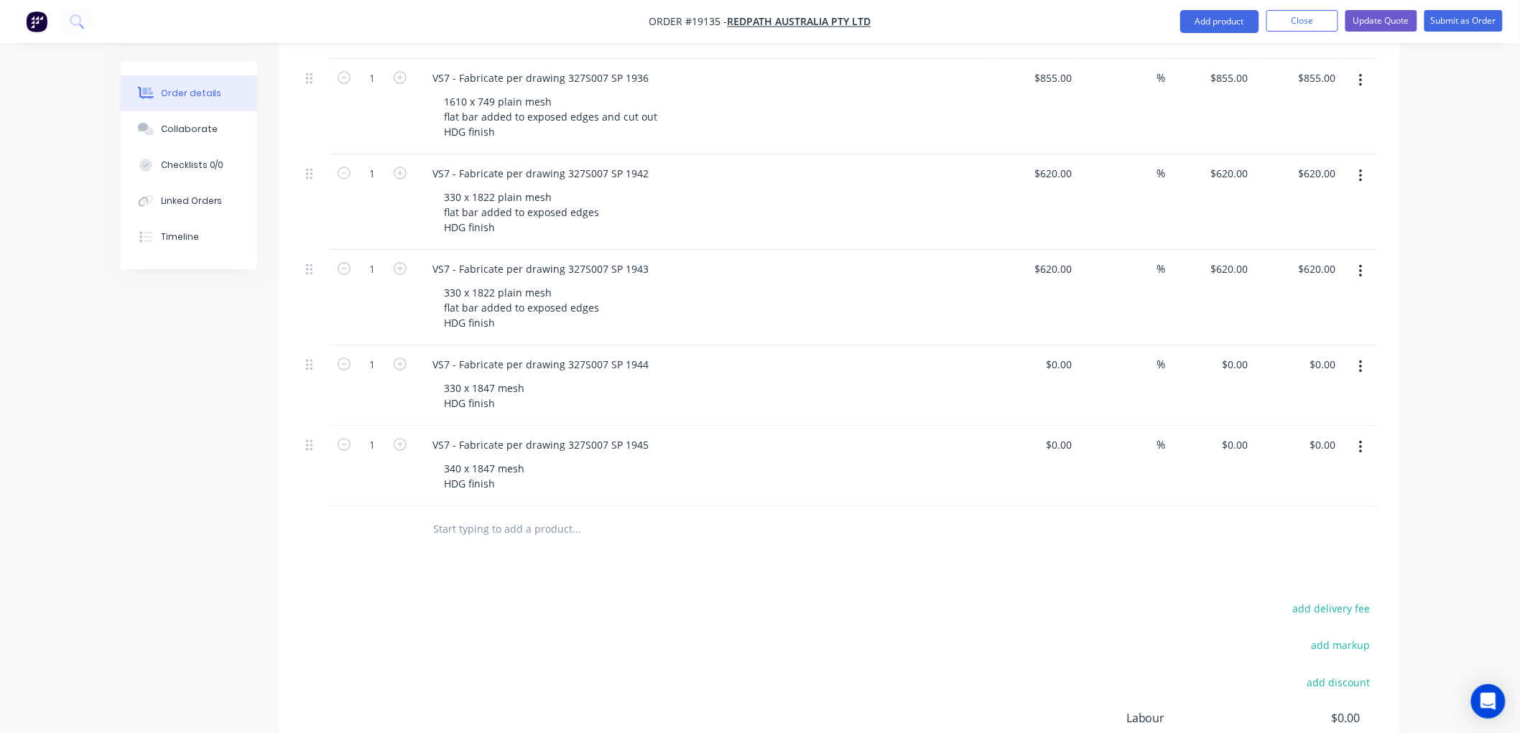
scroll to position [2154, 0]
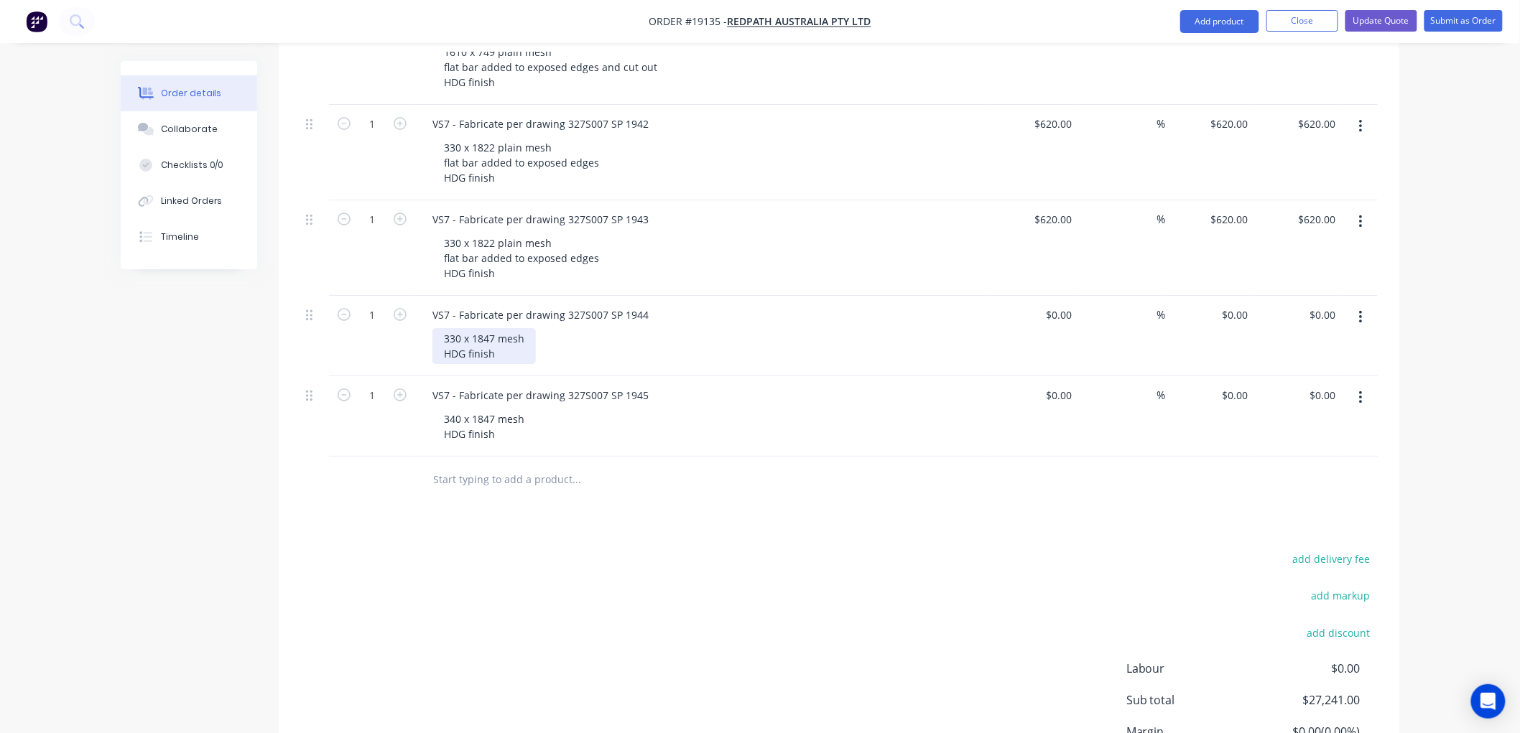
drag, startPoint x: 493, startPoint y: 299, endPoint x: 524, endPoint y: 296, distance: 31.1
click at [493, 328] on div "330 x 1847 mesh HDG finish" at bounding box center [483, 346] width 103 height 36
click at [549, 328] on div "330 x 1847 plain mesh HDG finish" at bounding box center [497, 346] width 131 height 36
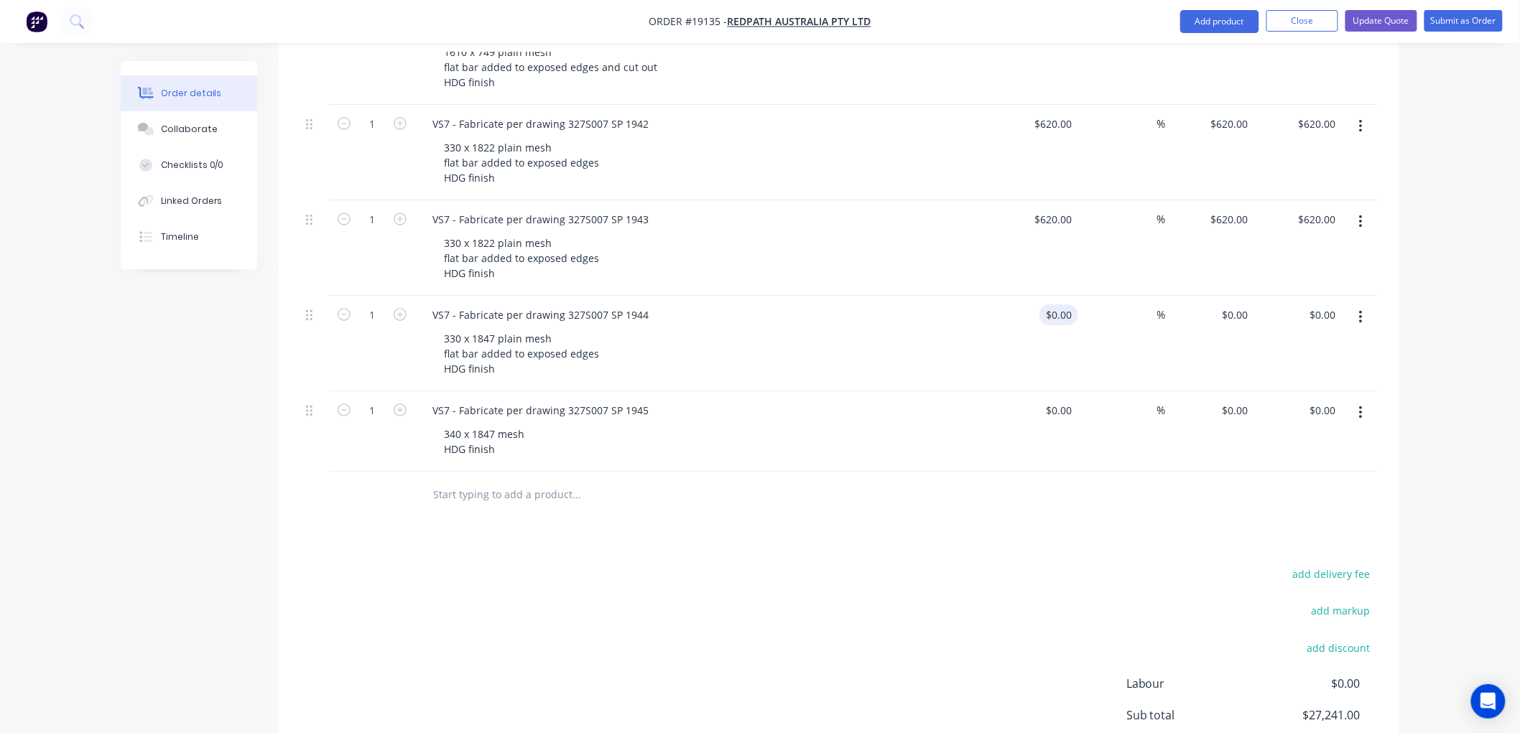
click at [1061, 304] on div "$0.00 $0.00" at bounding box center [1061, 314] width 33 height 21
type input "$620.00"
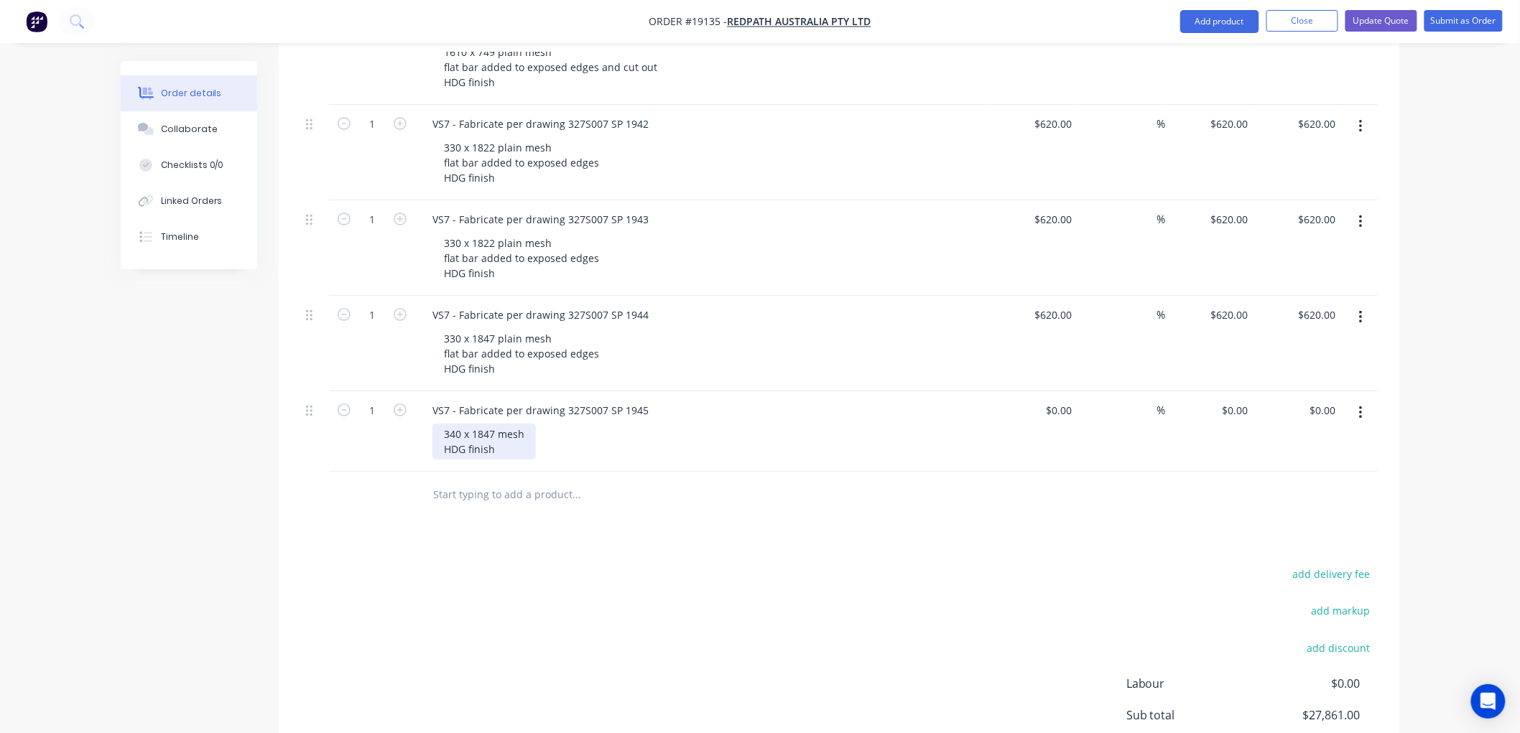
click at [496, 424] on div "340 x 1847 mesh HDG finish" at bounding box center [483, 442] width 103 height 36
click at [552, 424] on div "340 x 1847 plain mesh HDG finish" at bounding box center [497, 442] width 131 height 36
click at [1065, 400] on input "$0.00" at bounding box center [1061, 410] width 33 height 21
type input "$620.00"
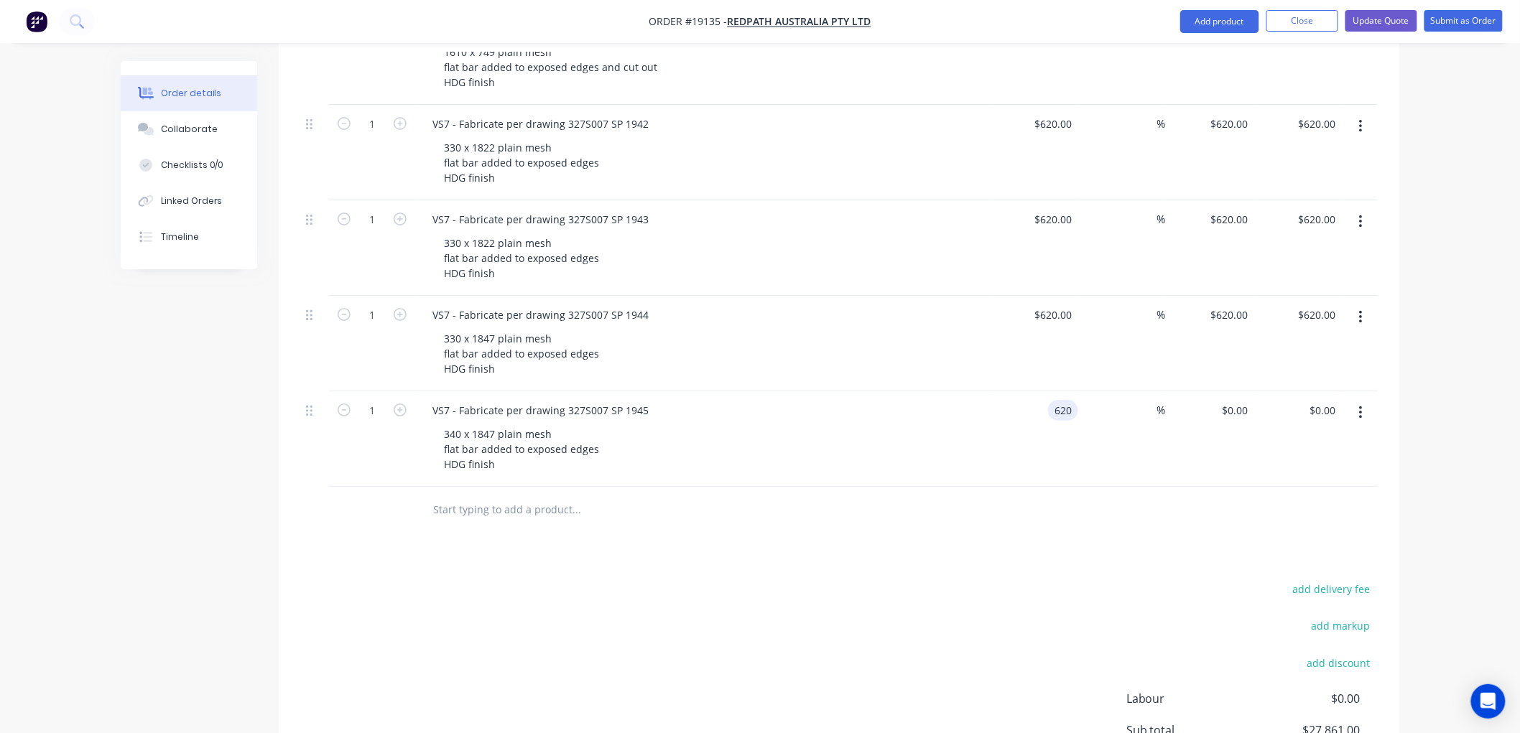
type input "$620.00"
click at [1390, 19] on button "Update Quote" at bounding box center [1381, 21] width 72 height 22
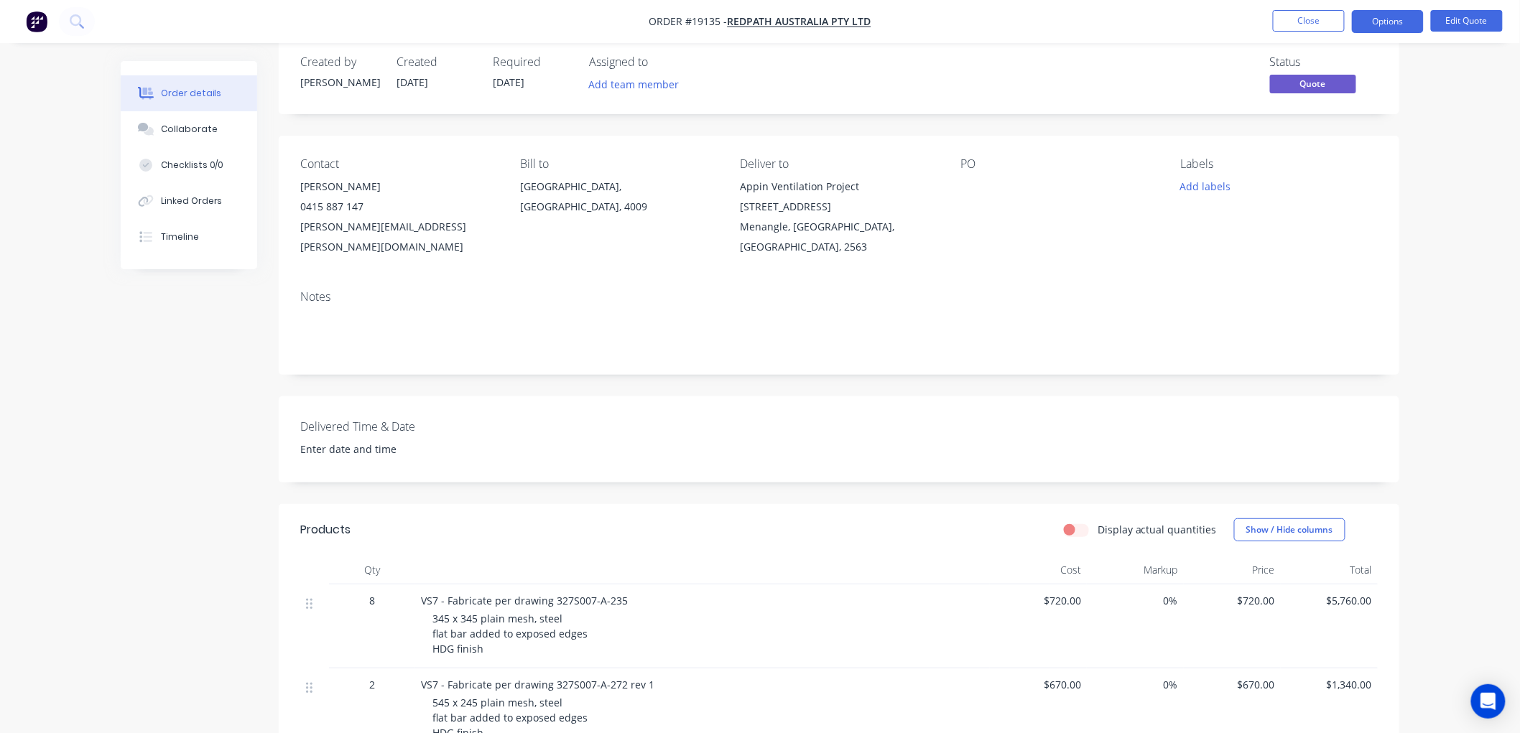
scroll to position [0, 0]
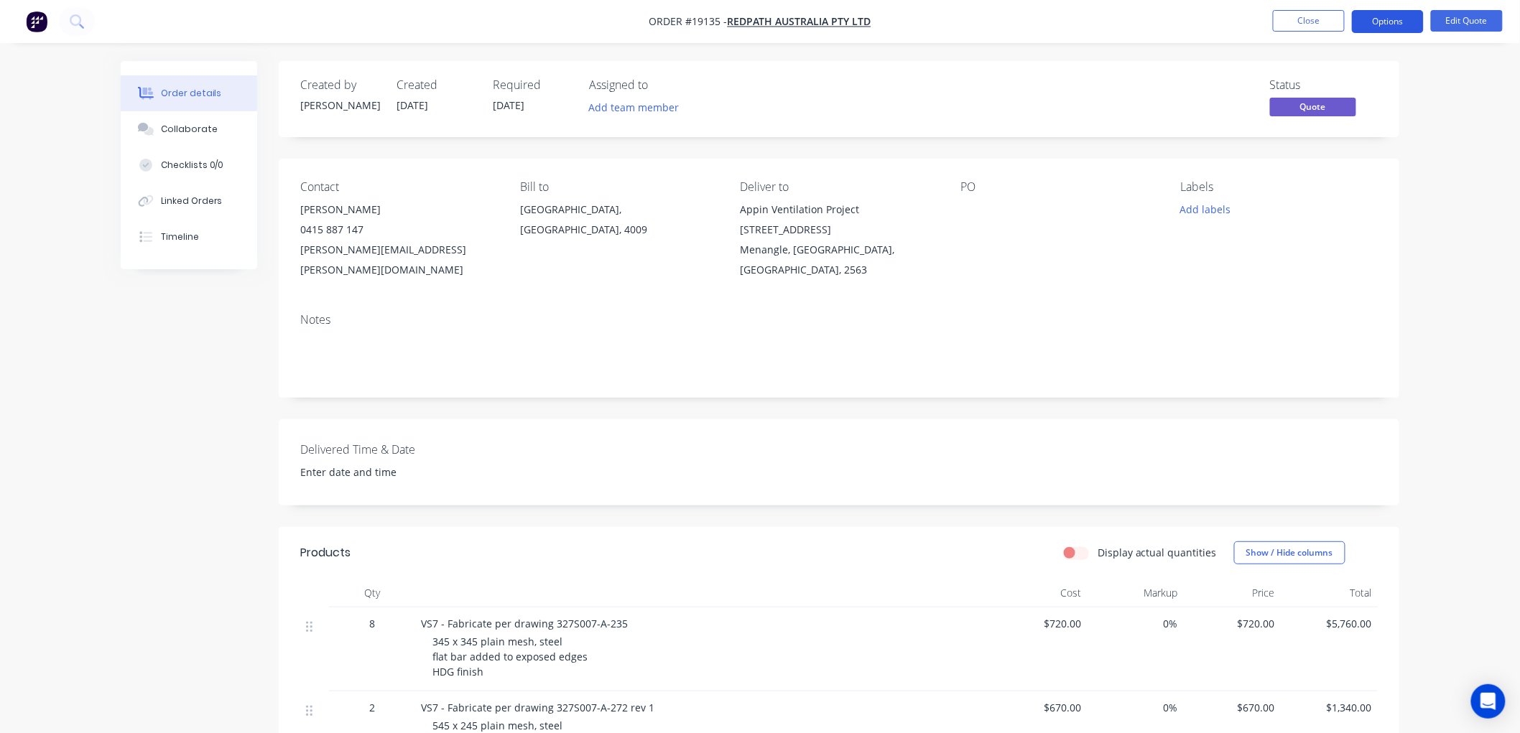
click at [1394, 24] on button "Options" at bounding box center [1388, 21] width 72 height 23
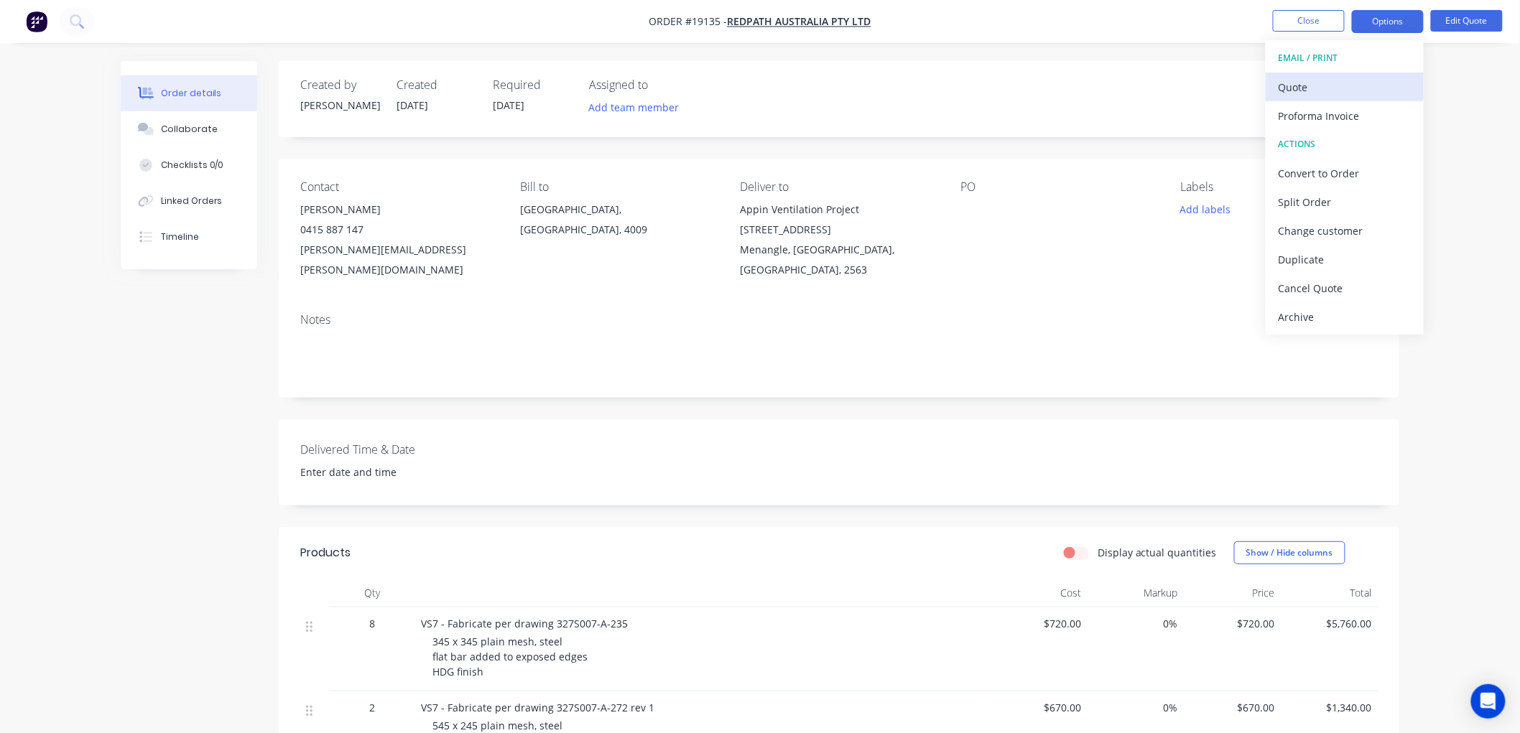
click at [1309, 88] on div "Quote" at bounding box center [1344, 87] width 132 height 21
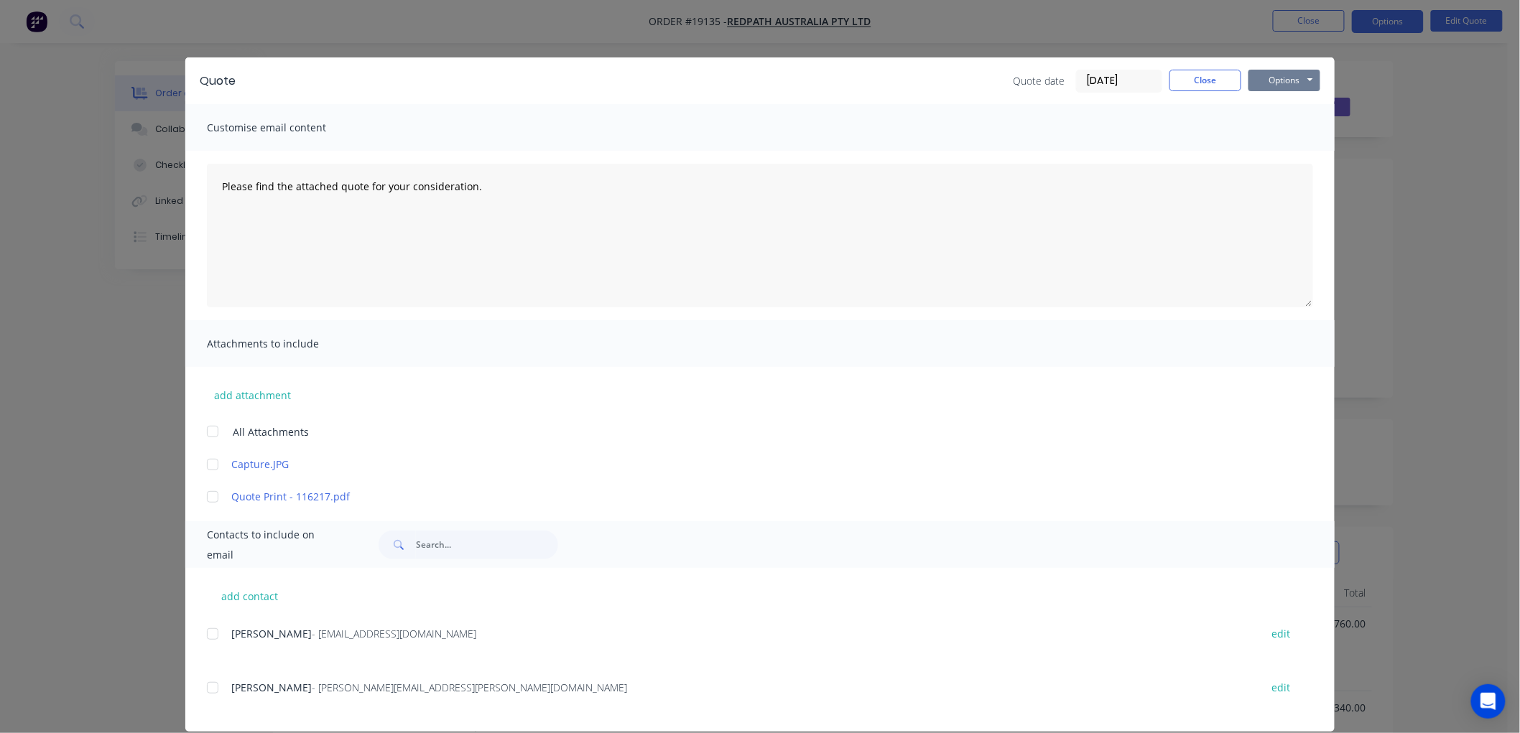
click at [1262, 75] on button "Options" at bounding box center [1284, 81] width 72 height 22
click at [1279, 128] on button "Print" at bounding box center [1294, 130] width 92 height 24
click at [1201, 83] on button "Close" at bounding box center [1205, 81] width 72 height 22
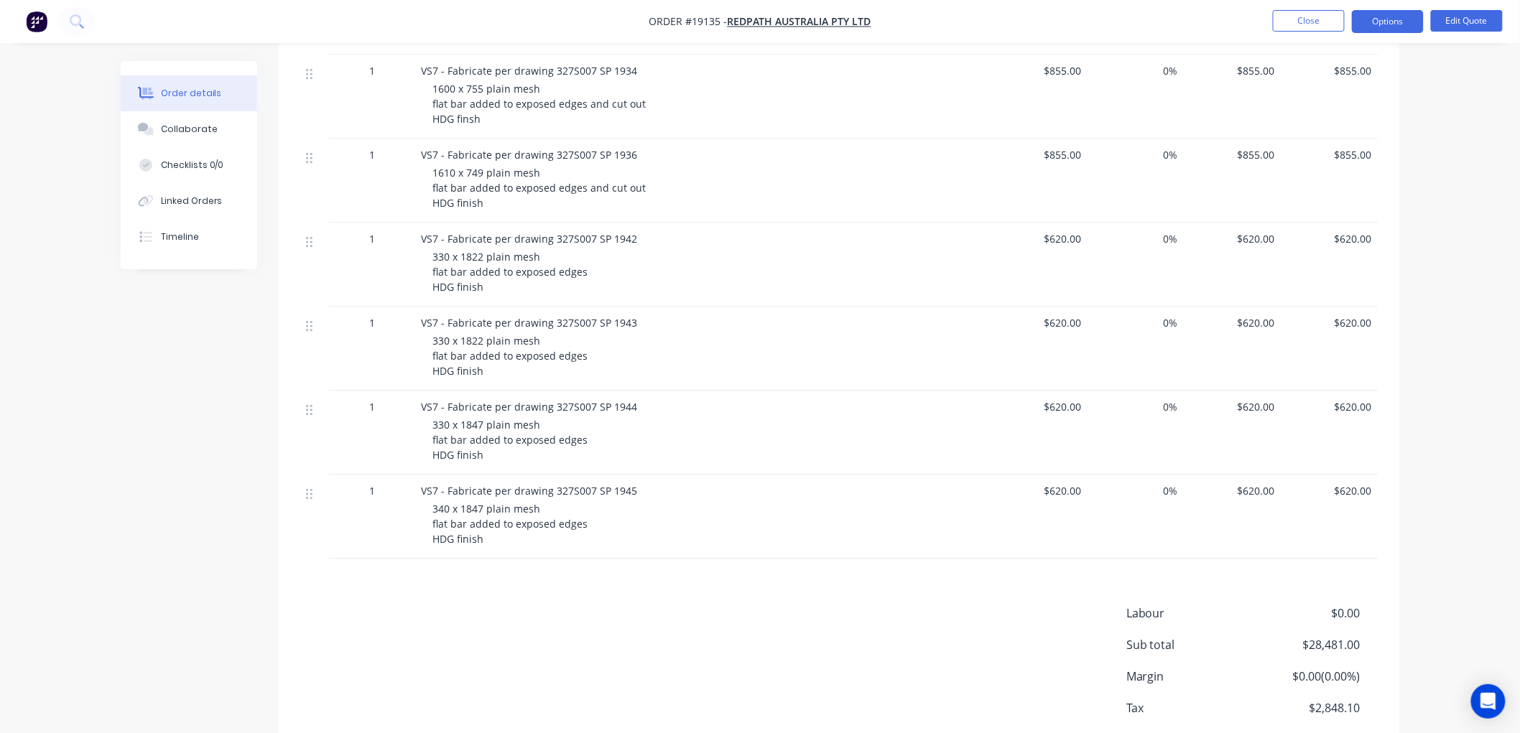
scroll to position [1882, 0]
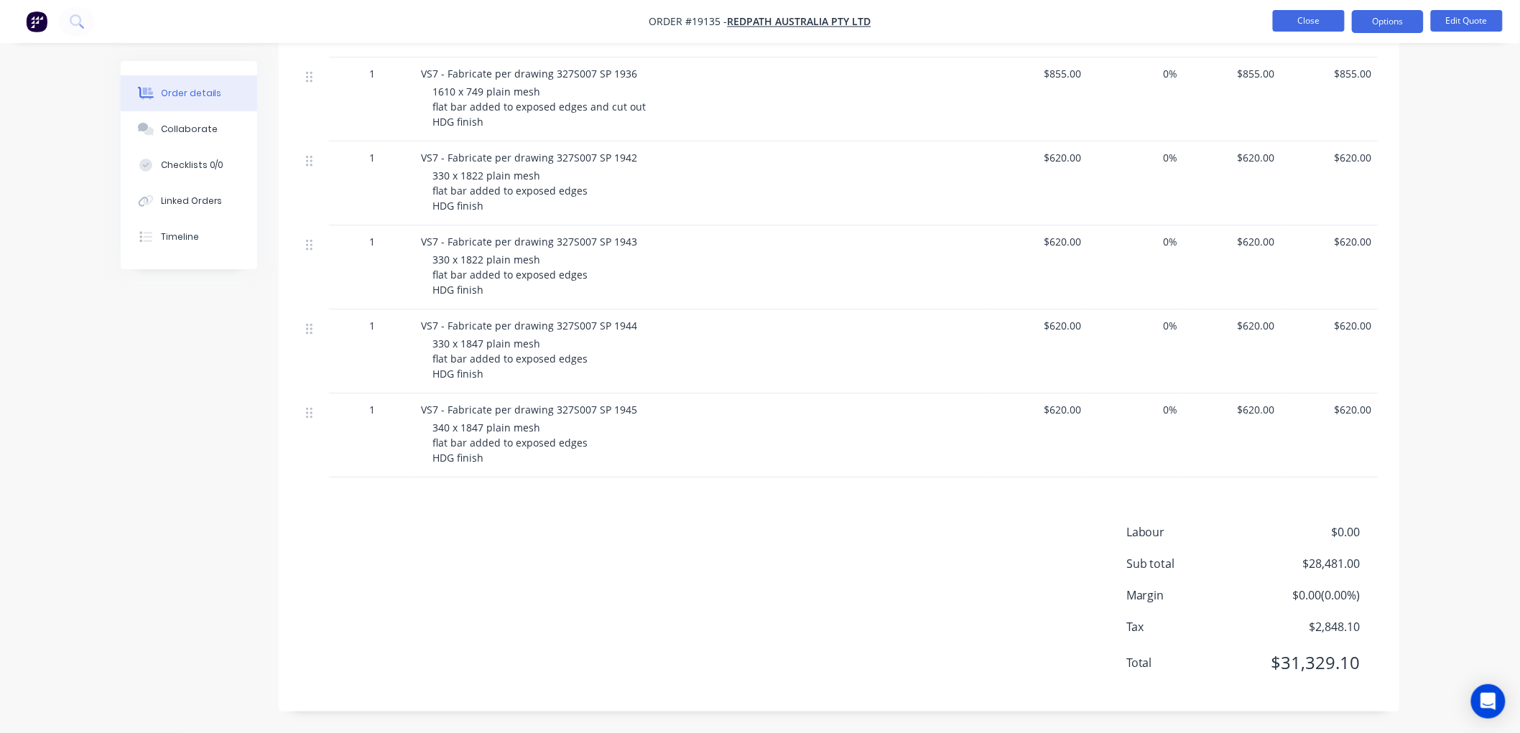
click at [1321, 29] on button "Close" at bounding box center [1309, 21] width 72 height 22
